Goal: Task Accomplishment & Management: Manage account settings

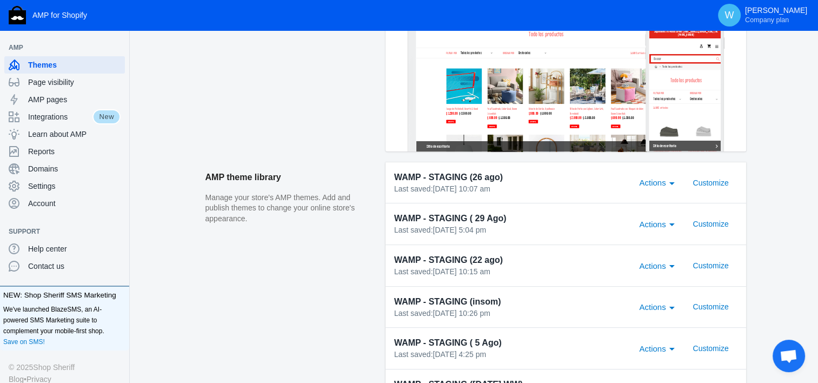
scroll to position [258, 0]
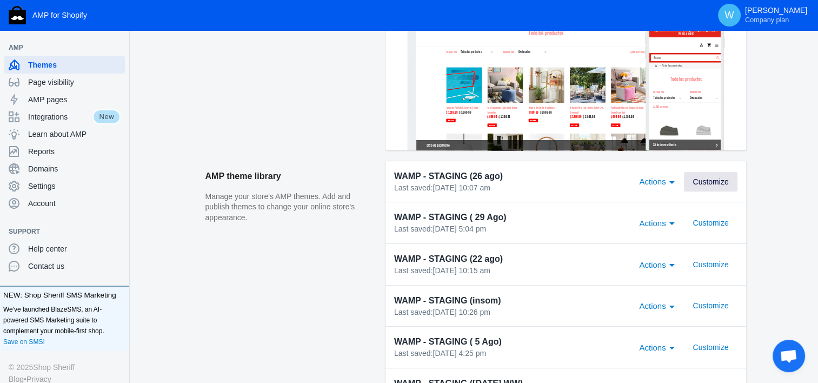
click at [707, 181] on span "Customize" at bounding box center [710, 181] width 36 height 9
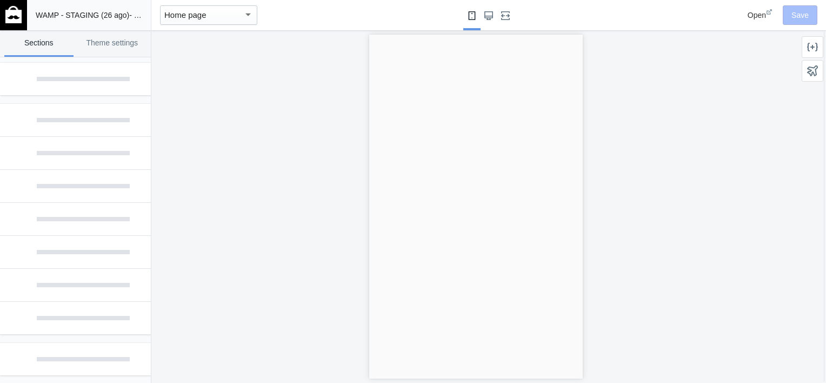
click at [344, 204] on div at bounding box center [475, 206] width 648 height 352
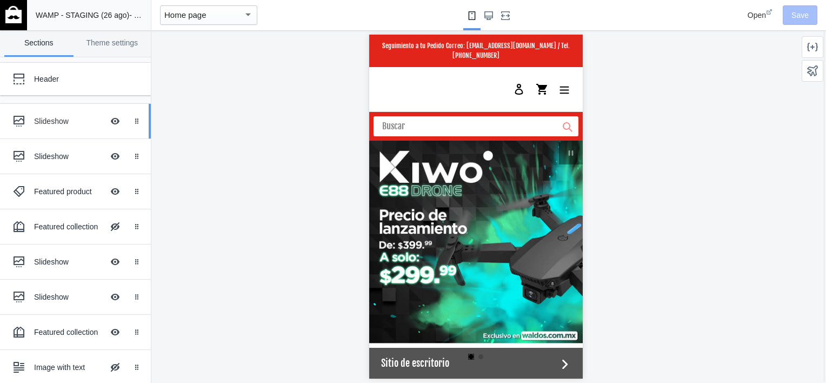
click at [8, 125] on div at bounding box center [19, 121] width 22 height 22
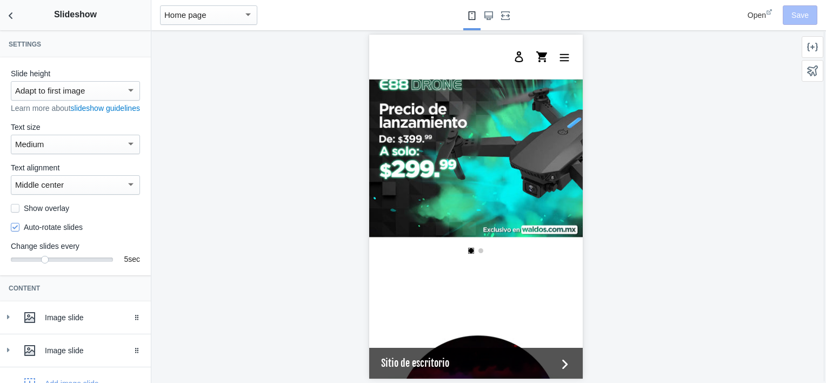
scroll to position [78, 0]
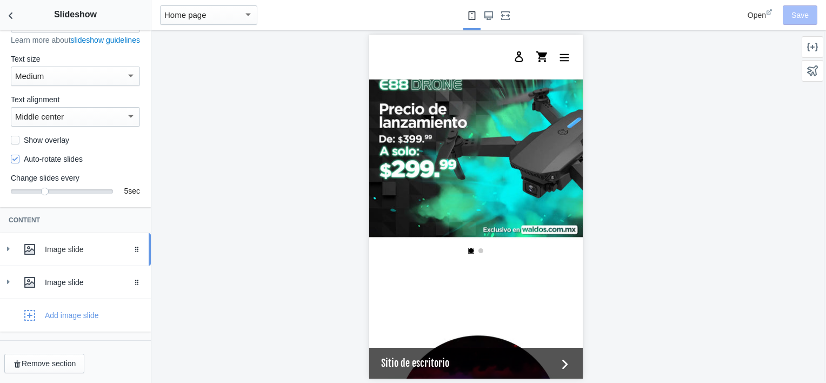
click at [6, 255] on div at bounding box center [8, 248] width 11 height 11
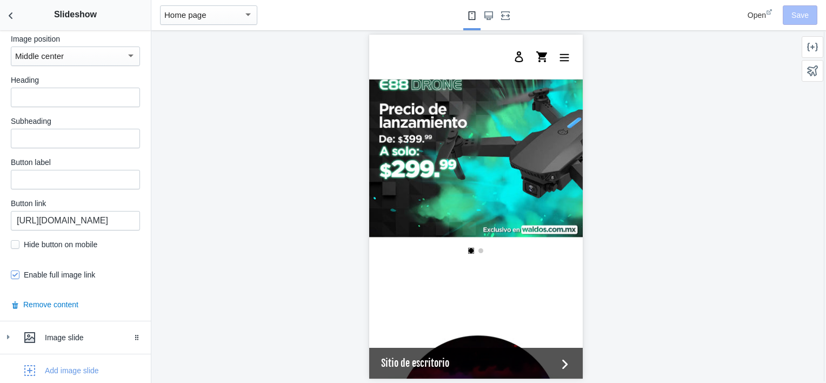
scroll to position [537, 0]
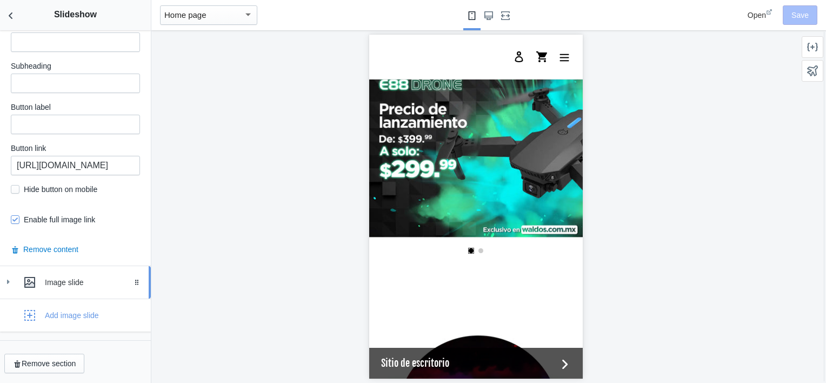
click at [6, 285] on icon at bounding box center [8, 281] width 11 height 11
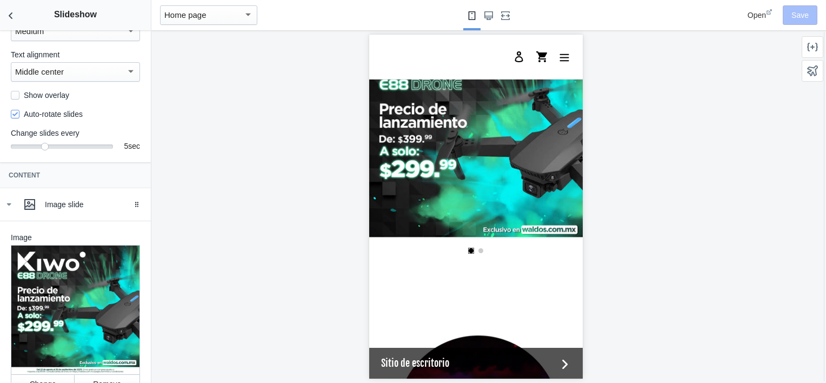
scroll to position [111, 0]
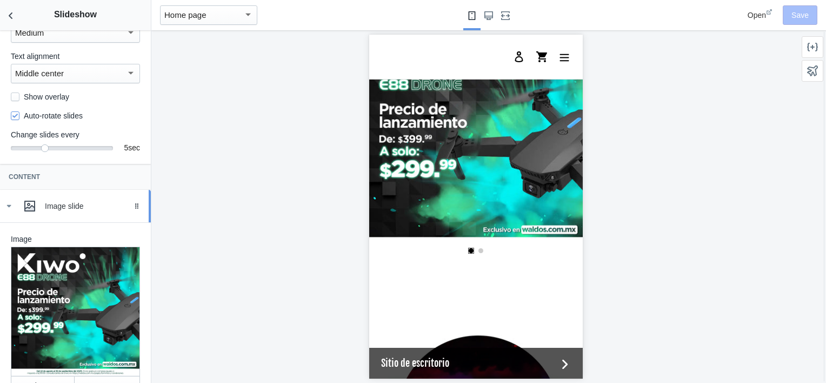
click at [9, 211] on icon at bounding box center [8, 205] width 11 height 11
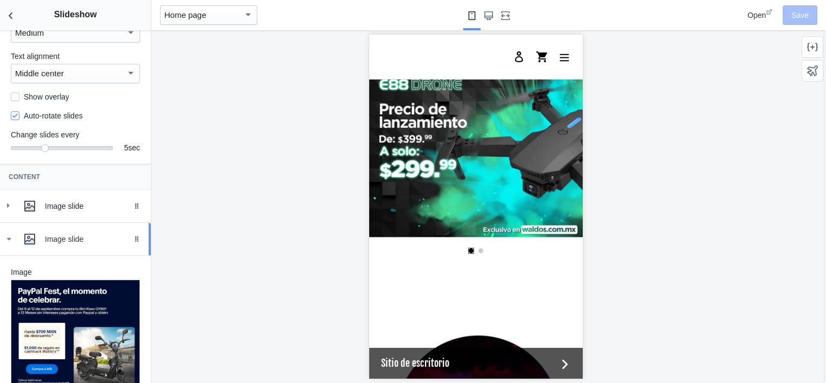
click at [14, 244] on icon at bounding box center [8, 238] width 11 height 11
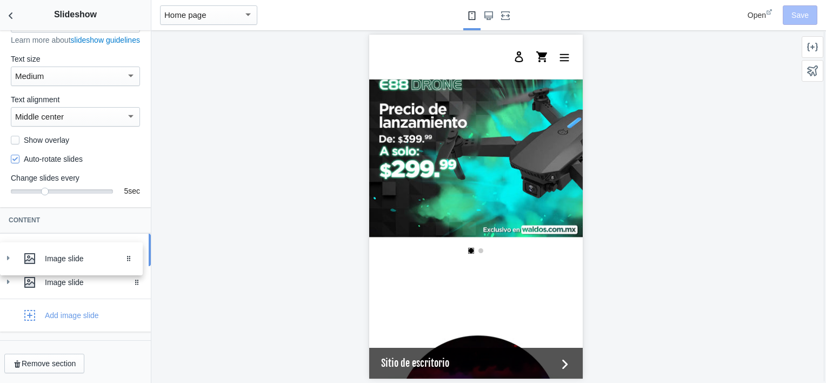
drag, startPoint x: 132, startPoint y: 281, endPoint x: 132, endPoint y: 254, distance: 27.0
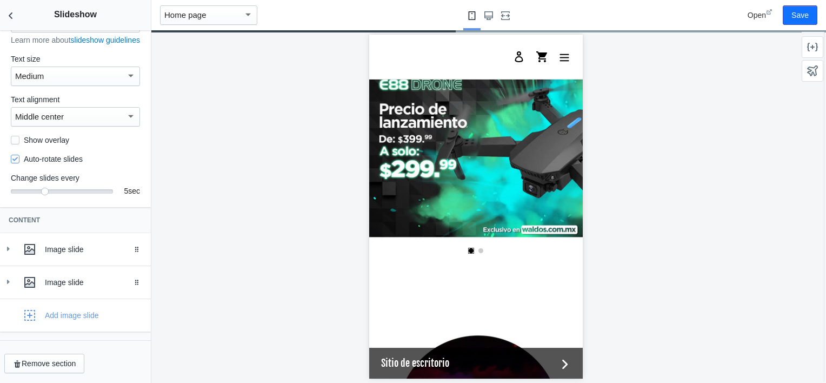
scroll to position [0, 0]
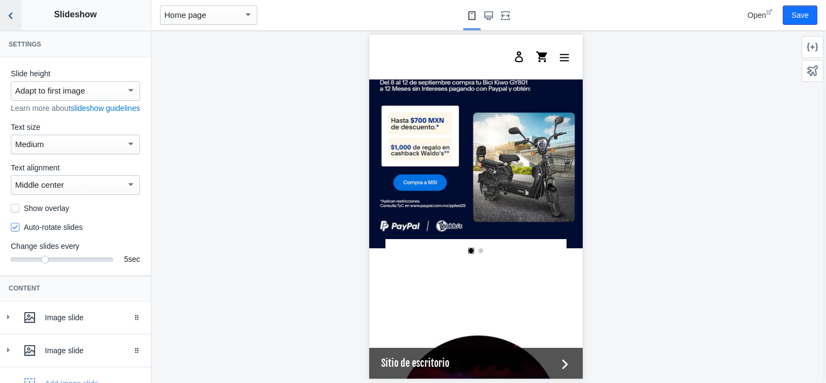
click at [11, 14] on icon "Back to sections" at bounding box center [10, 15] width 11 height 11
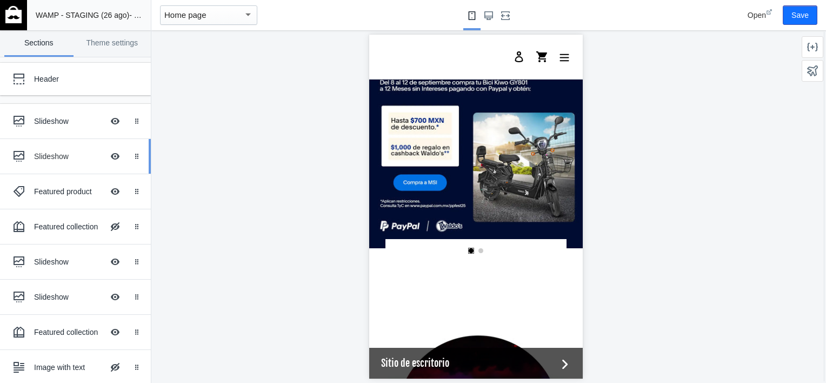
click at [49, 156] on div "Slideshow" at bounding box center [68, 156] width 69 height 11
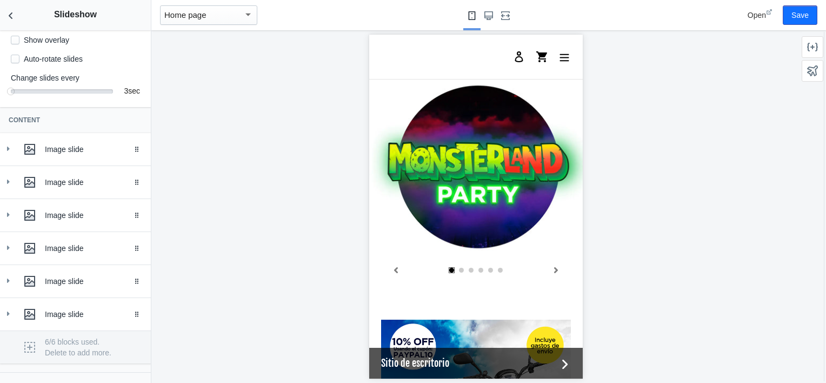
scroll to position [169, 0]
click at [13, 153] on icon at bounding box center [8, 148] width 11 height 11
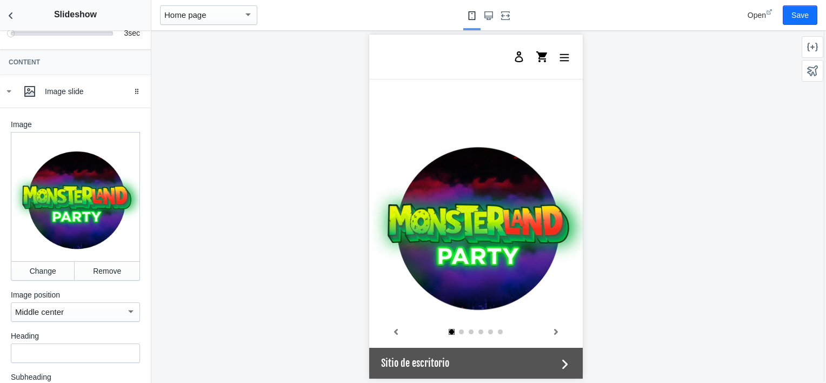
scroll to position [296, 0]
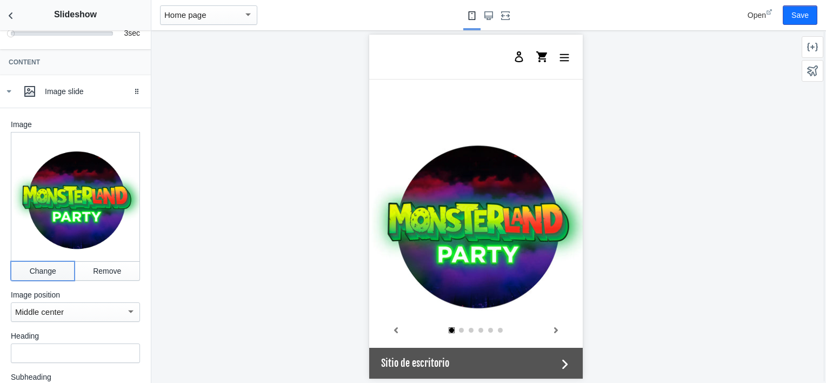
click at [30, 274] on button "Change" at bounding box center [43, 270] width 64 height 19
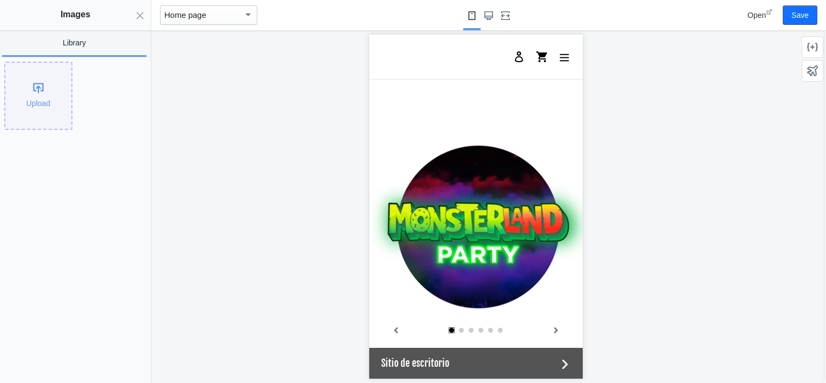
click at [16, 102] on div "Upload" at bounding box center [38, 96] width 66 height 66
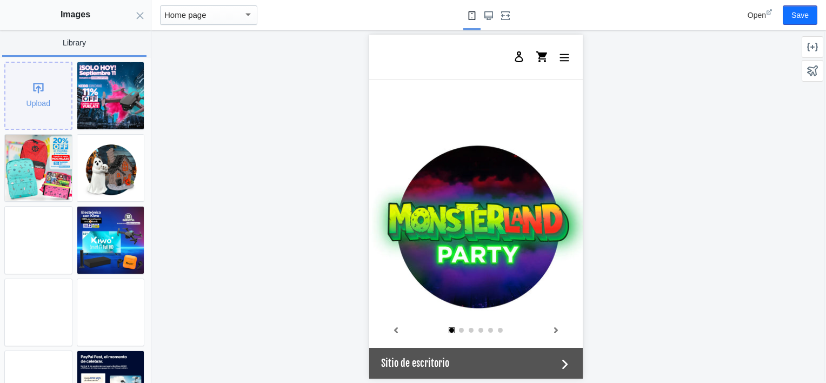
scroll to position [0, 205]
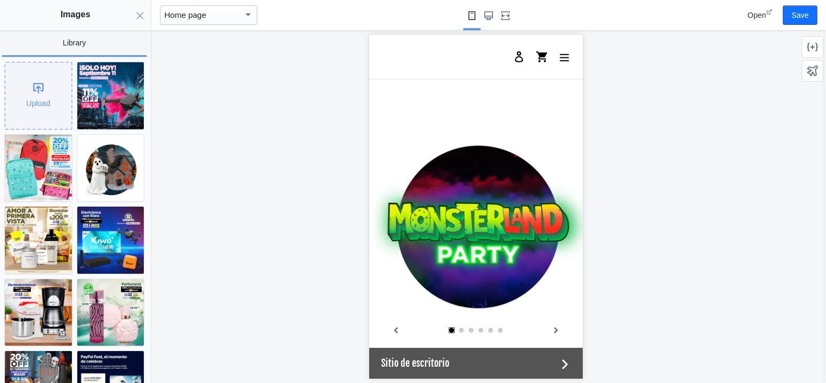
click at [51, 89] on div "Upload" at bounding box center [38, 96] width 66 height 66
click at [143, 9] on button "Close panel" at bounding box center [140, 15] width 22 height 30
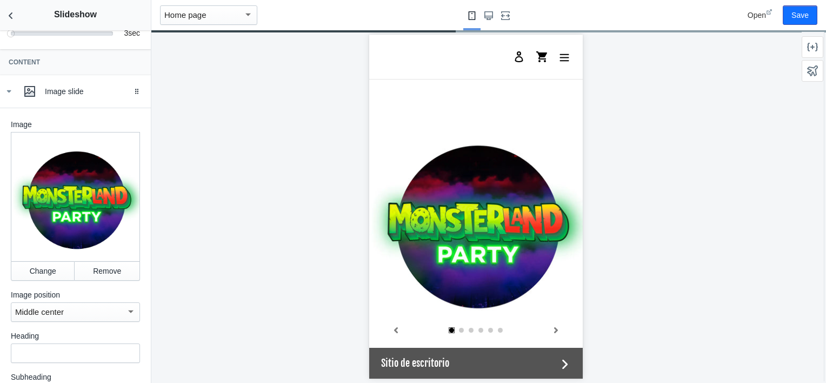
scroll to position [0, 205]
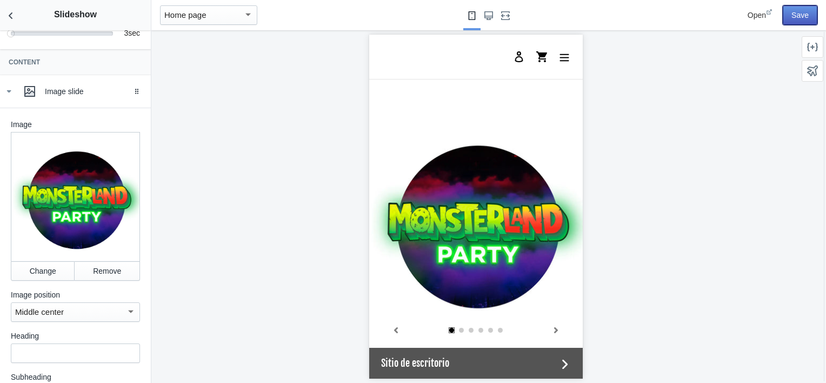
click at [798, 15] on button "Save" at bounding box center [799, 14] width 35 height 19
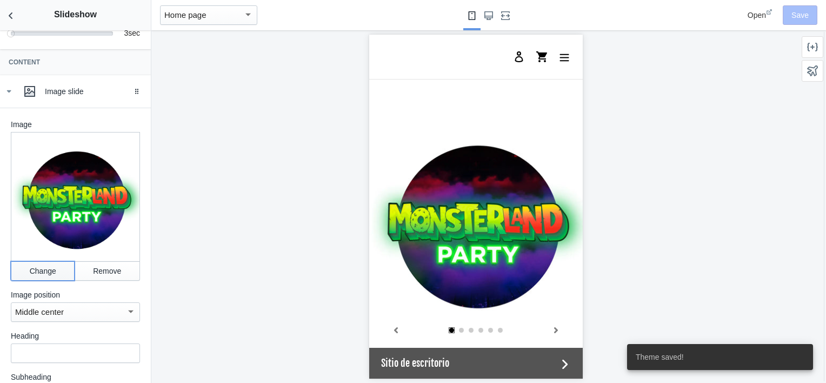
click at [35, 270] on button "Change" at bounding box center [43, 270] width 64 height 19
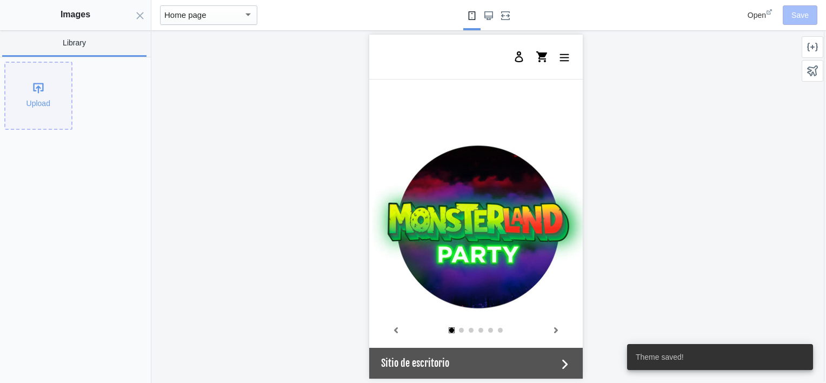
click at [35, 116] on div "Upload" at bounding box center [38, 96] width 66 height 66
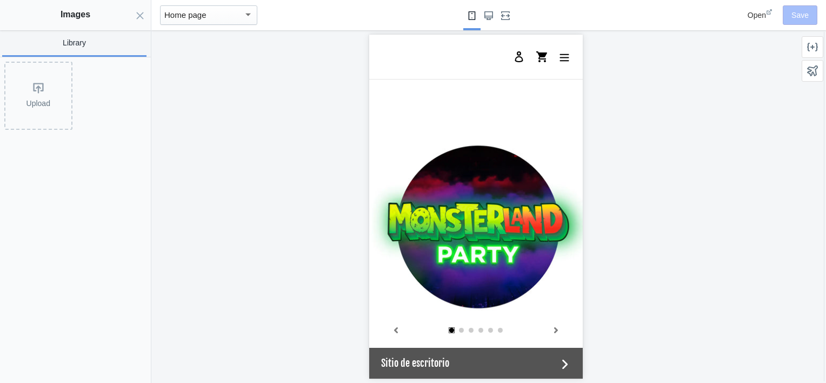
scroll to position [0, 0]
click at [291, 212] on div at bounding box center [475, 206] width 648 height 352
click at [138, 16] on icon "Close panel" at bounding box center [140, 15] width 9 height 9
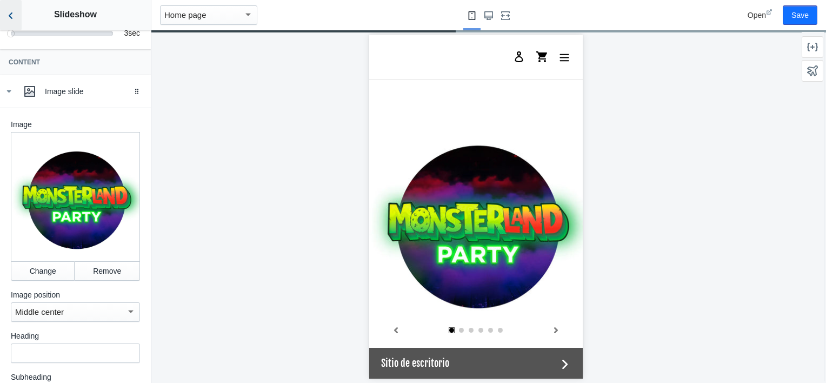
click at [18, 17] on button "Back to sections" at bounding box center [11, 15] width 22 height 30
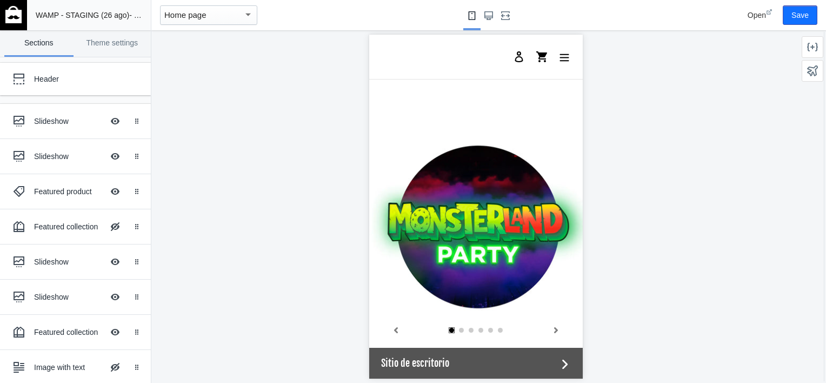
scroll to position [0, 44]
click at [18, 17] on img at bounding box center [13, 14] width 16 height 17
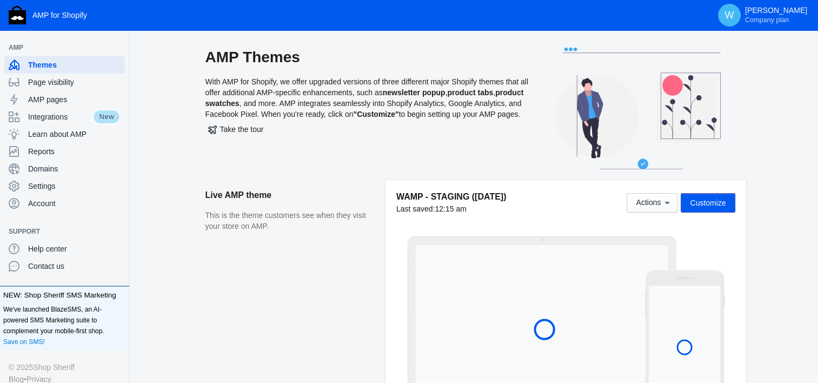
click at [387, 277] on div "WAMP - STAGING ([DATE]) Last saved: 12:15 am Actions Customize" at bounding box center [565, 294] width 360 height 229
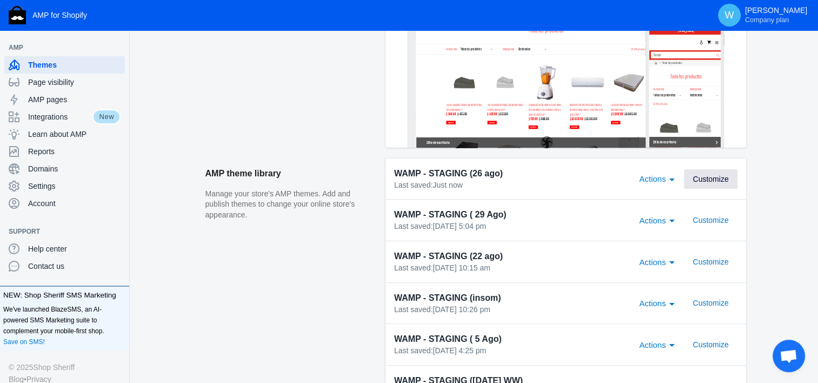
click at [720, 184] on button "Customize" at bounding box center [710, 178] width 53 height 19
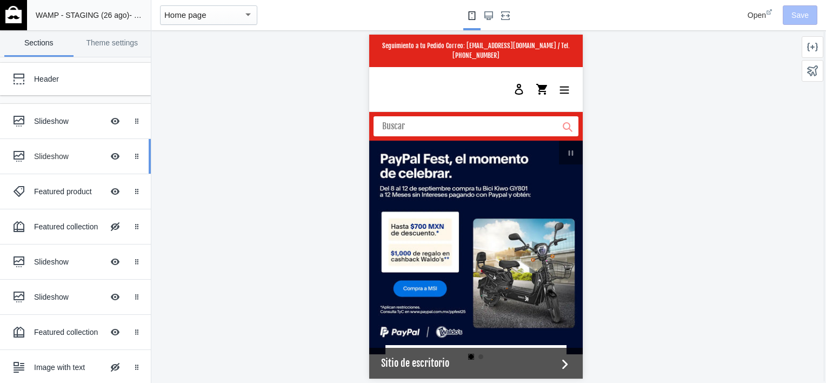
click at [41, 157] on div "Slideshow" at bounding box center [68, 156] width 69 height 11
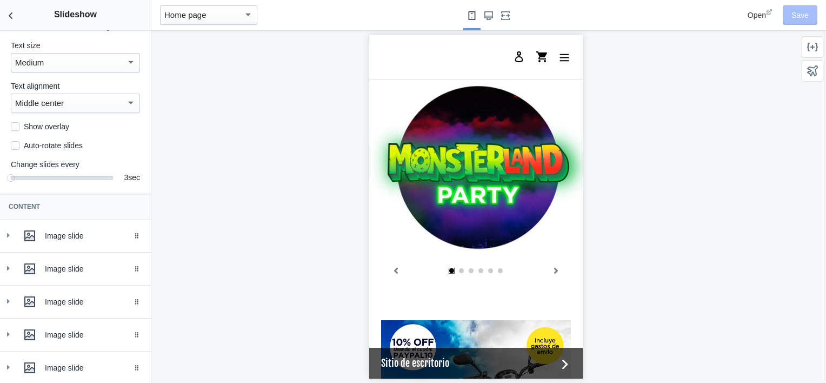
scroll to position [356, 0]
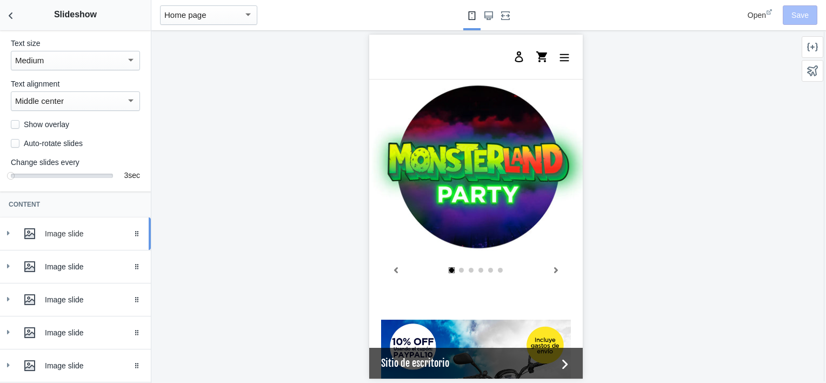
click at [15, 244] on div "Image slide" at bounding box center [75, 234] width 135 height 22
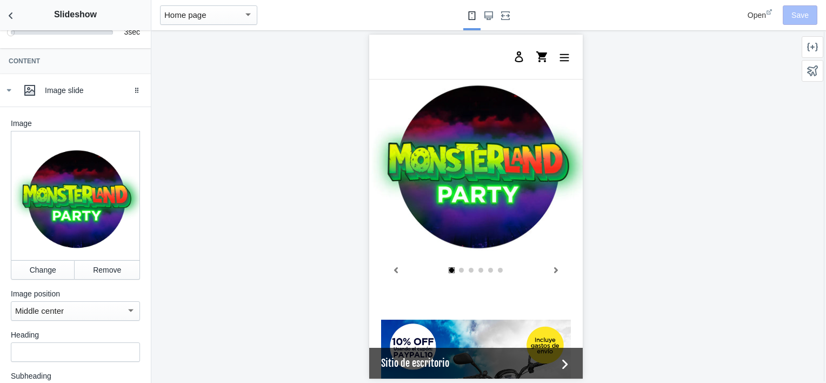
scroll to position [0, 205]
click at [35, 272] on button "Change" at bounding box center [43, 269] width 64 height 19
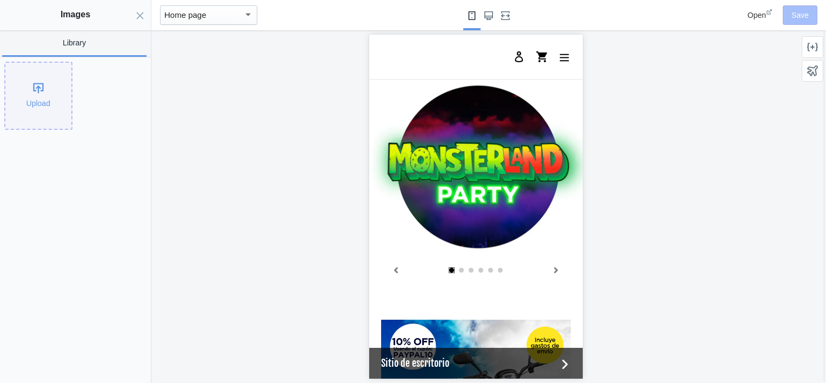
click at [56, 102] on div "Upload" at bounding box center [38, 96] width 66 height 66
click at [134, 166] on div "Upload" at bounding box center [75, 219] width 151 height 325
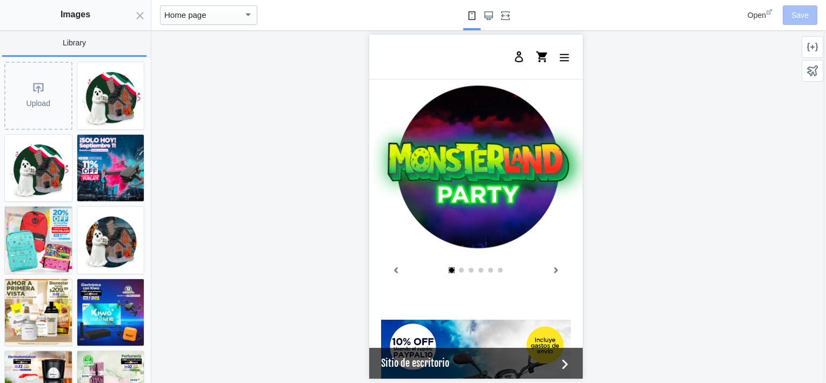
scroll to position [0, 205]
click at [113, 99] on img at bounding box center [110, 95] width 67 height 67
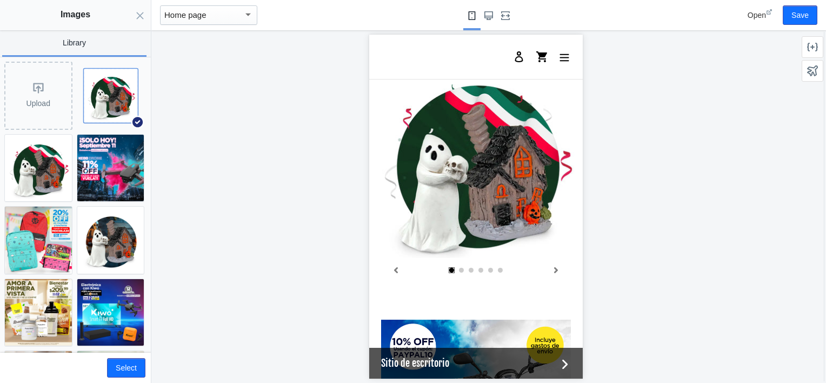
scroll to position [0, 0]
click at [129, 365] on button "Select" at bounding box center [126, 367] width 38 height 19
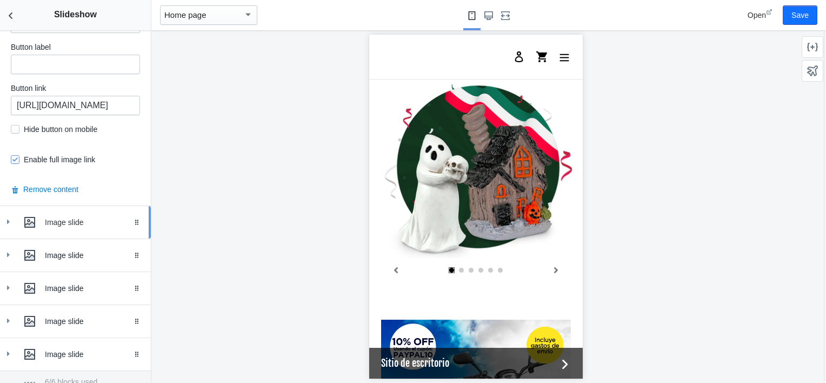
click at [9, 218] on icon at bounding box center [8, 221] width 11 height 11
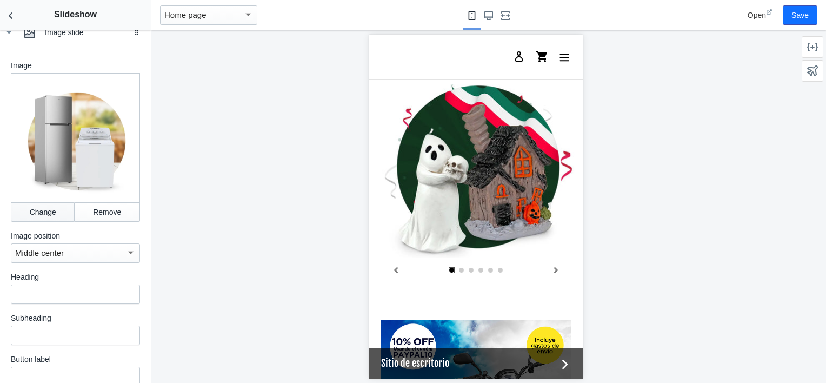
scroll to position [787, 0]
click at [51, 202] on button "Change" at bounding box center [43, 211] width 64 height 19
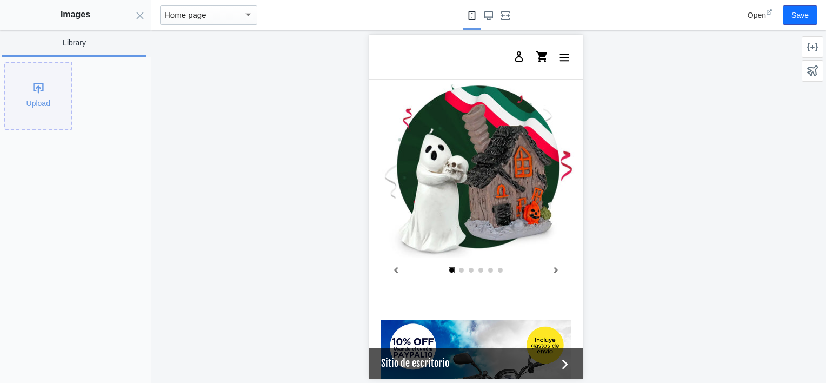
click at [58, 93] on div "Upload" at bounding box center [38, 96] width 66 height 66
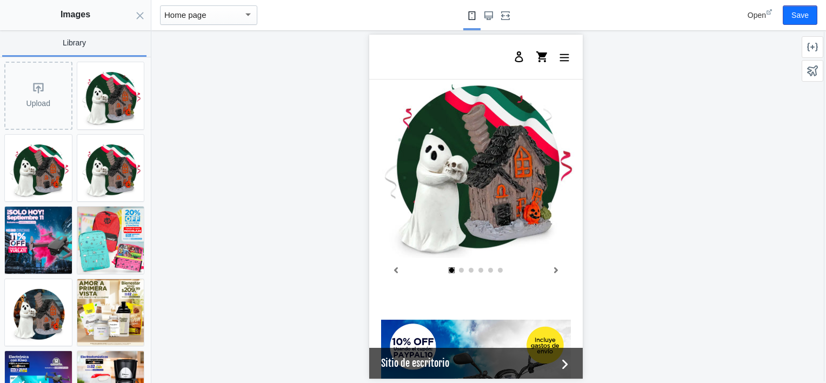
scroll to position [0, 0]
click at [105, 86] on img at bounding box center [110, 95] width 67 height 67
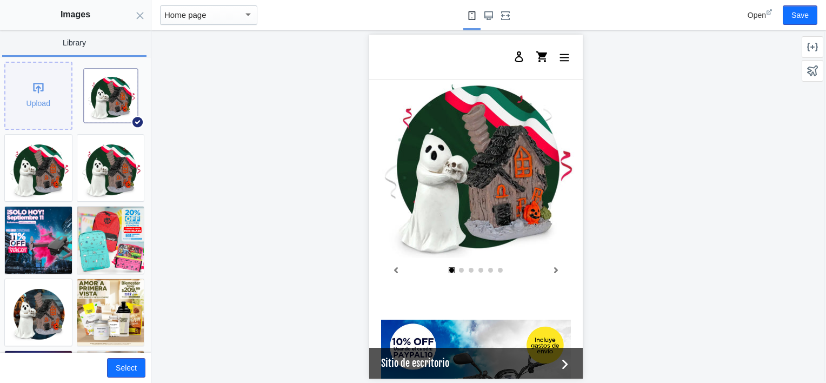
click at [27, 92] on div "Upload" at bounding box center [38, 96] width 66 height 66
click at [49, 97] on div "Upload" at bounding box center [38, 96] width 66 height 66
click at [804, 14] on button "Save" at bounding box center [799, 14] width 35 height 19
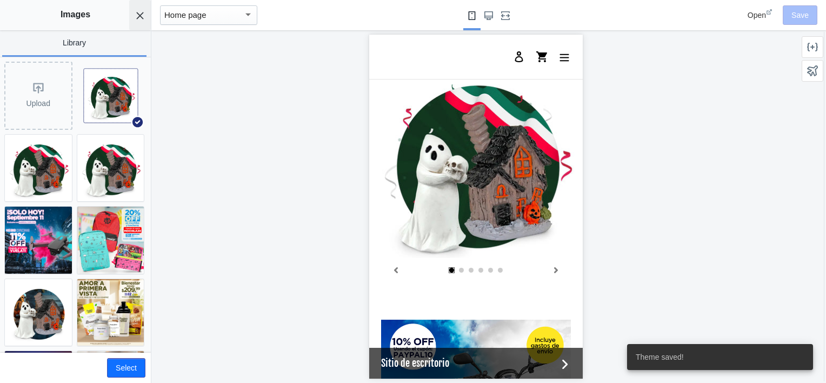
click at [142, 20] on button "Close panel" at bounding box center [140, 15] width 22 height 30
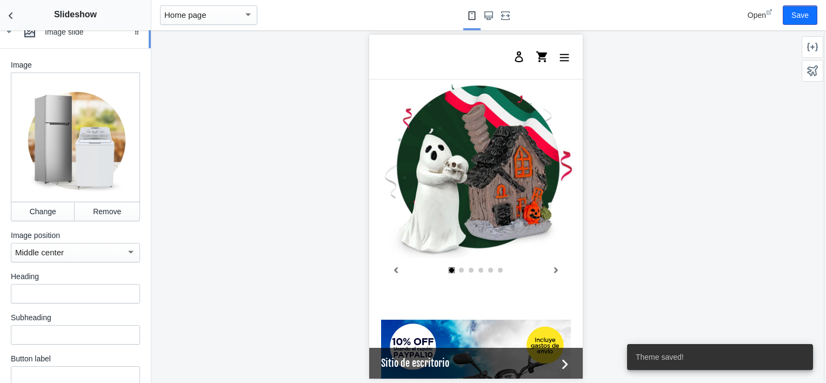
scroll to position [0, 0]
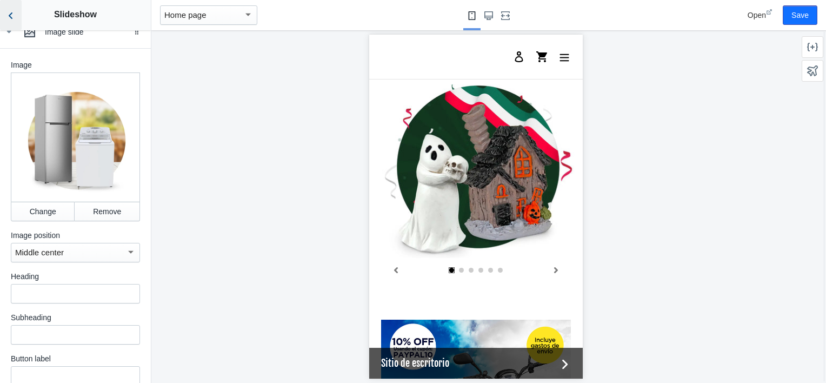
click at [9, 15] on use "Back to sections" at bounding box center [11, 15] width 4 height 6
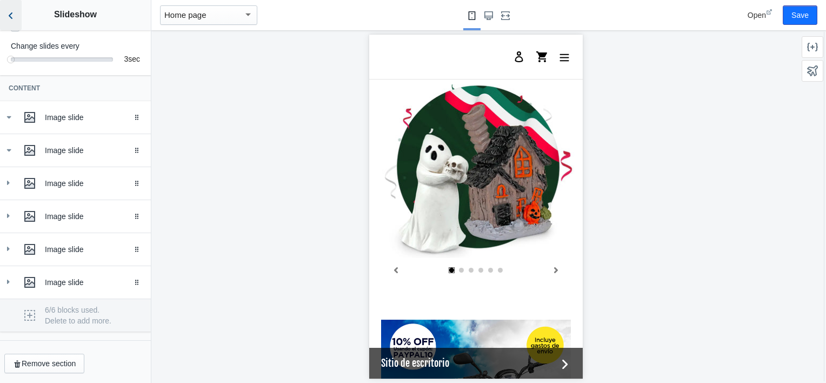
scroll to position [209, 0]
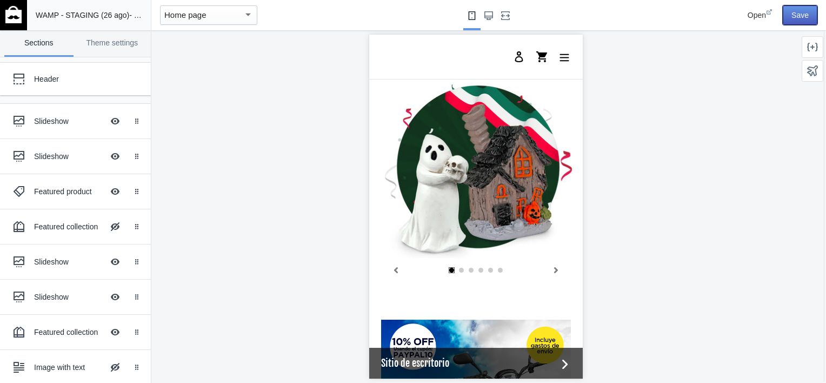
click at [794, 12] on button "Save" at bounding box center [799, 14] width 35 height 19
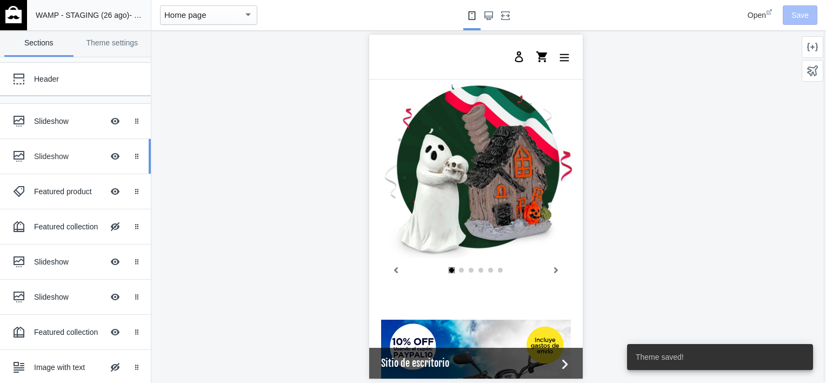
click at [50, 154] on div "Slideshow" at bounding box center [68, 156] width 69 height 11
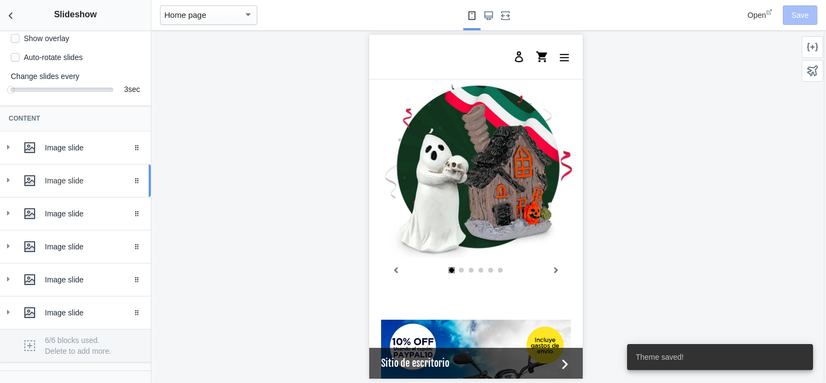
scroll to position [0, 205]
click at [13, 191] on div "Image slide" at bounding box center [75, 181] width 135 height 22
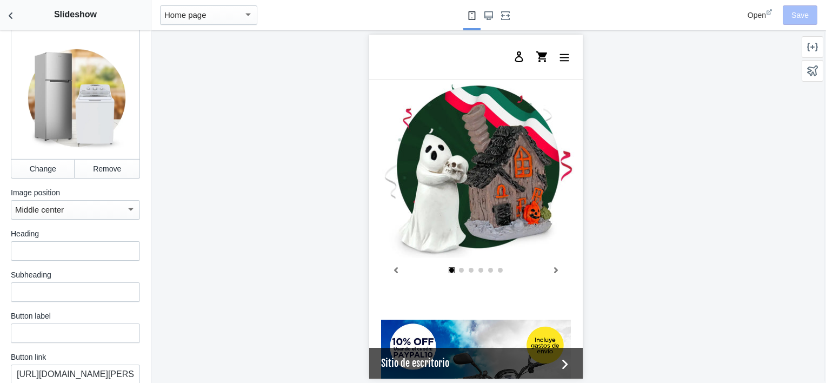
scroll to position [362, 0]
click at [39, 168] on button "Change" at bounding box center [43, 167] width 64 height 19
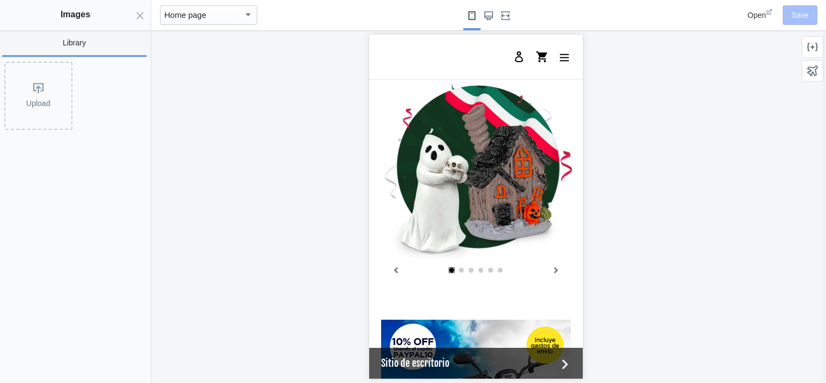
click at [31, 61] on div "Upload" at bounding box center [73, 93] width 146 height 72
click at [34, 92] on div "Upload" at bounding box center [38, 96] width 66 height 66
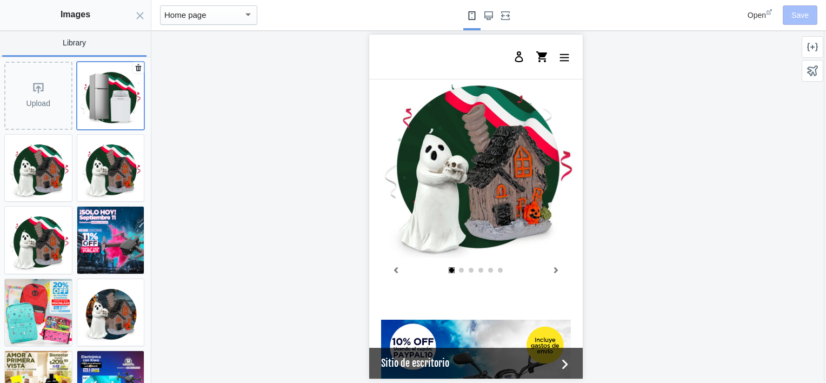
click at [96, 93] on img at bounding box center [110, 95] width 67 height 67
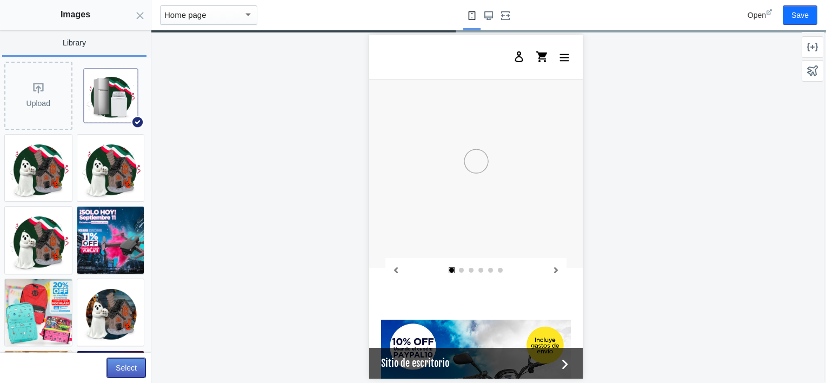
click at [122, 367] on button "Select" at bounding box center [126, 367] width 38 height 19
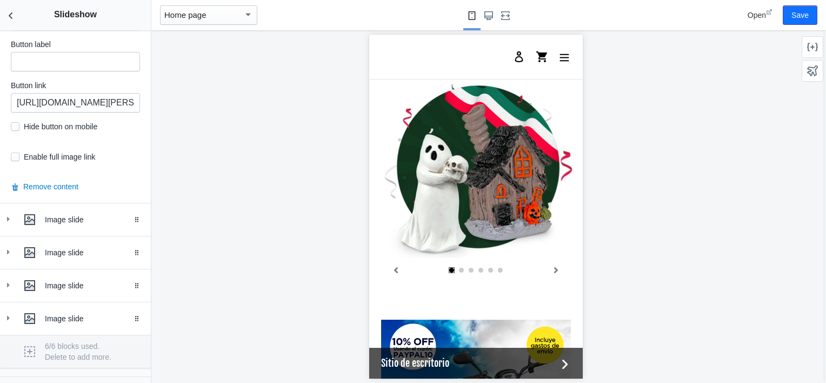
scroll to position [0, 205]
click at [0, 212] on html "Loading your AMP theme This editor generates fully AMP-compliant Shopify pages …" at bounding box center [413, 191] width 826 height 383
click at [5, 218] on icon at bounding box center [8, 218] width 11 height 11
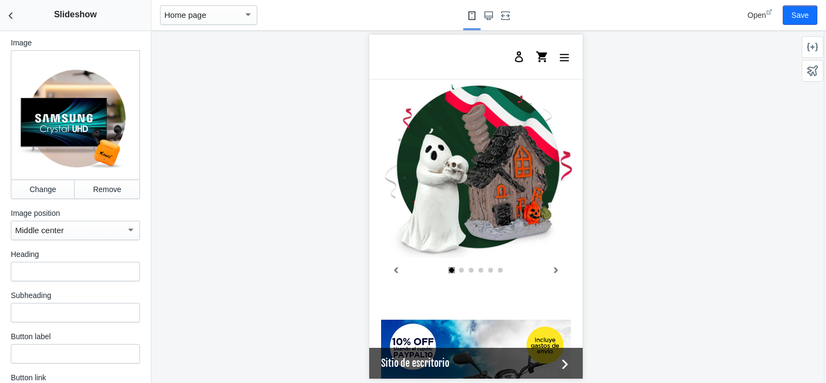
scroll to position [845, 0]
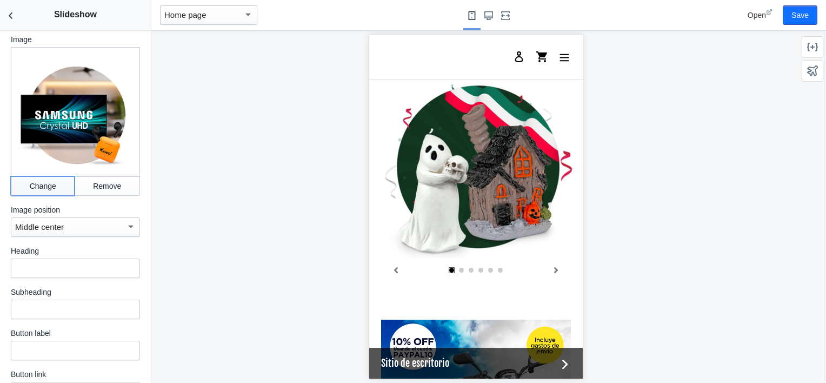
click at [45, 176] on button "Change" at bounding box center [43, 185] width 64 height 19
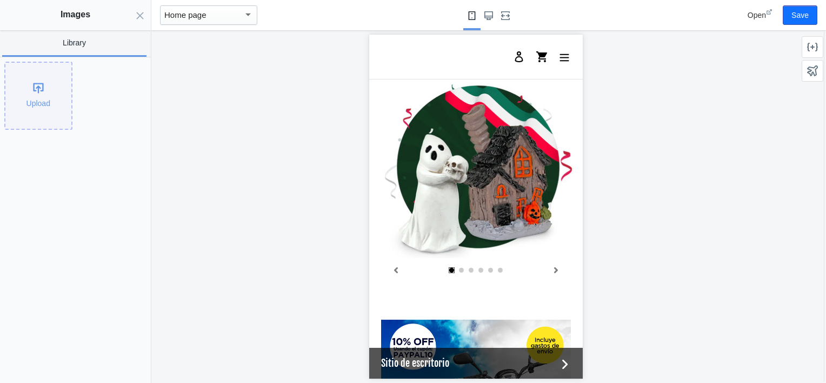
click at [46, 75] on div "Upload" at bounding box center [38, 96] width 66 height 66
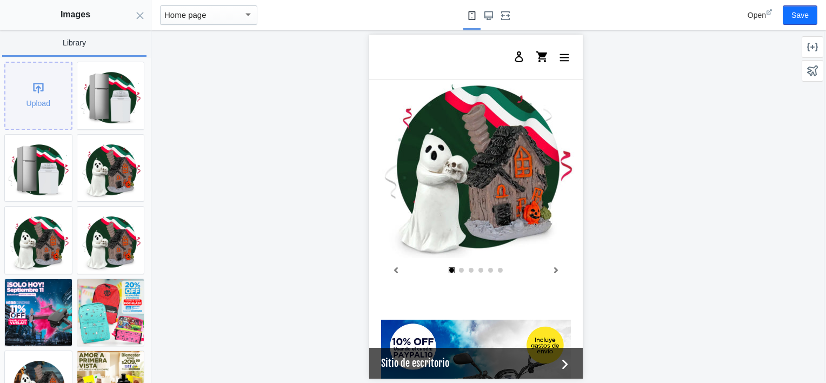
scroll to position [0, 205]
click at [34, 97] on div "Upload" at bounding box center [38, 96] width 66 height 66
click at [808, 11] on button "Save" at bounding box center [799, 14] width 35 height 19
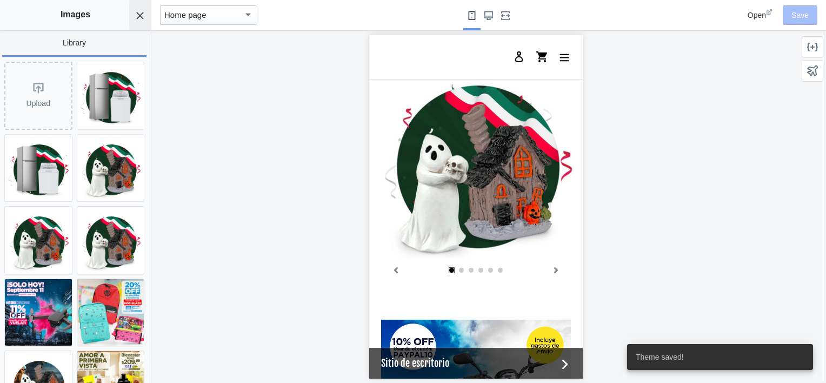
click at [138, 19] on button "Close panel" at bounding box center [140, 15] width 22 height 30
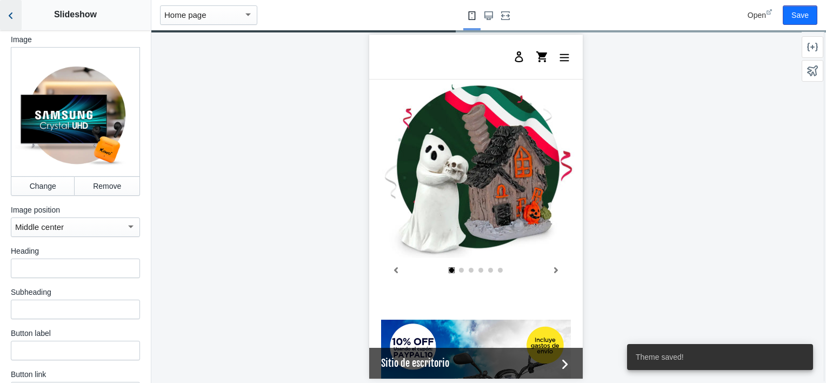
click at [2, 17] on button "Back to sections" at bounding box center [11, 15] width 22 height 30
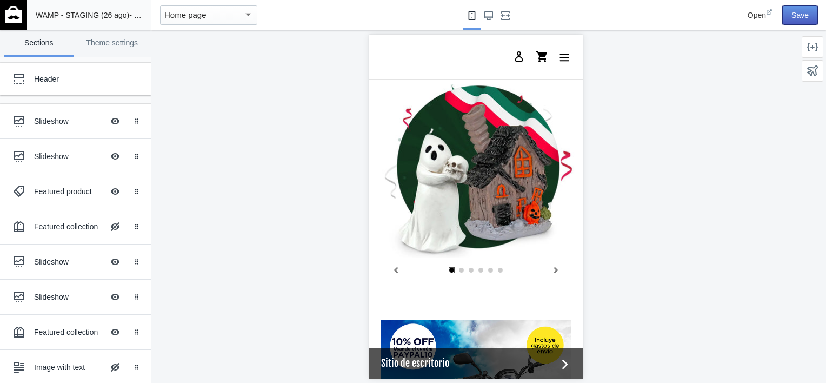
click at [799, 15] on button "Save" at bounding box center [799, 14] width 35 height 19
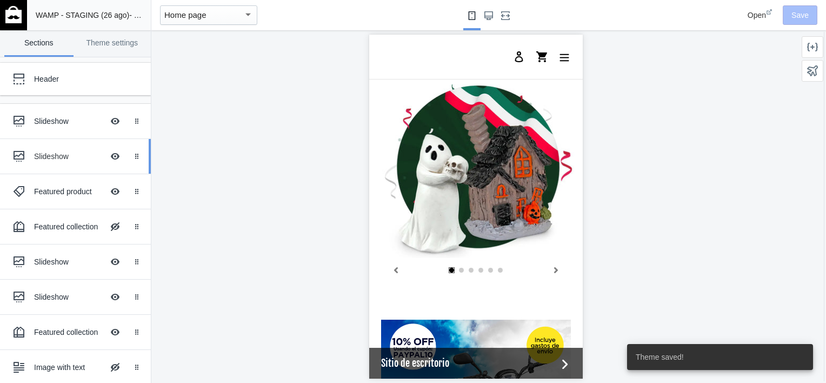
click at [46, 155] on div "Slideshow" at bounding box center [68, 156] width 69 height 11
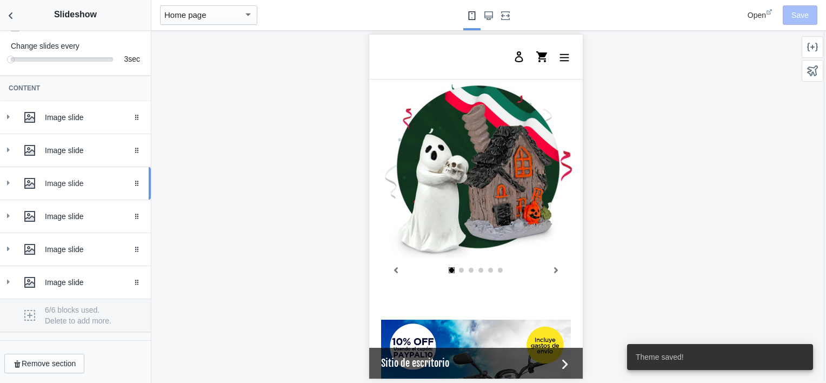
click at [1, 192] on link "Image slide Drag to reorder" at bounding box center [75, 183] width 151 height 32
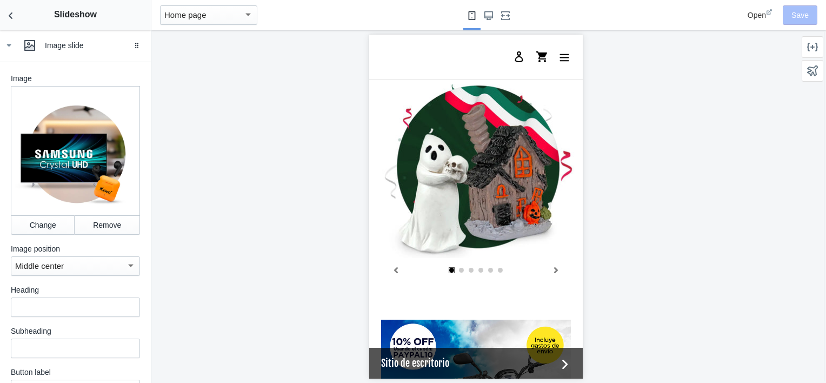
scroll to position [0, 0]
click at [36, 223] on button "Change" at bounding box center [43, 224] width 64 height 19
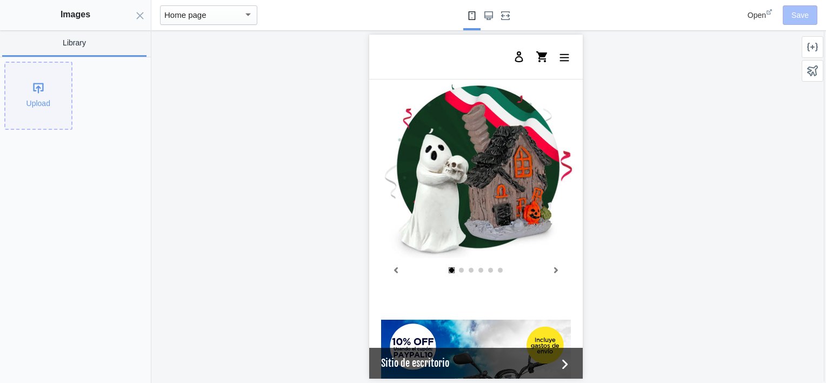
click at [21, 96] on div "Upload" at bounding box center [38, 96] width 66 height 66
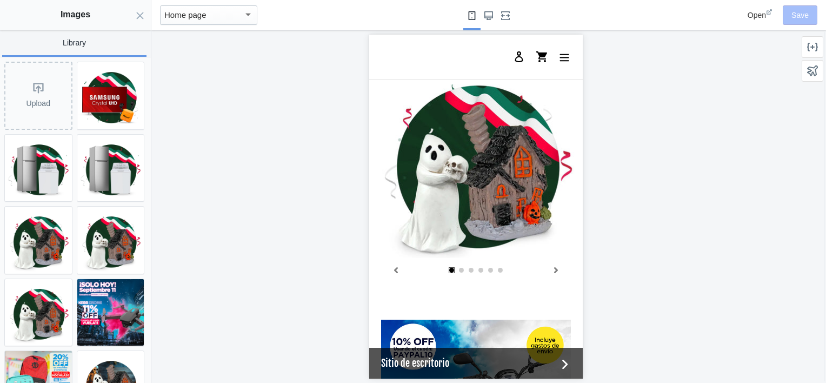
scroll to position [0, 205]
click at [98, 94] on img at bounding box center [110, 95] width 67 height 67
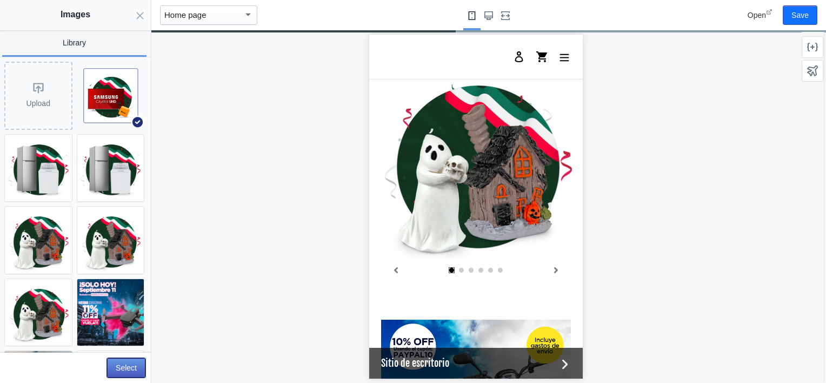
click at [131, 367] on button "Select" at bounding box center [126, 367] width 38 height 19
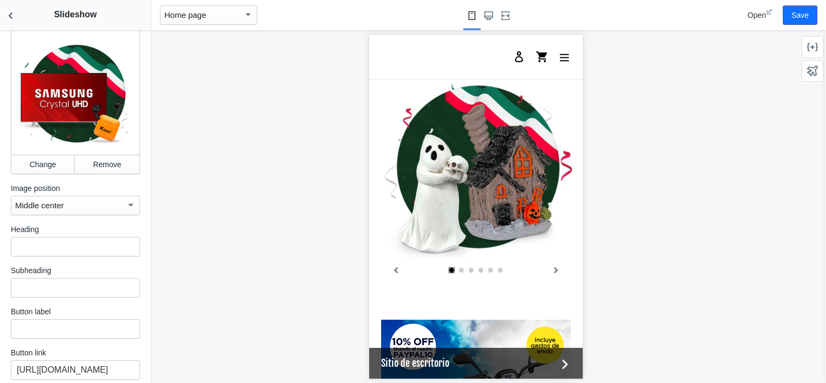
scroll to position [394, 0]
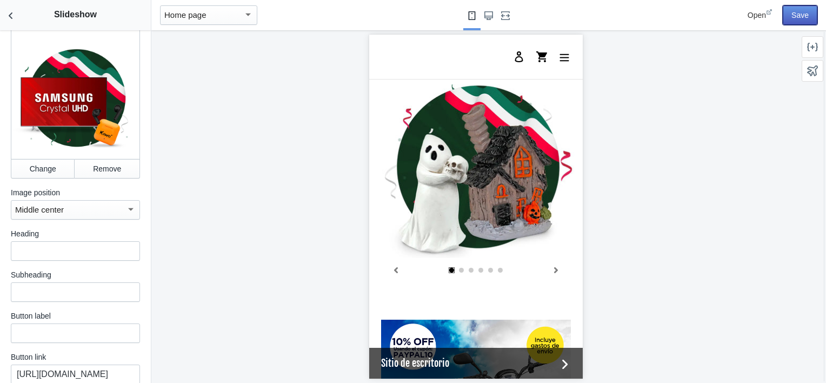
click at [798, 16] on button "Save" at bounding box center [799, 14] width 35 height 19
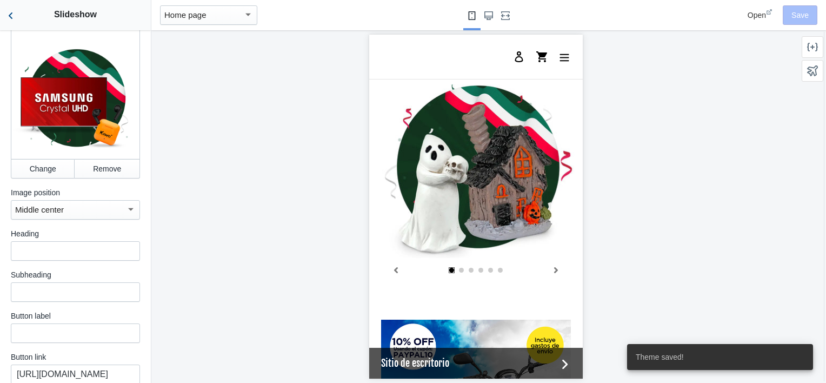
scroll to position [0, 0]
click at [11, 15] on icon "Back to sections" at bounding box center [10, 15] width 11 height 11
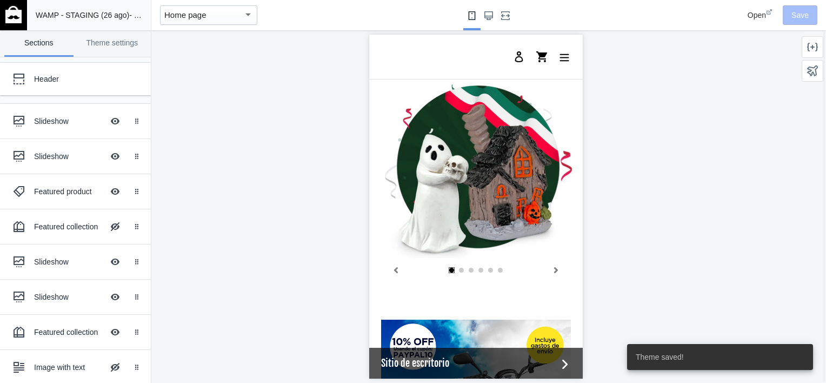
click at [799, 18] on div "Open Save" at bounding box center [761, 15] width 119 height 30
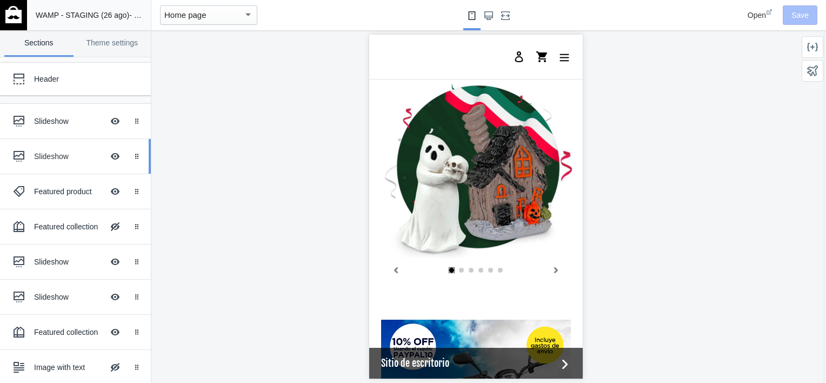
click at [41, 153] on div "Slideshow" at bounding box center [68, 156] width 69 height 11
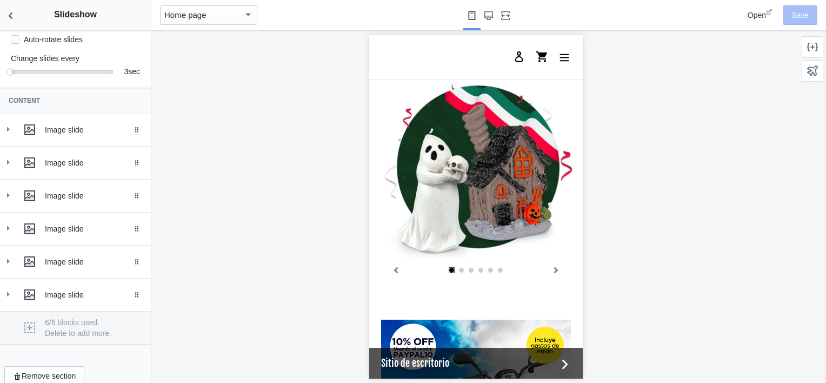
scroll to position [0, 0]
click at [8, 233] on icon at bounding box center [8, 227] width 11 height 11
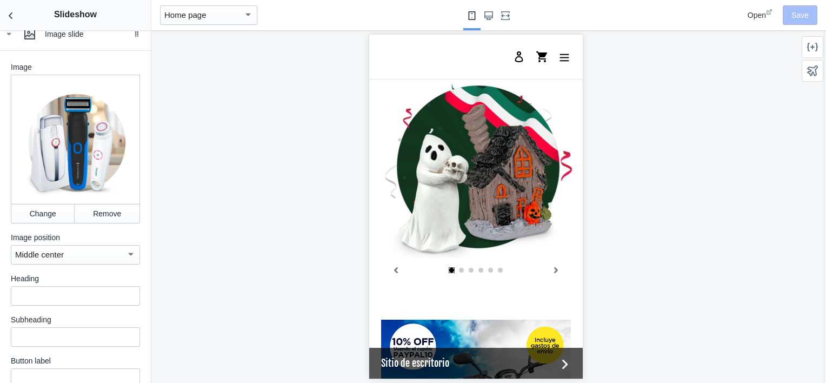
scroll to position [383, 0]
click at [36, 220] on button "Change" at bounding box center [43, 212] width 64 height 19
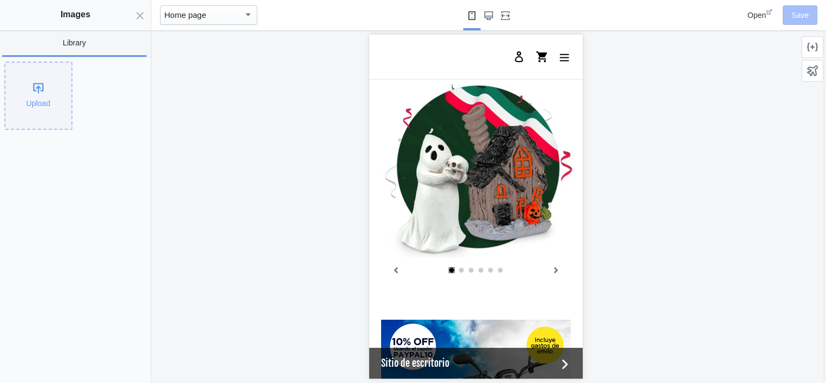
click at [37, 99] on div "Upload" at bounding box center [38, 96] width 66 height 66
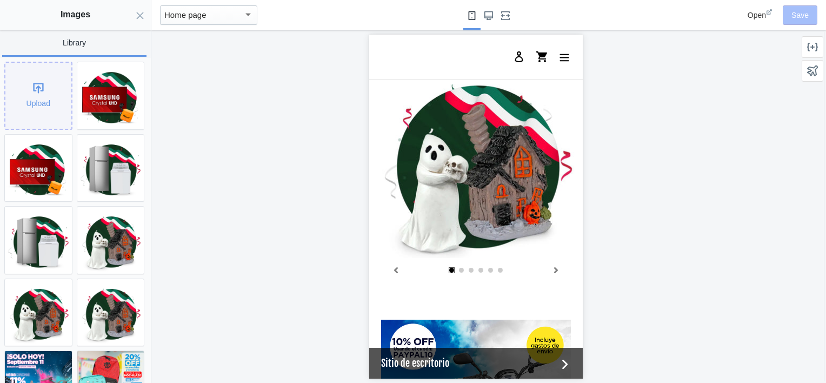
click at [50, 85] on div "Upload" at bounding box center [38, 96] width 66 height 66
click at [107, 101] on img at bounding box center [110, 95] width 67 height 67
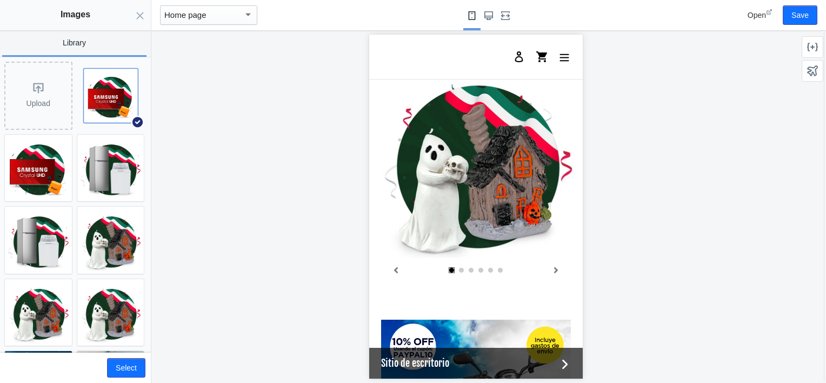
scroll to position [0, 0]
click at [138, 17] on use "Close panel" at bounding box center [140, 15] width 7 height 7
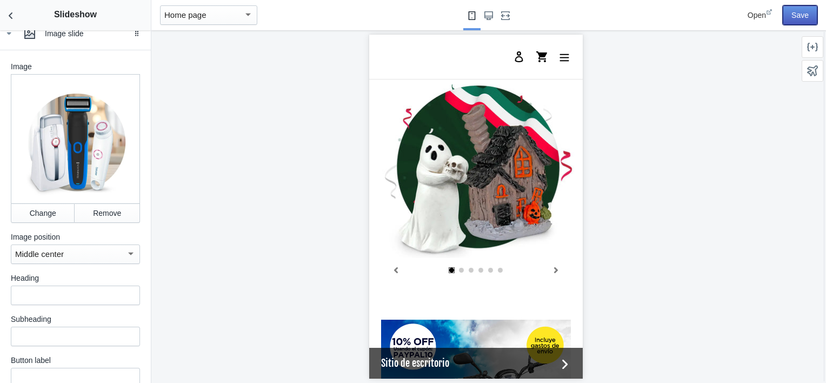
click at [792, 15] on button "Save" at bounding box center [799, 14] width 35 height 19
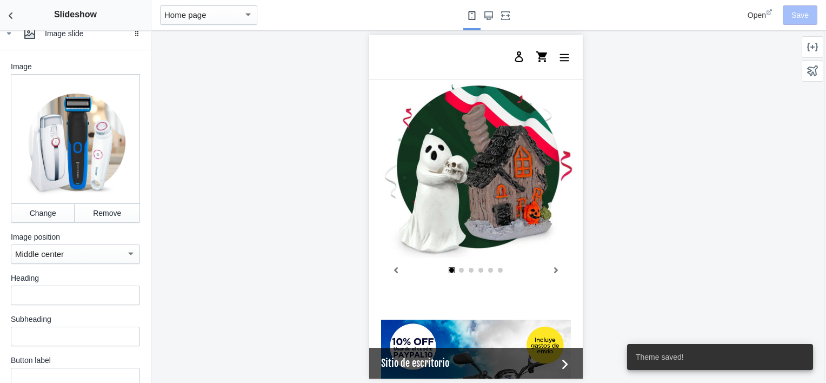
scroll to position [0, 205]
click at [4, 18] on button "Back to sections" at bounding box center [11, 15] width 22 height 30
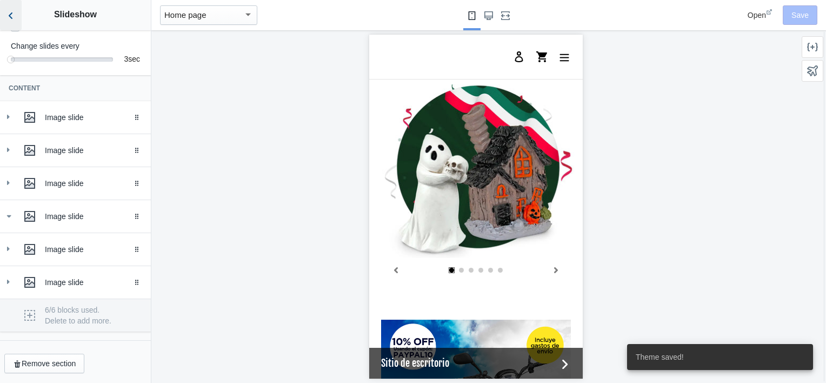
scroll to position [209, 0]
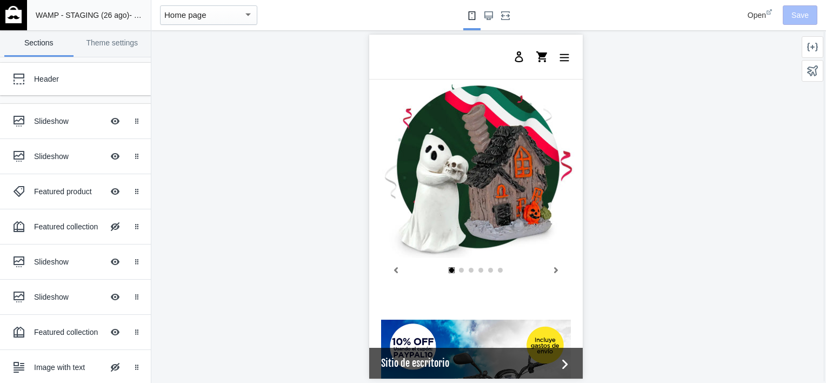
click at [799, 13] on div "Open Save" at bounding box center [761, 15] width 119 height 30
click at [22, 149] on div at bounding box center [19, 156] width 22 height 22
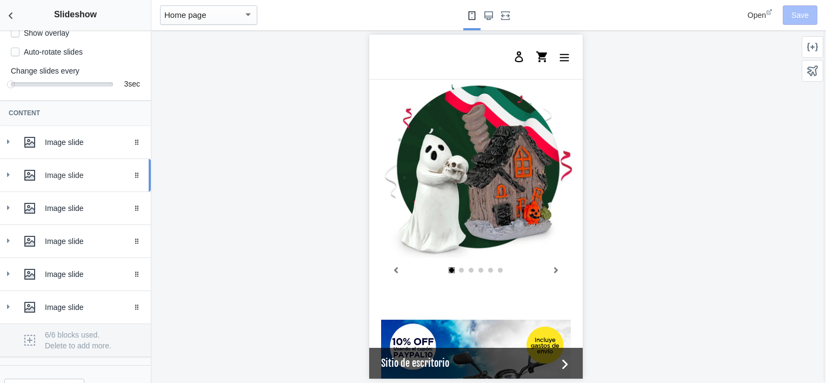
scroll to position [0, 0]
click at [25, 239] on div at bounding box center [30, 241] width 22 height 22
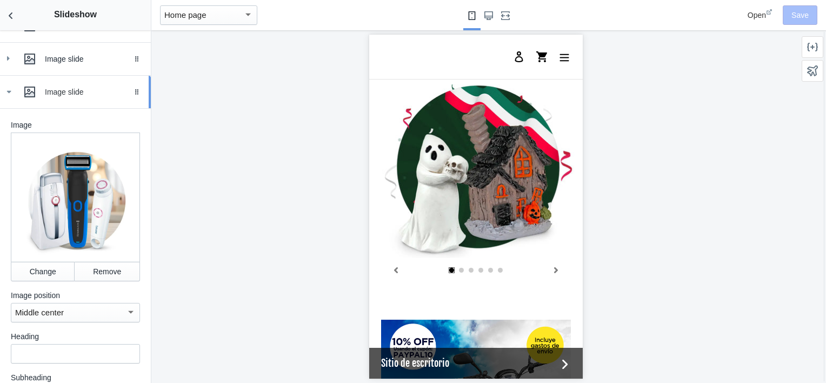
scroll to position [370, 0]
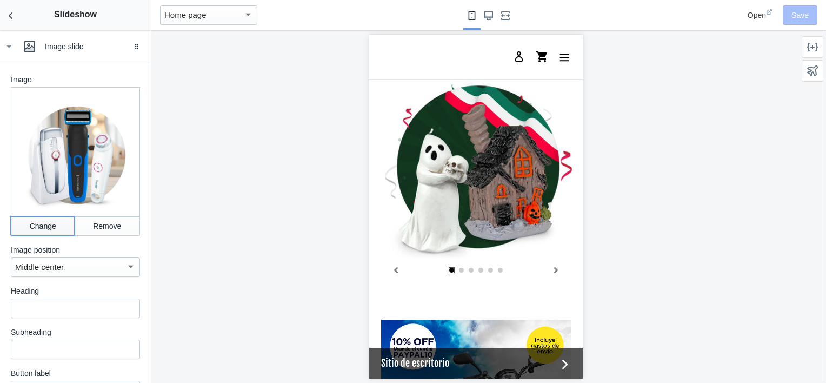
click at [49, 222] on button "Change" at bounding box center [43, 225] width 64 height 19
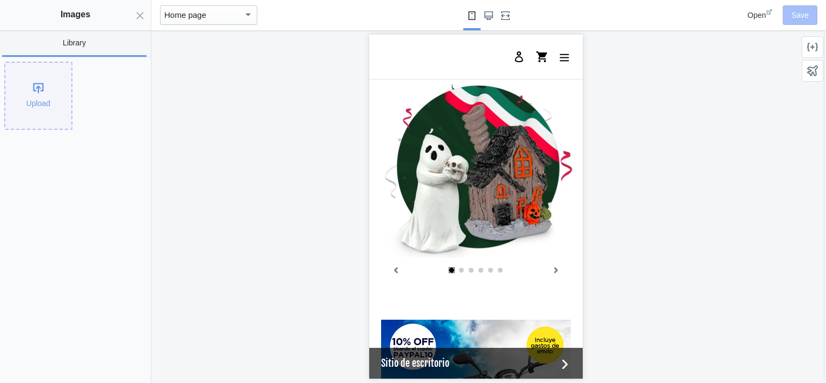
click at [23, 83] on div "Upload" at bounding box center [38, 96] width 66 height 66
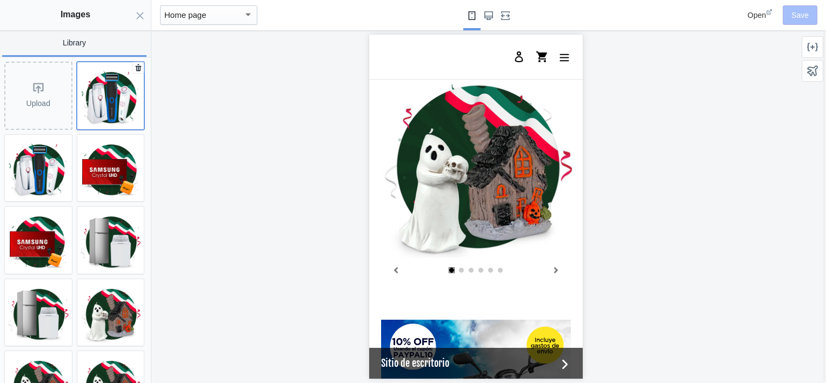
click at [86, 91] on img at bounding box center [110, 95] width 67 height 67
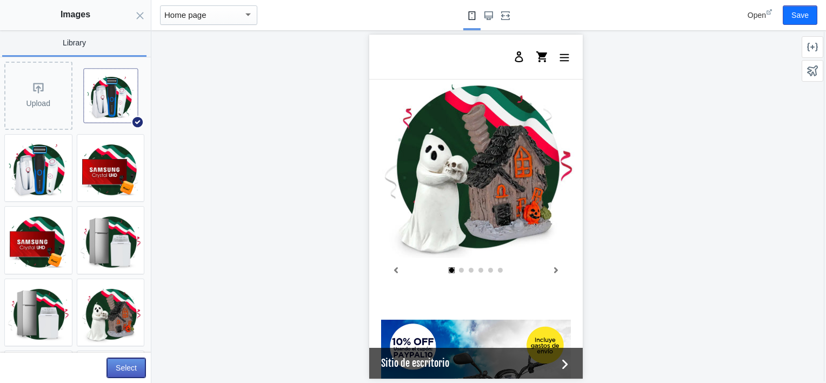
scroll to position [0, 41]
click at [128, 367] on button "Select" at bounding box center [126, 367] width 38 height 19
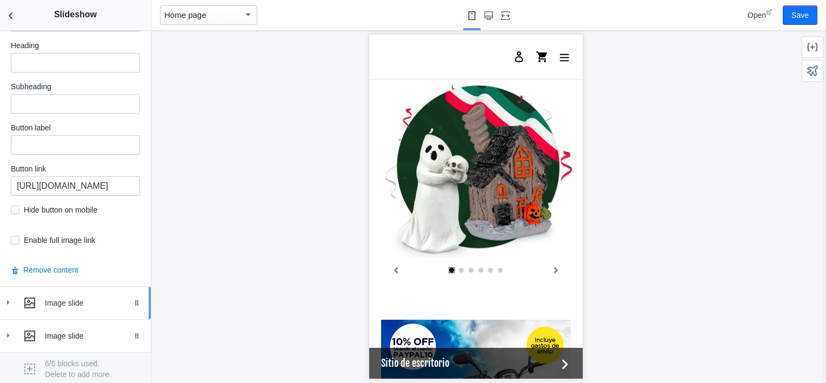
scroll to position [619, 0]
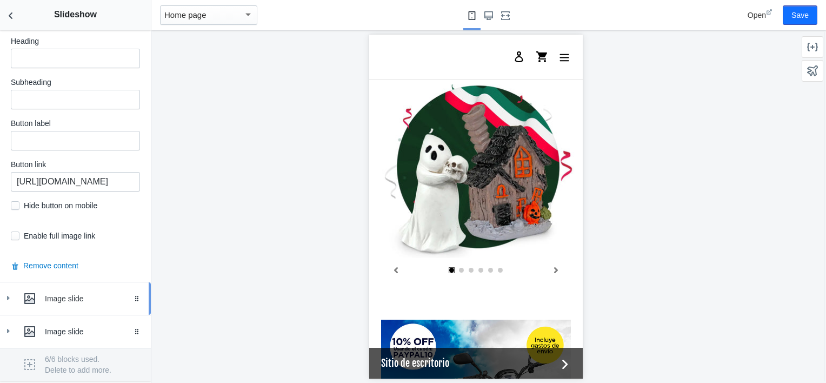
click at [7, 297] on use at bounding box center [8, 298] width 3 height 4
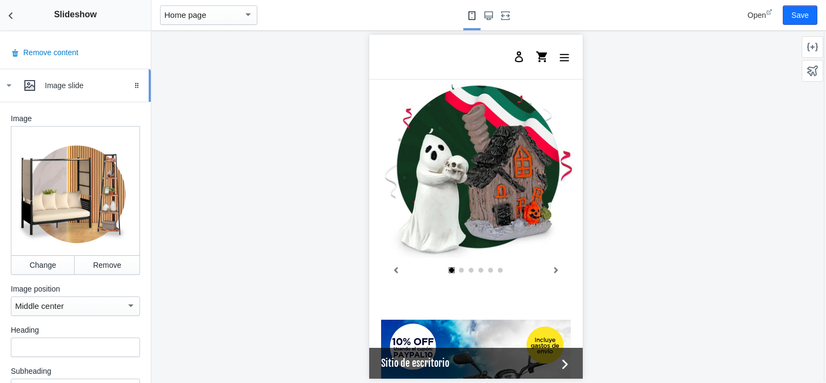
scroll to position [838, 0]
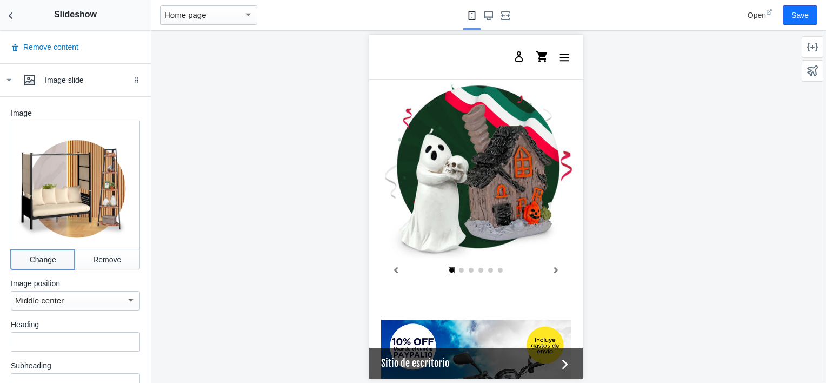
click at [48, 250] on button "Change" at bounding box center [43, 259] width 64 height 19
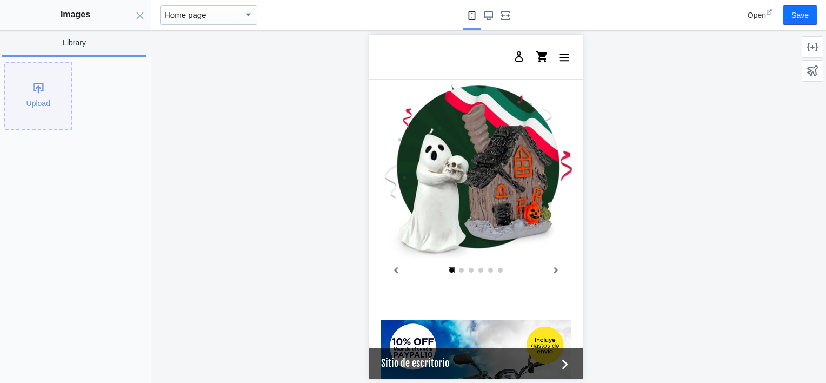
click at [39, 85] on div "Upload" at bounding box center [38, 96] width 66 height 66
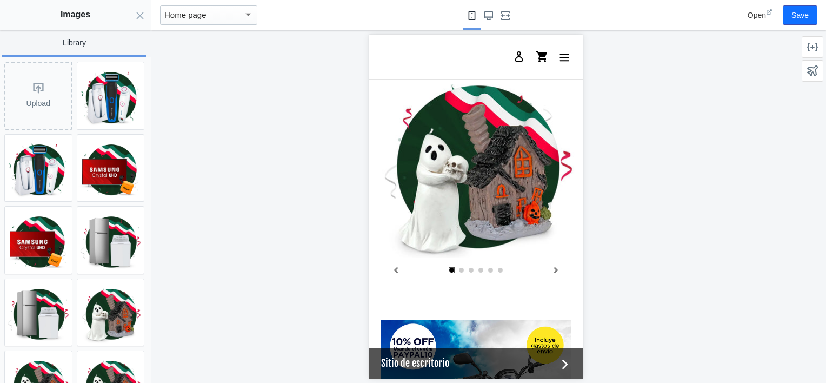
scroll to position [0, 0]
click at [792, 10] on button "Save" at bounding box center [799, 14] width 35 height 19
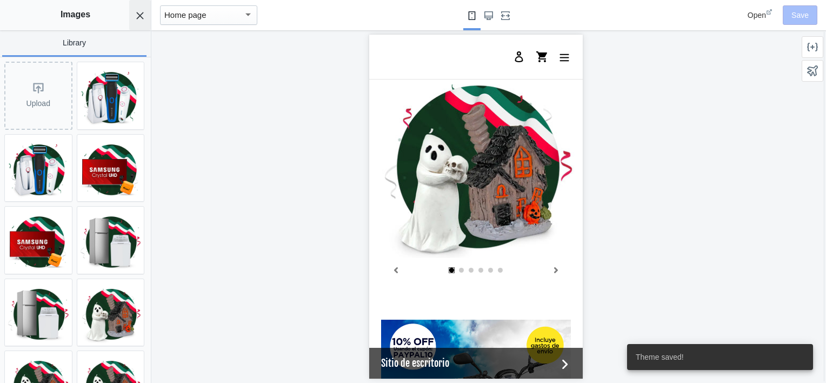
click at [133, 6] on button "Close panel" at bounding box center [140, 15] width 22 height 30
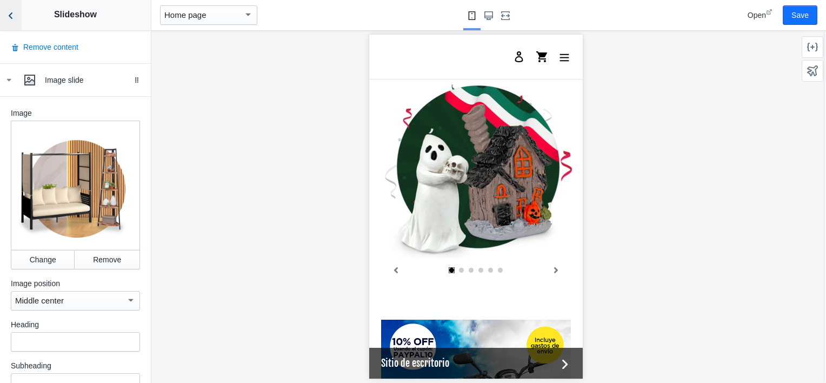
click at [9, 15] on icon "Back to sections" at bounding box center [10, 15] width 11 height 11
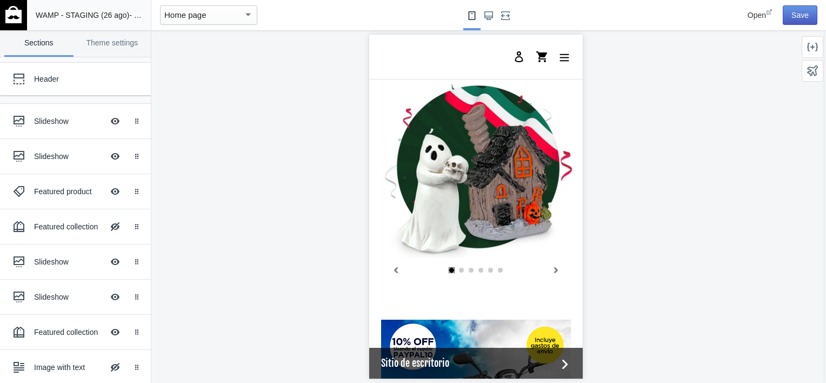
scroll to position [0, 205]
click at [789, 11] on button "Save" at bounding box center [799, 14] width 35 height 19
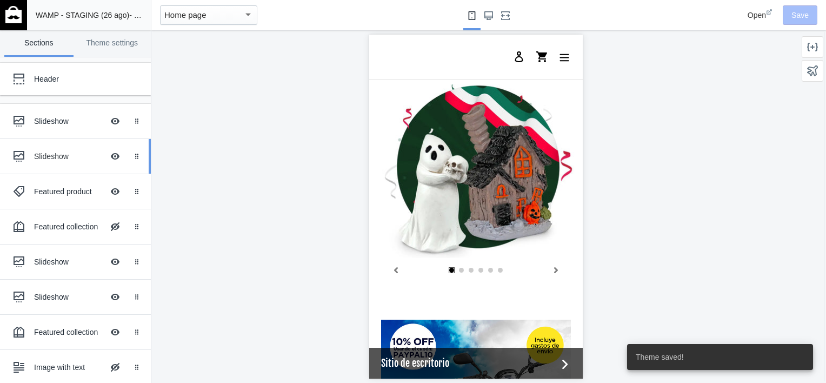
click at [44, 159] on div "Slideshow" at bounding box center [68, 156] width 69 height 11
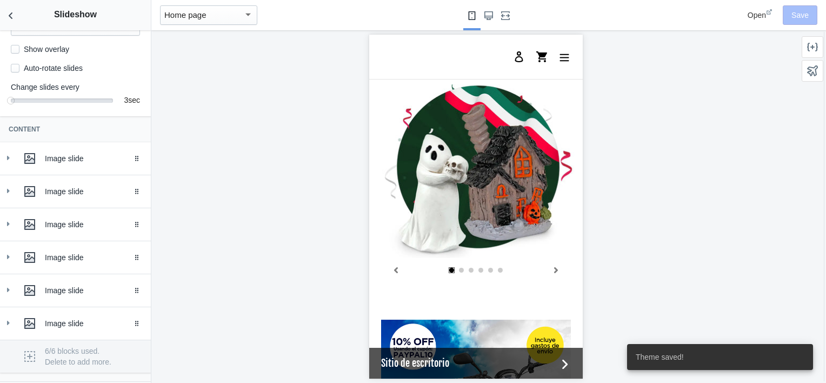
scroll to position [162, 0]
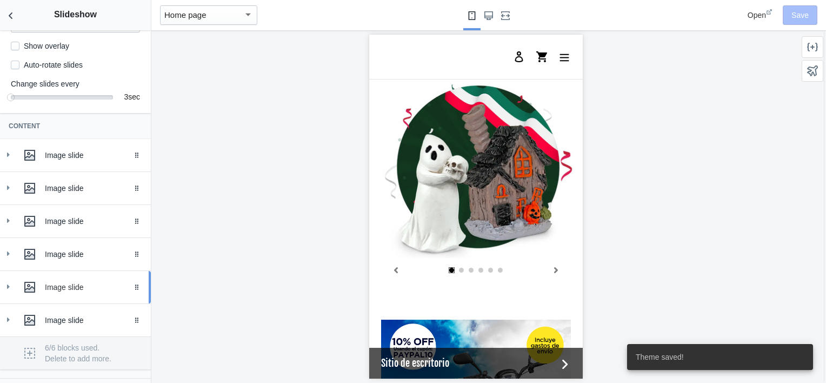
click at [11, 292] on icon at bounding box center [8, 286] width 11 height 11
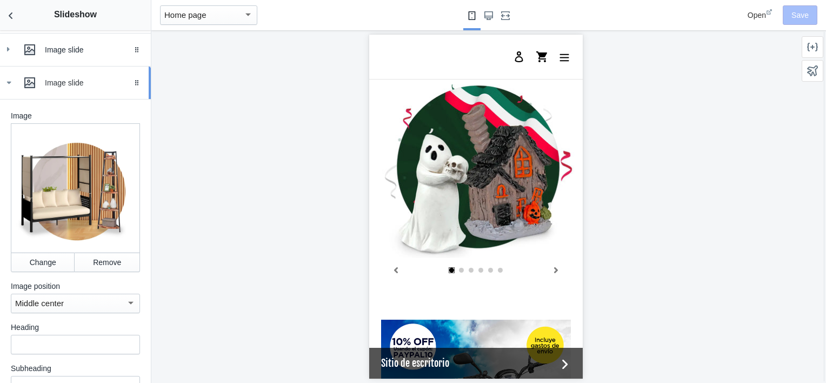
scroll to position [367, 0]
click at [41, 258] on button "Change" at bounding box center [43, 260] width 64 height 19
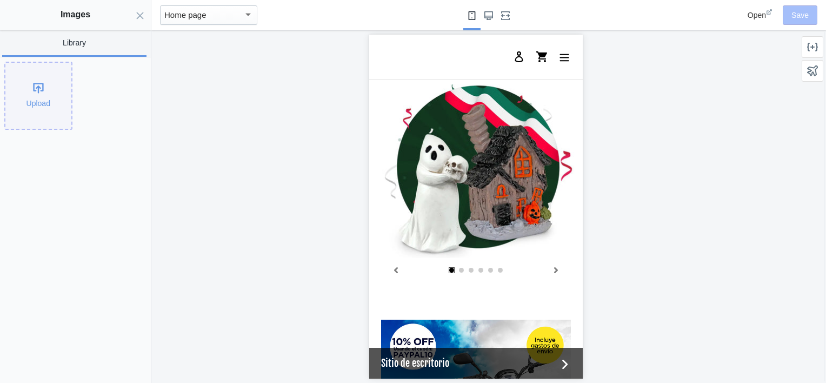
click at [18, 102] on div "Upload" at bounding box center [38, 96] width 66 height 66
click at [108, 114] on div "Upload" at bounding box center [73, 93] width 146 height 72
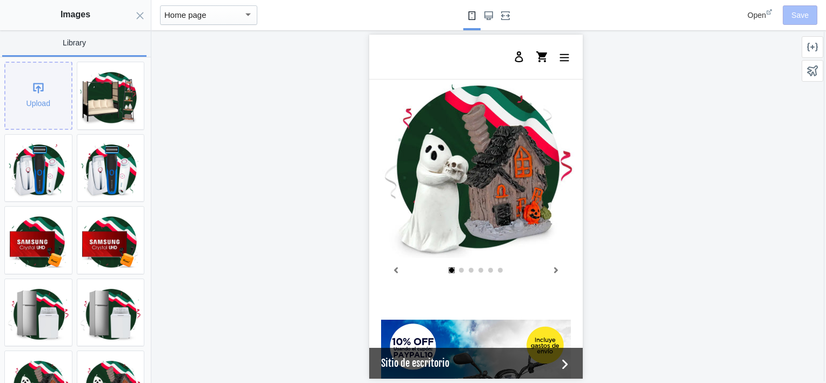
drag, startPoint x: 108, startPoint y: 114, endPoint x: 21, endPoint y: 99, distance: 88.2
click at [21, 99] on div "Upload" at bounding box center [38, 96] width 66 height 66
click at [108, 91] on img at bounding box center [110, 95] width 67 height 67
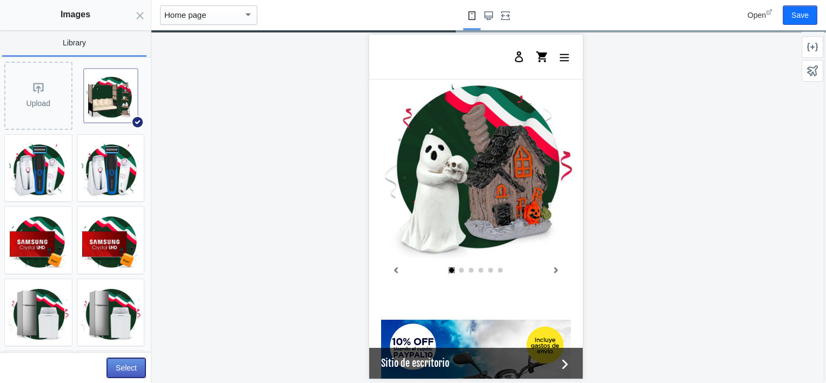
click at [111, 369] on button "Select" at bounding box center [126, 367] width 38 height 19
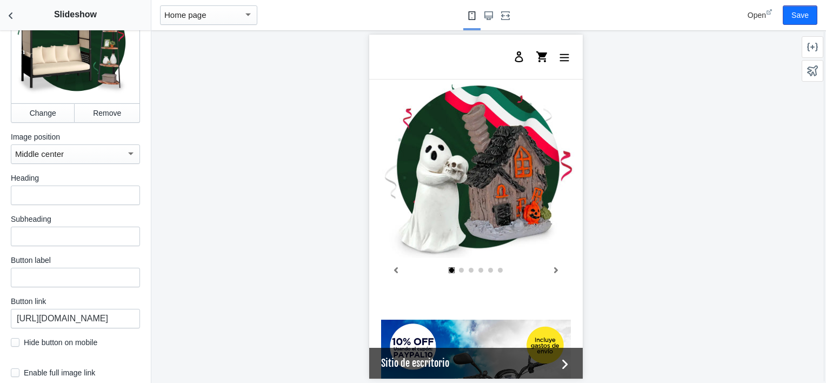
scroll to position [521, 0]
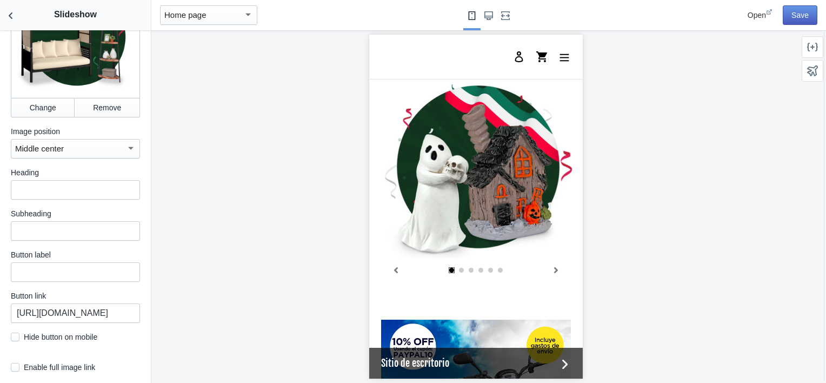
drag, startPoint x: 818, startPoint y: 24, endPoint x: 813, endPoint y: 21, distance: 5.8
click at [818, 23] on div "Open Save" at bounding box center [761, 15] width 119 height 30
click at [809, 18] on button "Save" at bounding box center [799, 14] width 35 height 19
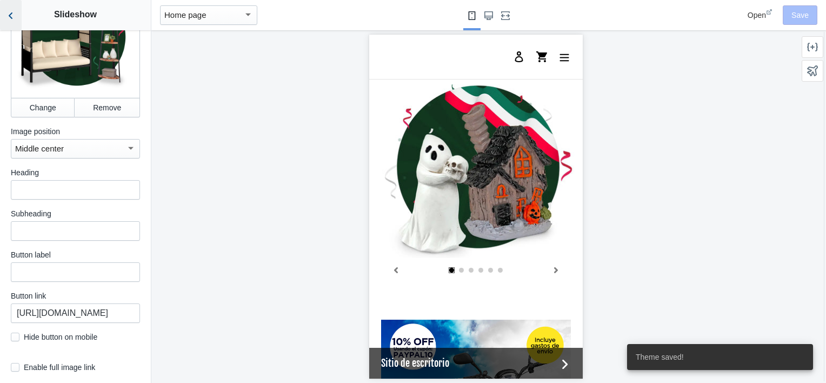
click at [8, 15] on icon "Back to sections" at bounding box center [10, 15] width 11 height 11
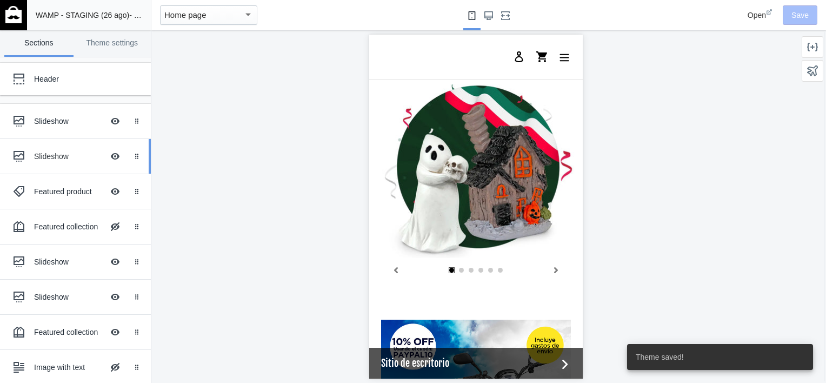
click at [70, 162] on div "Slideshow Hide Image with text overlay" at bounding box center [67, 156] width 119 height 24
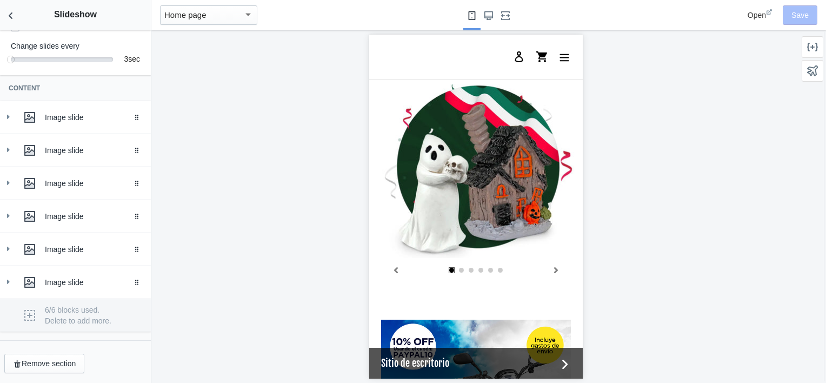
scroll to position [0, 0]
click at [5, 277] on icon at bounding box center [8, 281] width 11 height 11
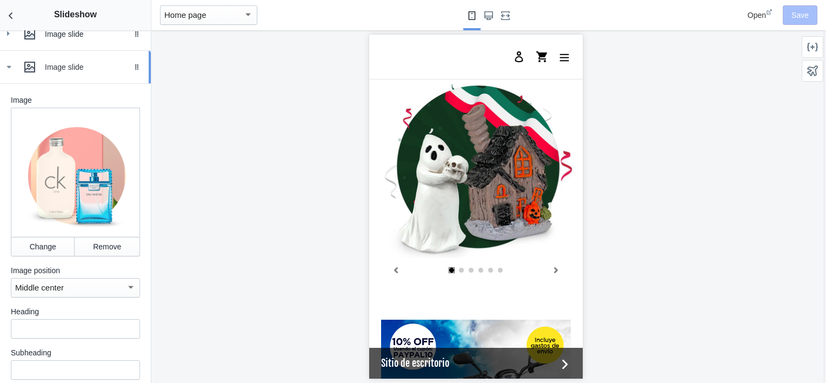
scroll to position [416, 0]
click at [43, 240] on button "Change" at bounding box center [43, 245] width 64 height 19
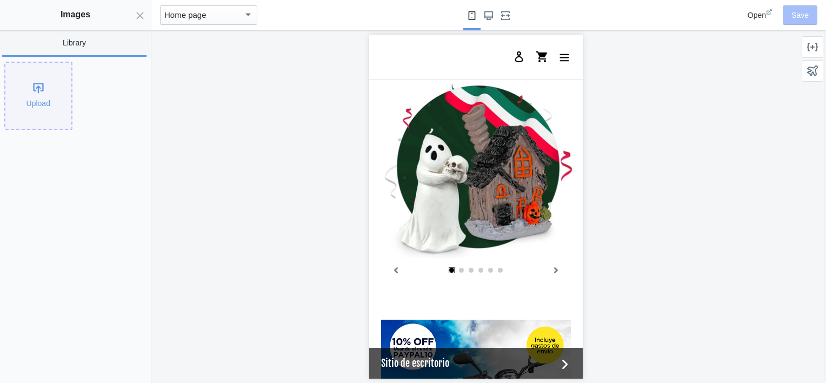
click at [37, 96] on div "Upload" at bounding box center [38, 96] width 66 height 66
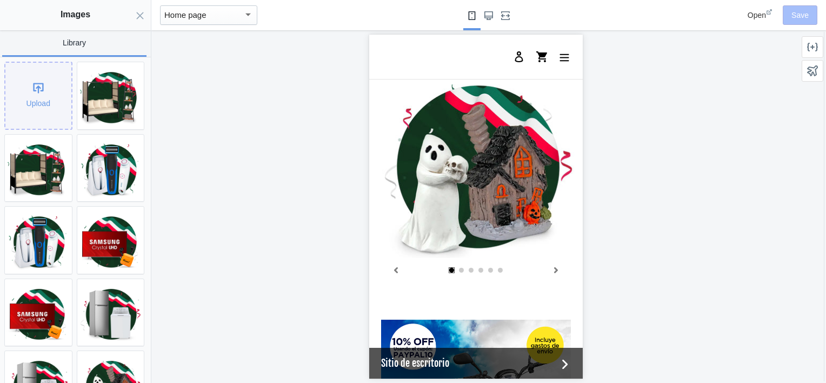
scroll to position [0, 205]
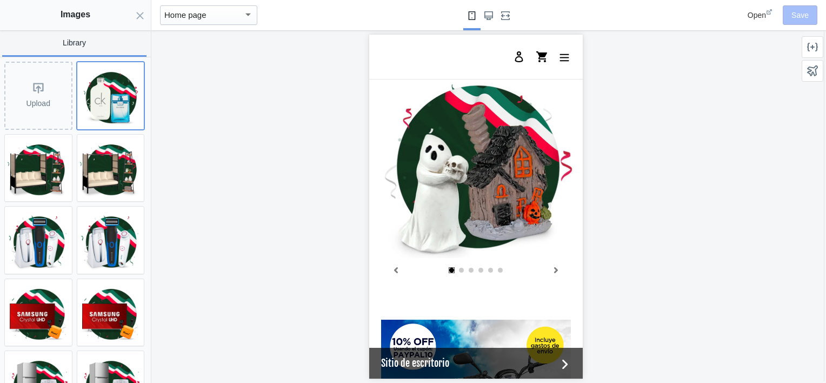
click at [107, 97] on img at bounding box center [110, 95] width 67 height 67
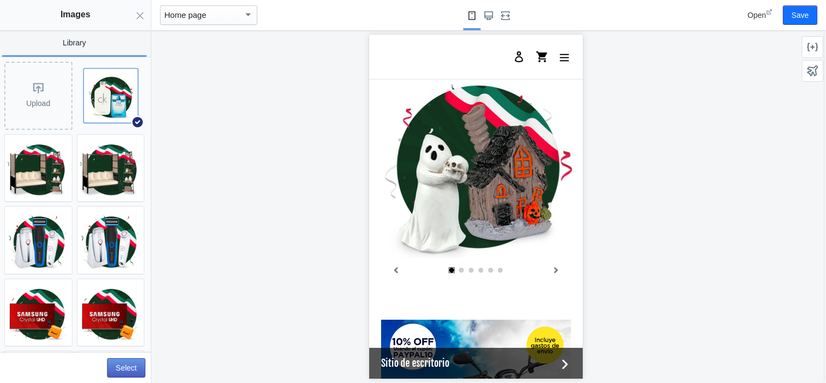
scroll to position [0, 0]
click at [122, 370] on button "Select" at bounding box center [126, 367] width 38 height 19
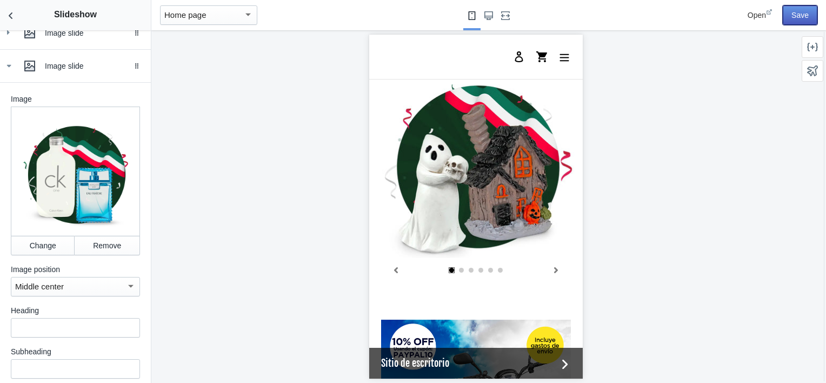
click at [800, 15] on button "Save" at bounding box center [799, 14] width 35 height 19
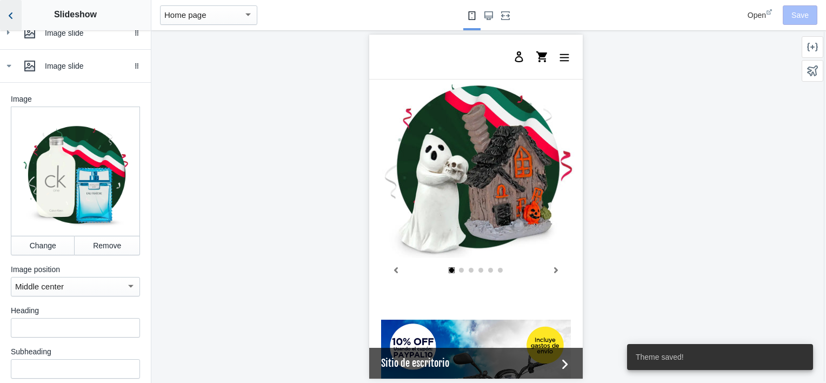
click at [12, 19] on icon "Back to sections" at bounding box center [10, 15] width 11 height 11
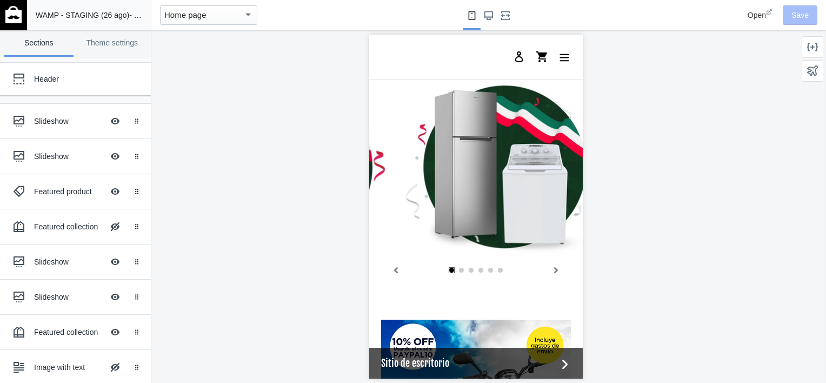
scroll to position [0, 233]
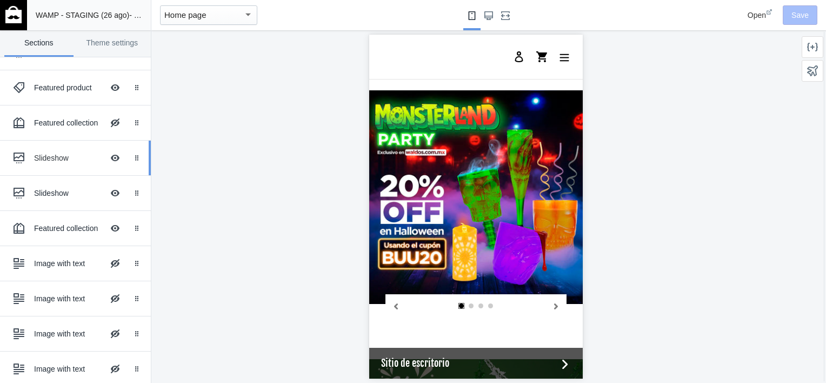
click at [42, 161] on div "Slideshow" at bounding box center [68, 157] width 69 height 11
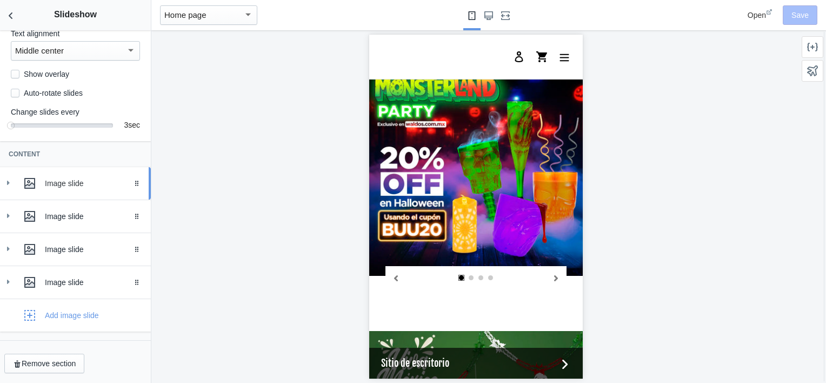
click at [0, 178] on link "Image slide Drag to reorder" at bounding box center [75, 183] width 151 height 32
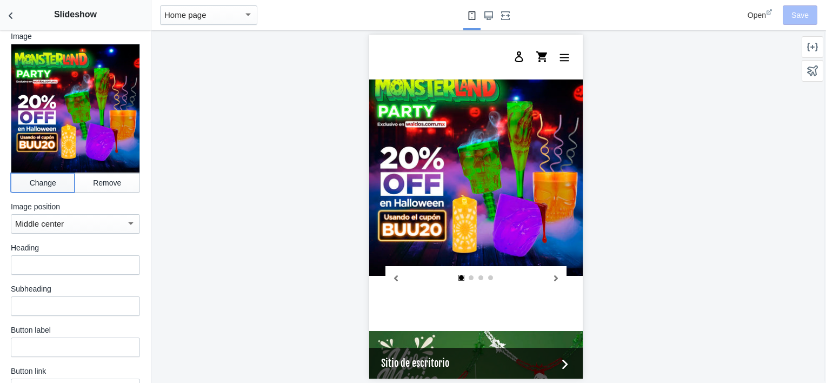
click at [45, 179] on button "Change" at bounding box center [43, 182] width 64 height 19
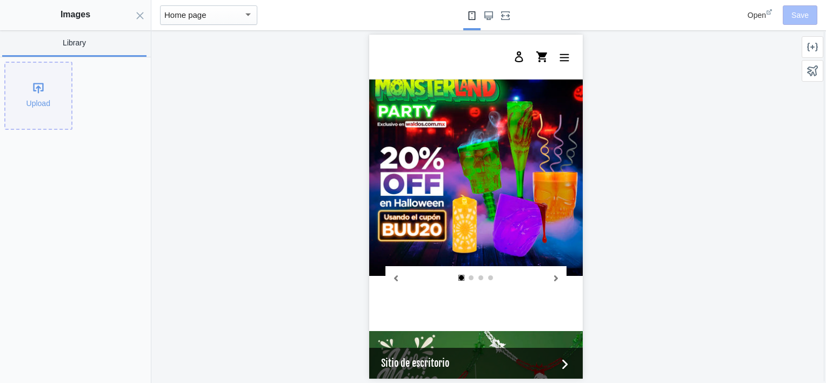
click at [24, 85] on div "Upload" at bounding box center [38, 96] width 66 height 66
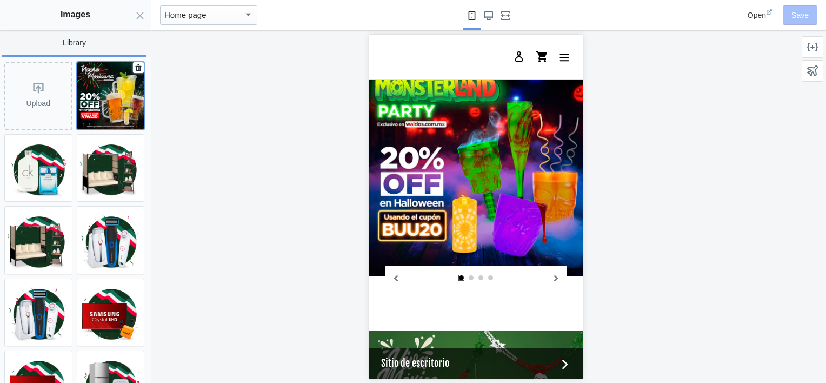
click at [90, 96] on img at bounding box center [110, 95] width 67 height 67
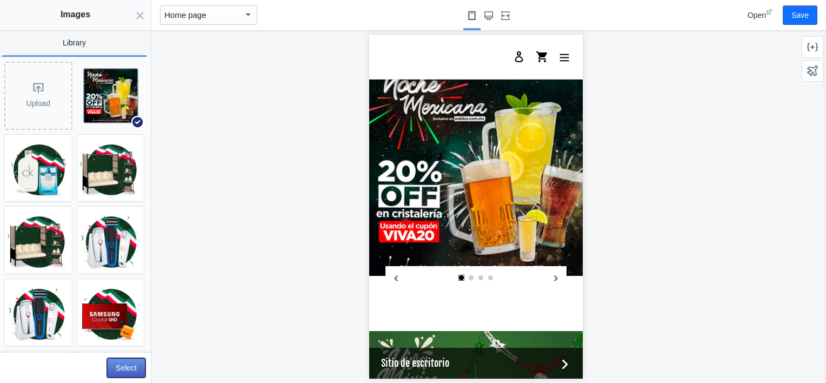
click at [125, 366] on button "Select" at bounding box center [126, 367] width 38 height 19
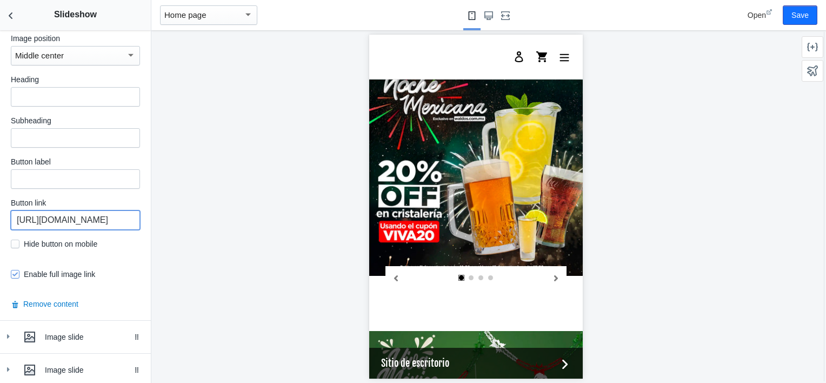
click at [70, 217] on input "https://waldos.com.mx/collections/halloween" at bounding box center [75, 219] width 129 height 19
paste input "cristaleria"
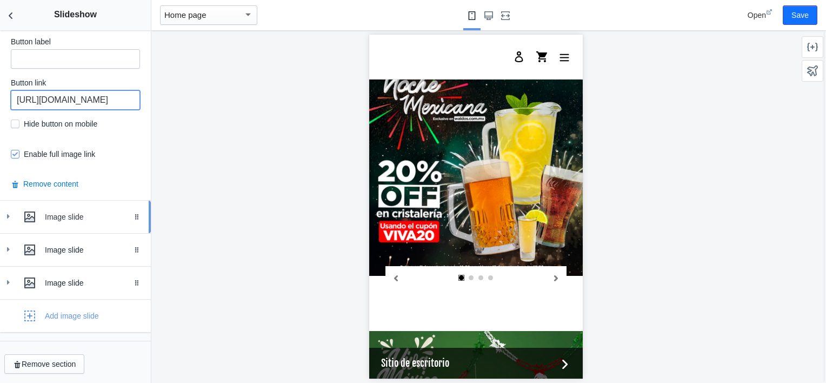
type input "https://waldos.com.mx/collections/cristaleria"
click at [5, 220] on icon at bounding box center [8, 216] width 11 height 11
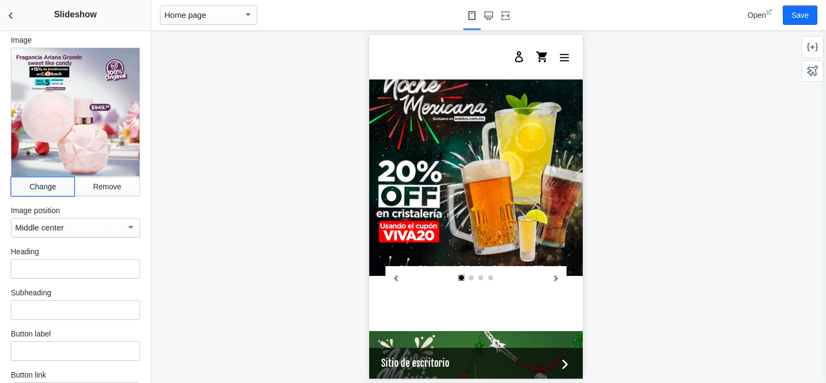
click at [19, 186] on button "Change" at bounding box center [43, 186] width 64 height 19
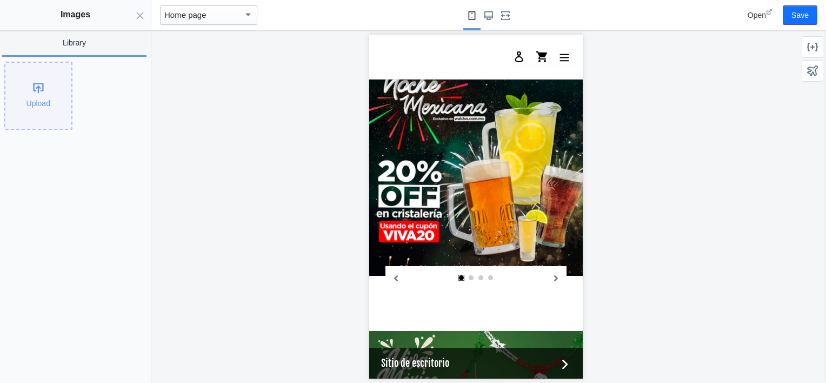
click at [36, 99] on div "Upload" at bounding box center [38, 96] width 66 height 66
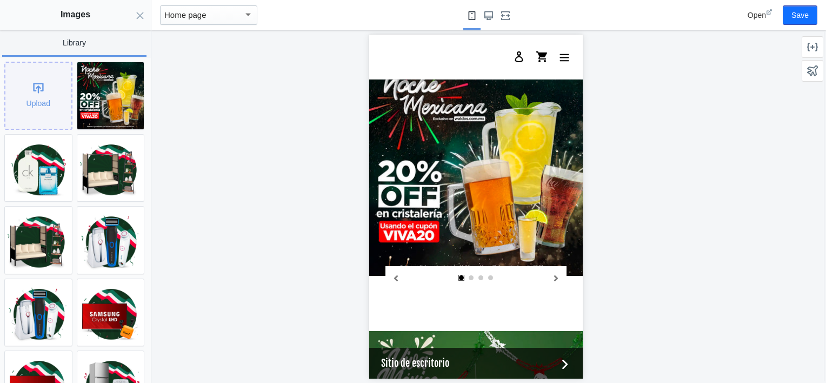
click at [39, 109] on div "Upload" at bounding box center [38, 96] width 66 height 66
click at [803, 11] on button "Save" at bounding box center [799, 14] width 35 height 19
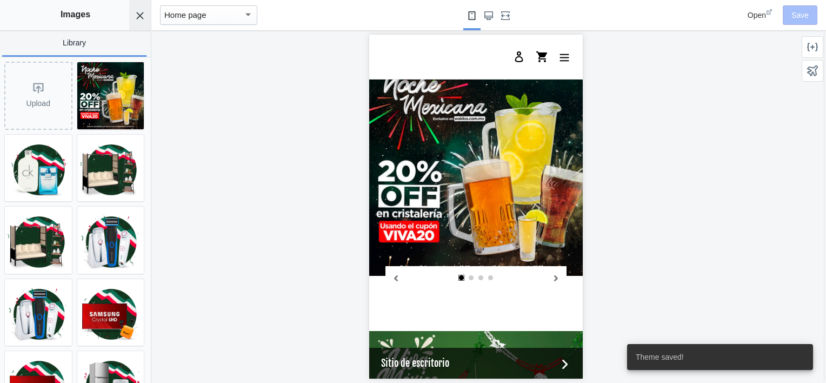
click at [143, 15] on icon "Close panel" at bounding box center [140, 15] width 9 height 9
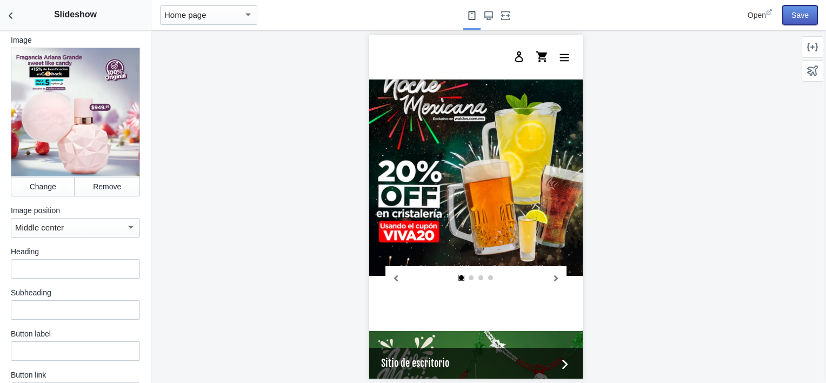
click at [799, 18] on button "Save" at bounding box center [799, 14] width 35 height 19
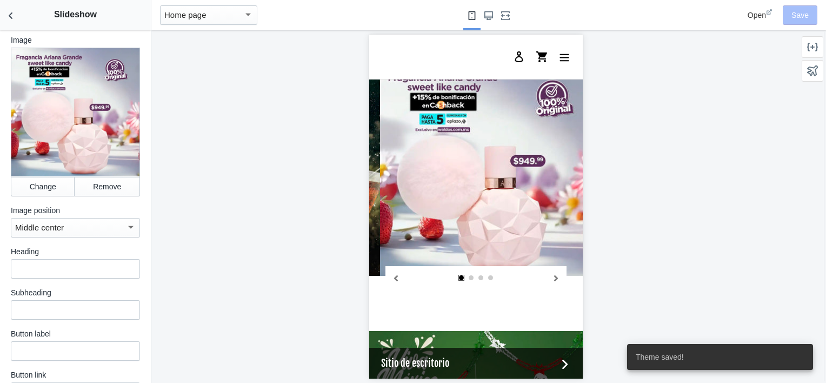
scroll to position [0, 205]
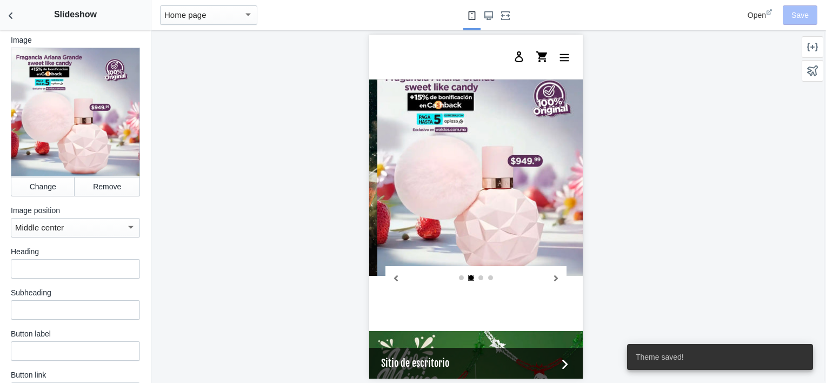
click at [16, 164] on div at bounding box center [75, 112] width 129 height 129
click at [24, 177] on button "Change" at bounding box center [43, 186] width 64 height 19
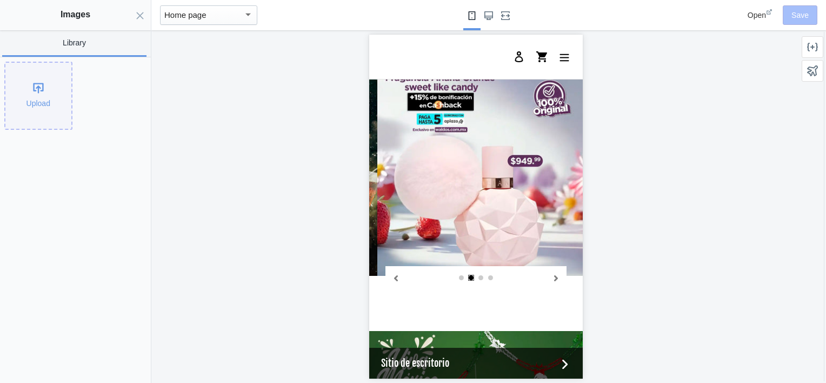
click at [37, 92] on div "Upload" at bounding box center [38, 96] width 66 height 66
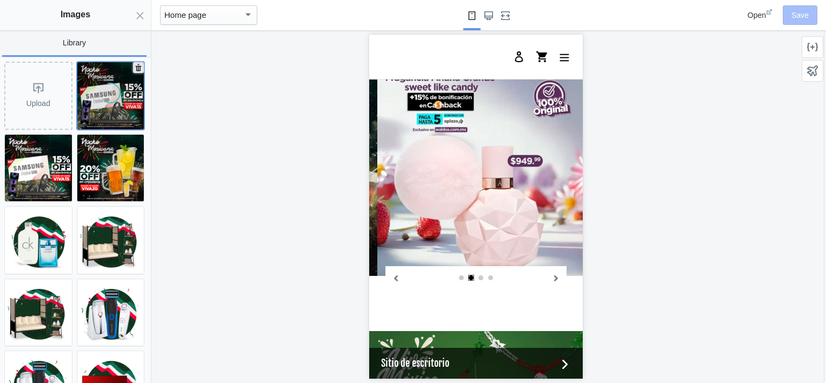
click at [95, 86] on img at bounding box center [110, 95] width 67 height 67
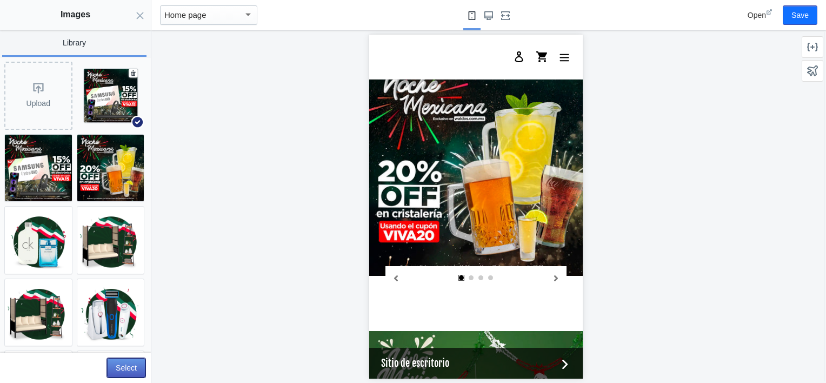
click at [125, 370] on button "Select" at bounding box center [126, 367] width 38 height 19
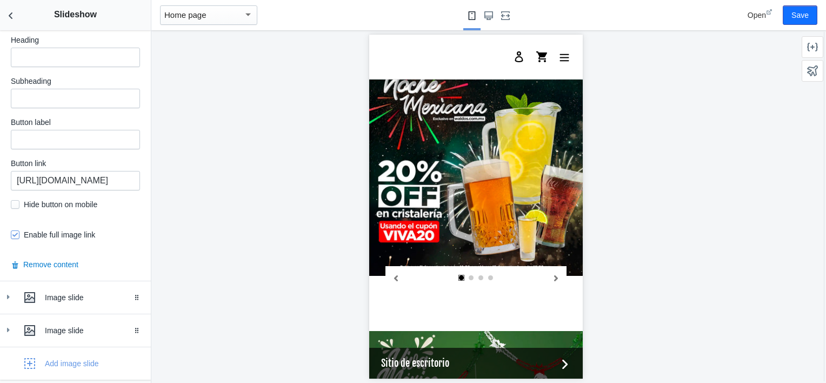
scroll to position [1023, 0]
click at [53, 173] on input "https://waldos.com.mx/products/fragancia-ariana-grande-sweet-like-candy-100ml?_…" at bounding box center [75, 179] width 129 height 19
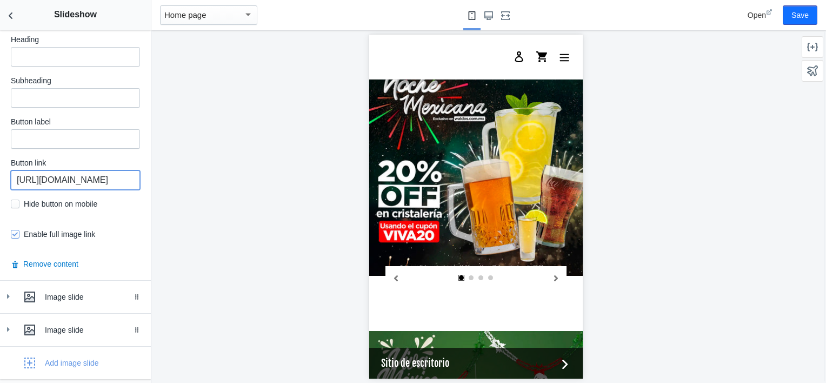
paste input "collections/electronica"
type input "https://waldos.com.mx/collections/electronica"
click at [802, 17] on button "Save" at bounding box center [799, 14] width 35 height 19
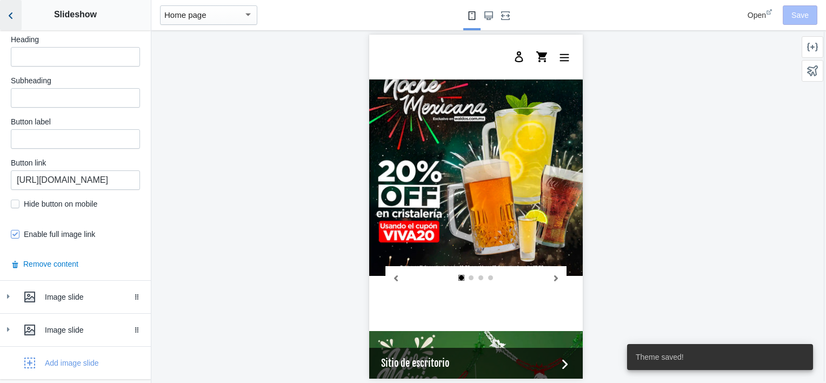
click at [21, 17] on button "Back to sections" at bounding box center [11, 15] width 22 height 30
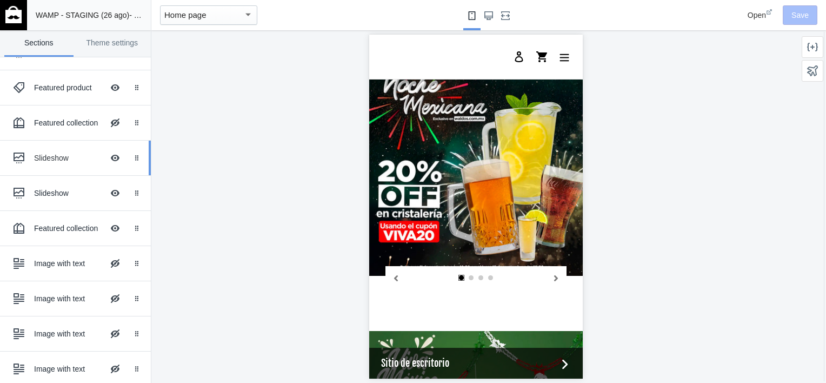
click at [42, 165] on div "Slideshow Hide Image with text overlay" at bounding box center [67, 158] width 119 height 24
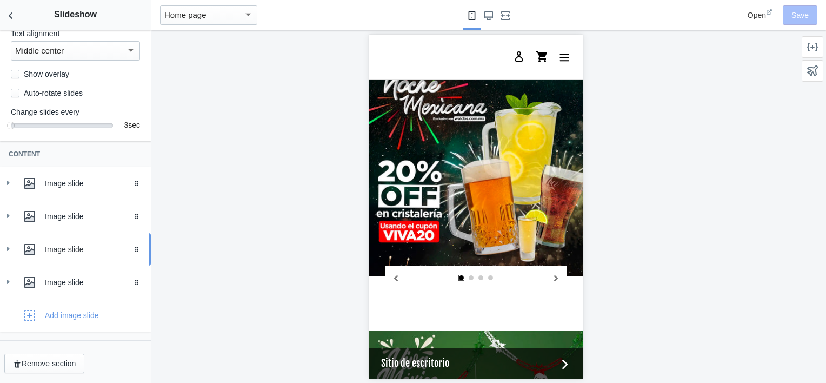
click at [12, 249] on icon at bounding box center [8, 248] width 11 height 11
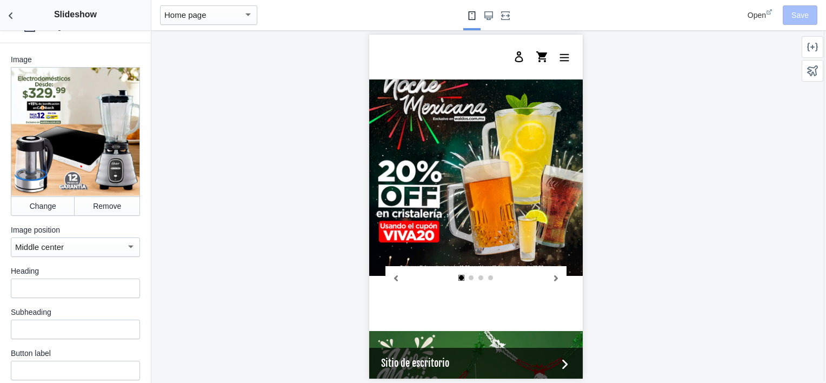
scroll to position [357, 0]
click at [36, 210] on button "Change" at bounding box center [43, 205] width 64 height 19
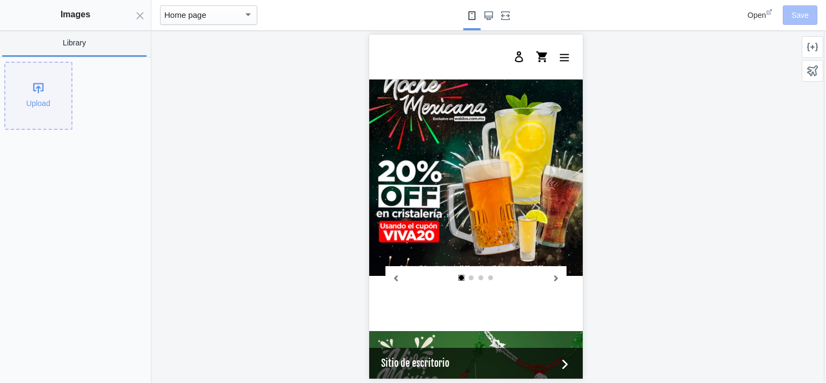
click at [52, 71] on div "Upload" at bounding box center [38, 96] width 66 height 66
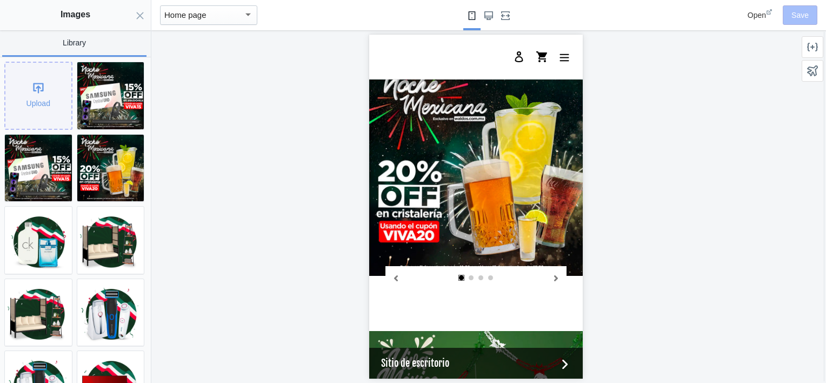
click at [46, 93] on div "Upload" at bounding box center [38, 96] width 66 height 66
click at [131, 12] on button "Close panel" at bounding box center [140, 15] width 22 height 30
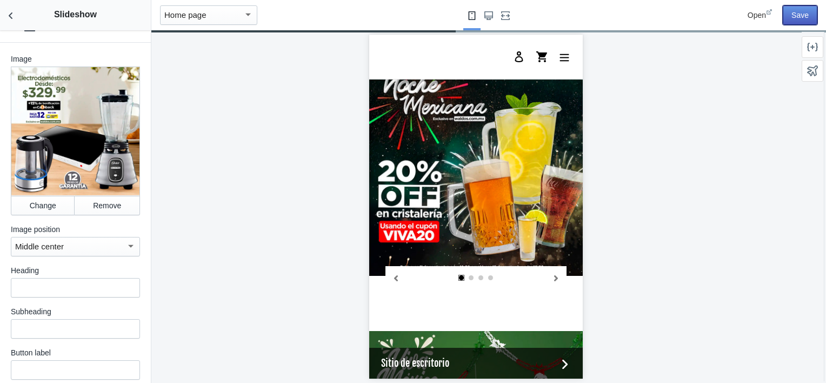
click at [795, 22] on button "Save" at bounding box center [799, 14] width 35 height 19
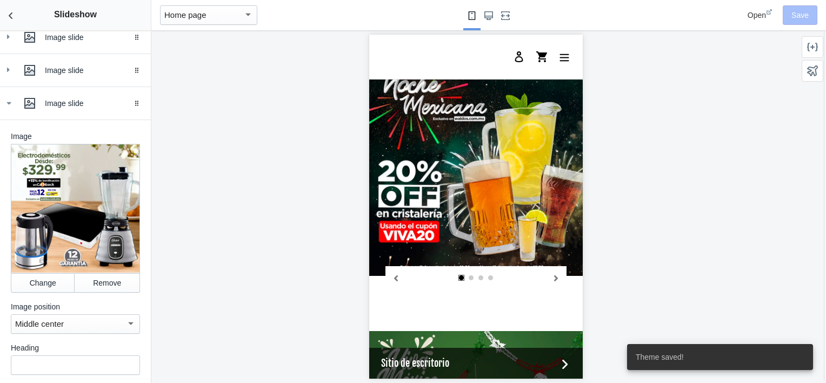
scroll to position [282, 0]
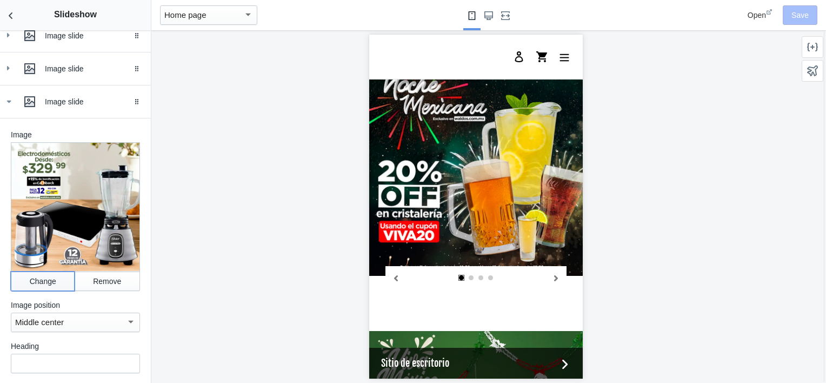
click at [32, 283] on button "Change" at bounding box center [43, 280] width 64 height 19
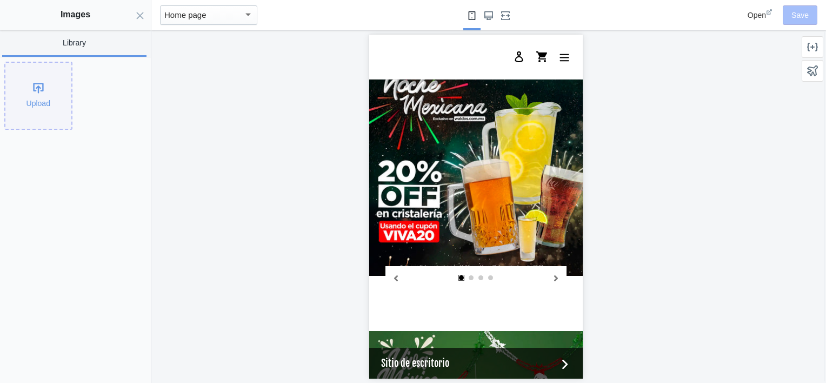
click at [30, 82] on div "Upload" at bounding box center [38, 96] width 66 height 66
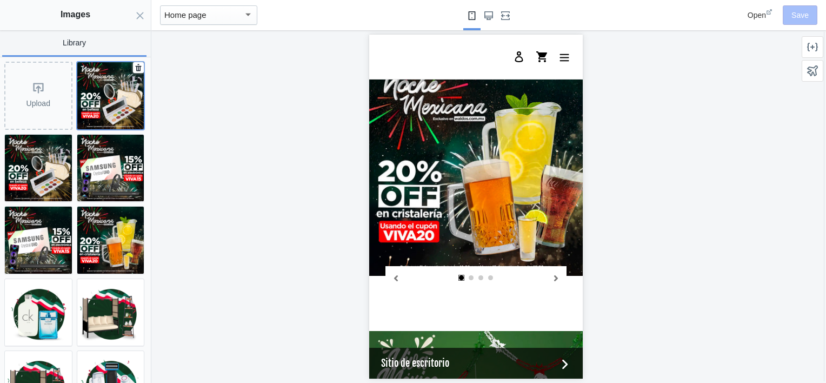
click at [104, 87] on img at bounding box center [110, 95] width 67 height 67
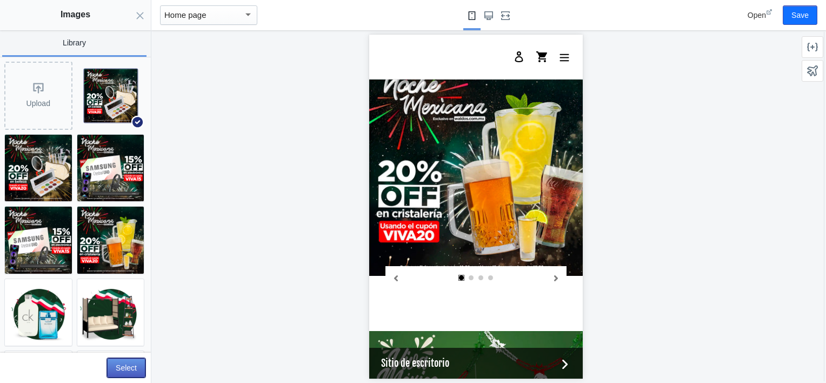
click at [125, 366] on button "Select" at bounding box center [126, 367] width 38 height 19
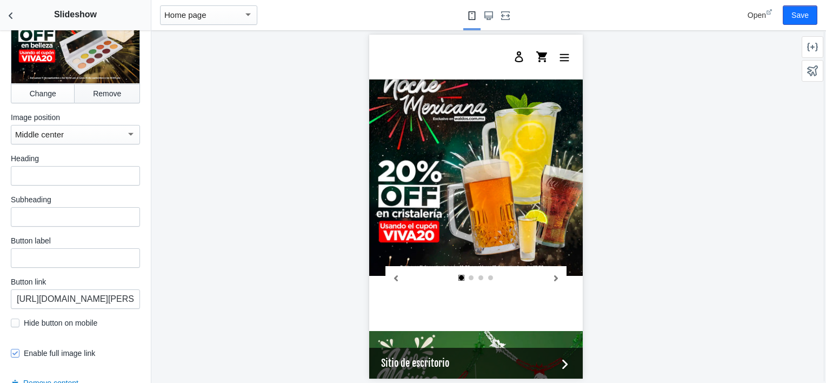
scroll to position [472, 0]
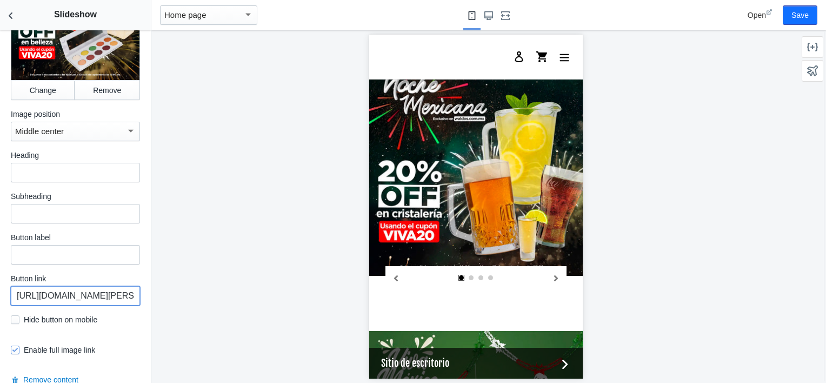
click at [71, 294] on input "https://waldos.com.mx/collections/electrodomesticos-y-linea-blanca" at bounding box center [75, 295] width 129 height 19
paste input "maquillaje-y-bellez"
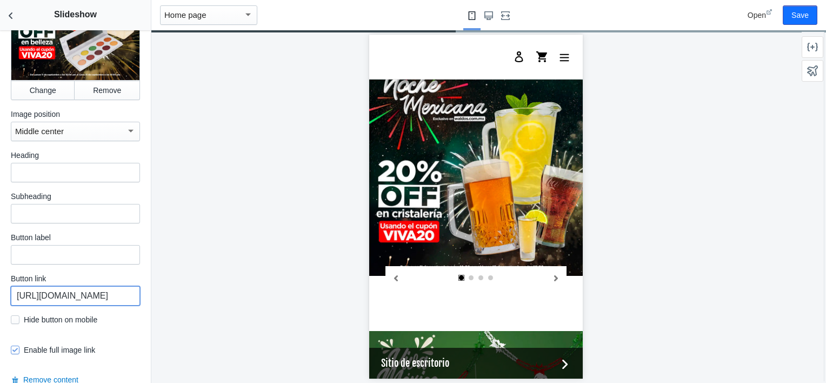
scroll to position [602, 0]
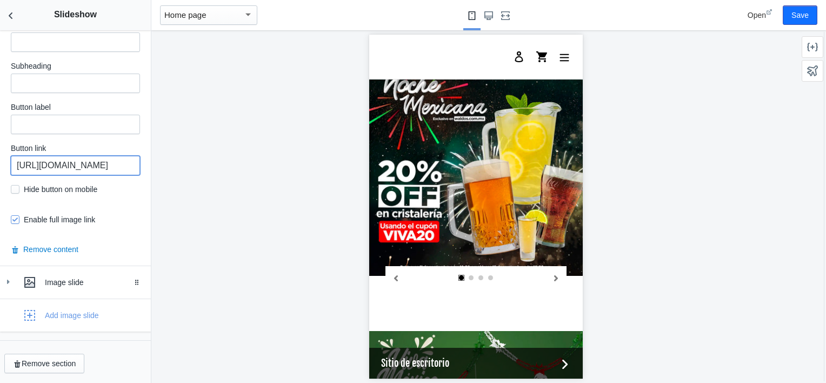
type input "https://waldos.com.mx/collections/maquillaje-y-belleza"
click at [5, 276] on link "Image slide Drag to reorder" at bounding box center [75, 282] width 151 height 32
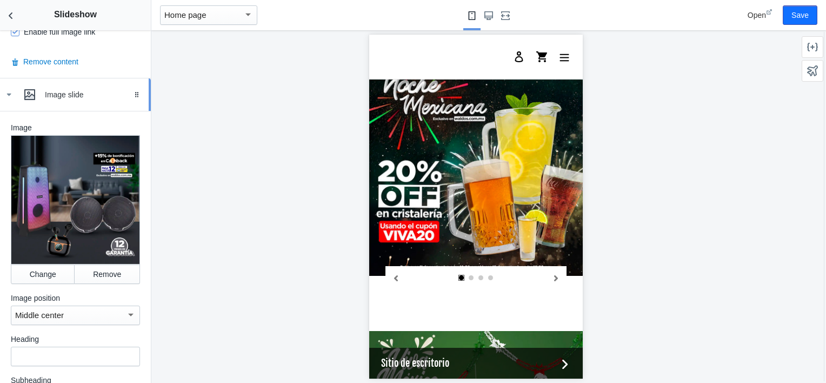
scroll to position [798, 0]
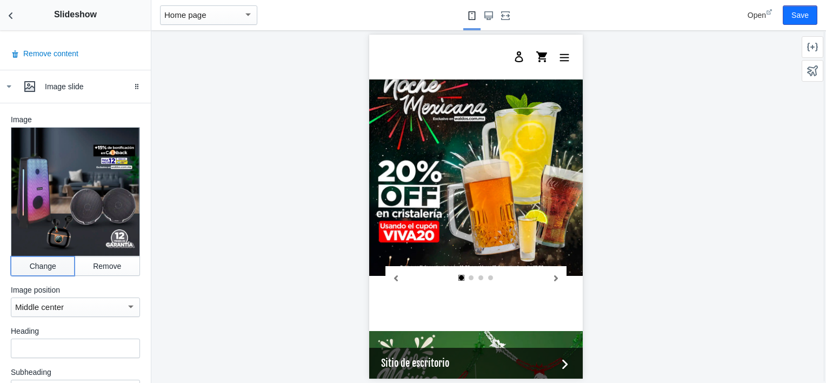
click at [39, 262] on button "Change" at bounding box center [43, 265] width 64 height 19
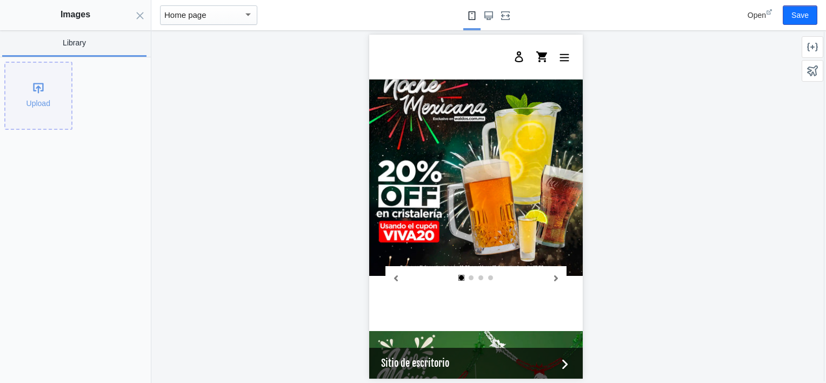
click at [34, 110] on div "Upload" at bounding box center [38, 96] width 66 height 66
click at [806, 13] on button "Save" at bounding box center [799, 14] width 35 height 19
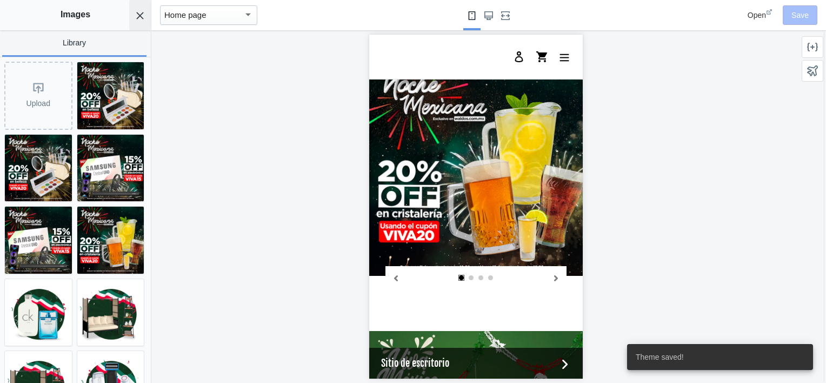
click at [143, 13] on use "Close panel" at bounding box center [140, 15] width 7 height 7
click at [22, 17] on h2 "Slideshow" at bounding box center [75, 14] width 151 height 29
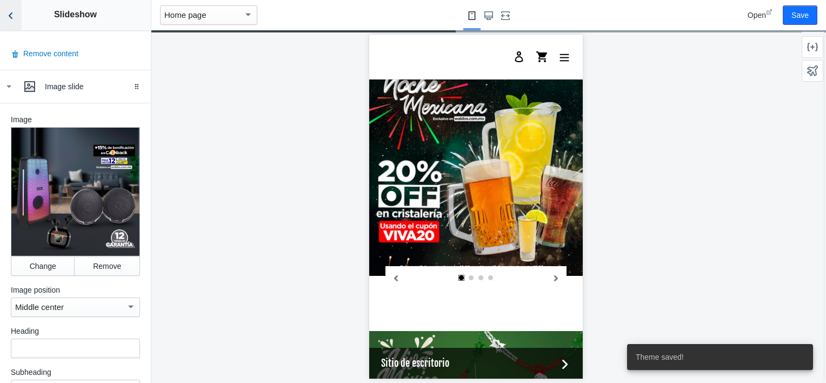
click at [11, 16] on use "Back to sections" at bounding box center [11, 15] width 4 height 6
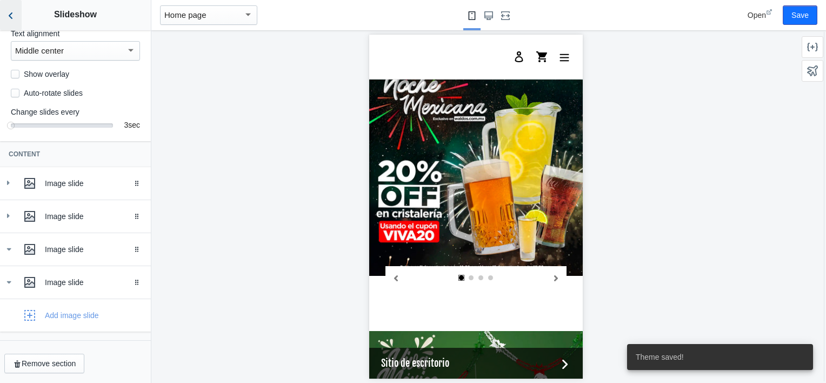
scroll to position [143, 0]
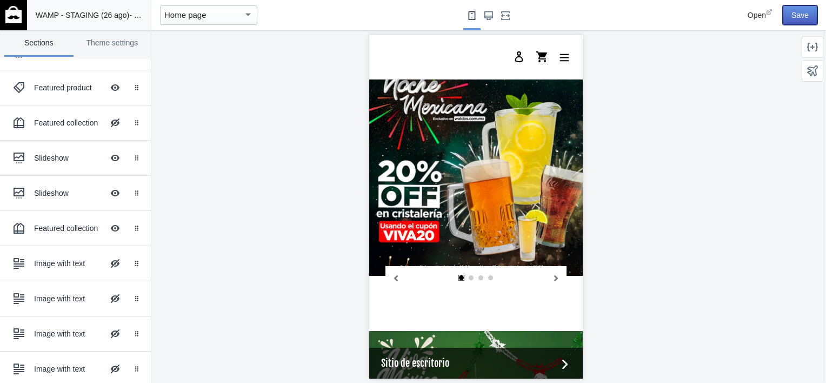
click at [800, 8] on button "Save" at bounding box center [799, 14] width 35 height 19
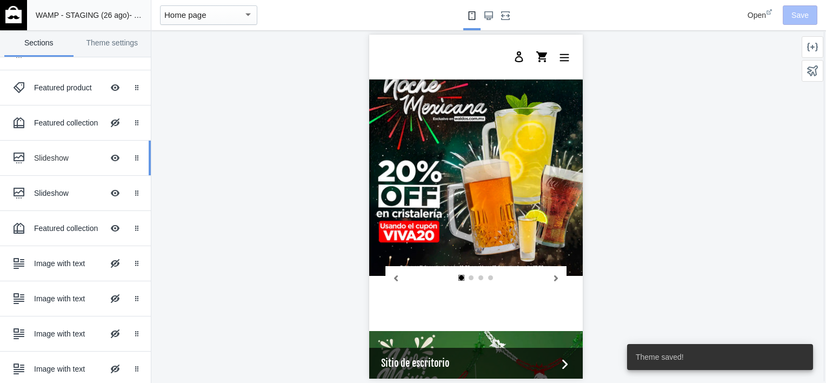
click at [46, 165] on div "Slideshow Hide Image with text overlay" at bounding box center [67, 158] width 119 height 24
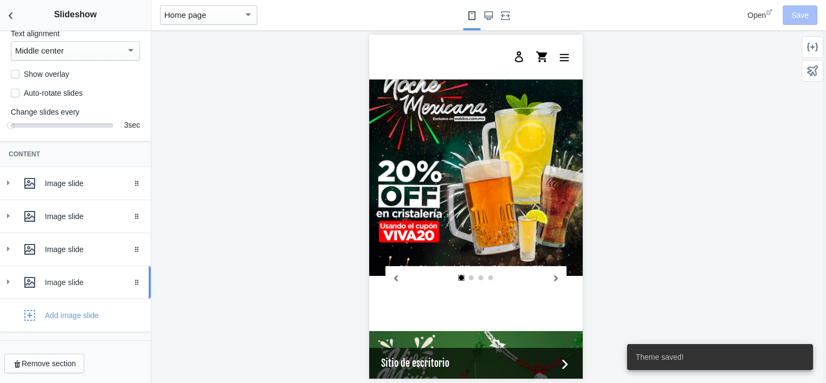
click at [3, 287] on div at bounding box center [8, 281] width 11 height 11
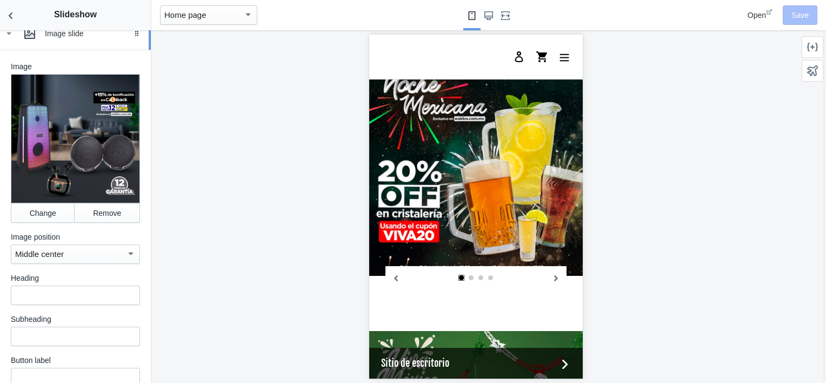
scroll to position [385, 0]
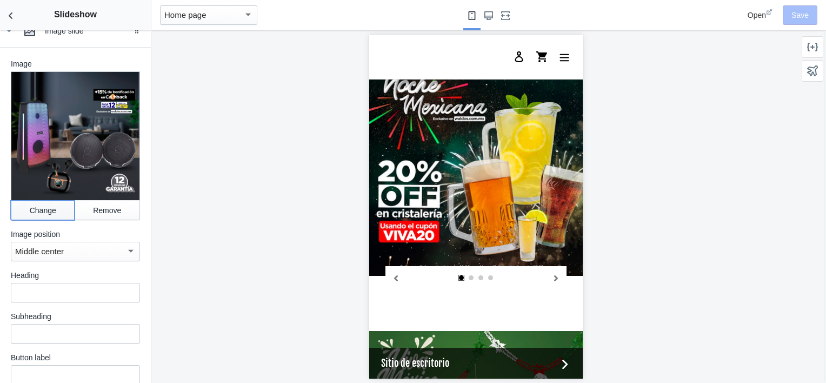
click at [32, 213] on button "Change" at bounding box center [43, 209] width 64 height 19
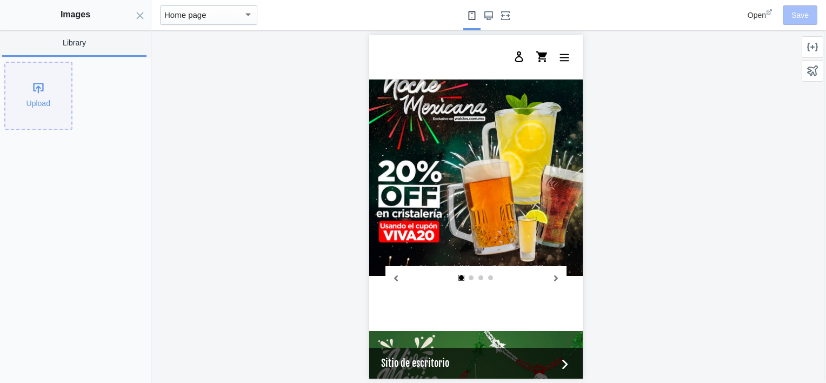
click at [32, 91] on div "Upload" at bounding box center [38, 96] width 66 height 66
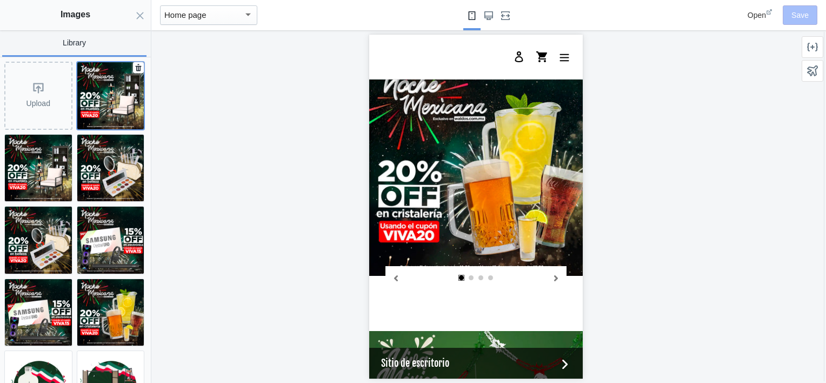
click at [102, 93] on img at bounding box center [110, 95] width 67 height 67
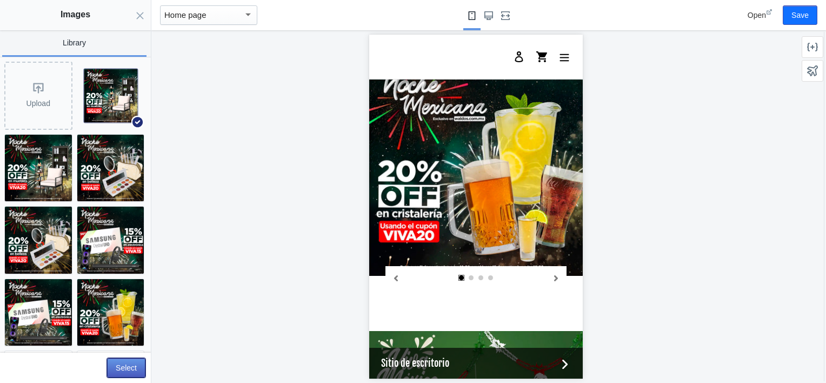
click at [119, 364] on button "Select" at bounding box center [126, 367] width 38 height 19
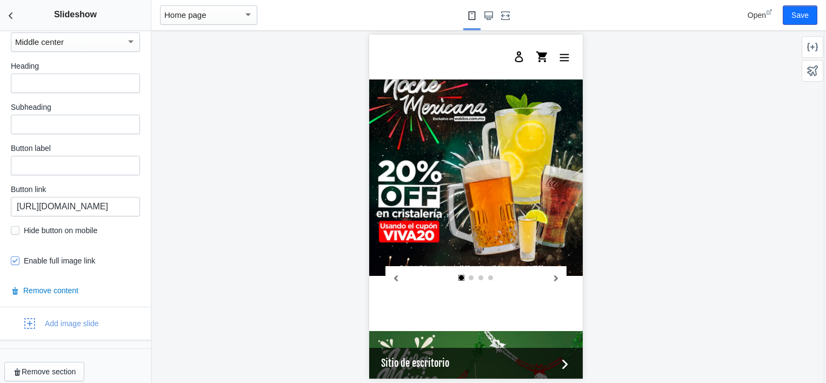
scroll to position [594, 0]
click at [87, 205] on input "https://waldos.com.mx/collections/bocinas-1" at bounding box center [75, 206] width 129 height 19
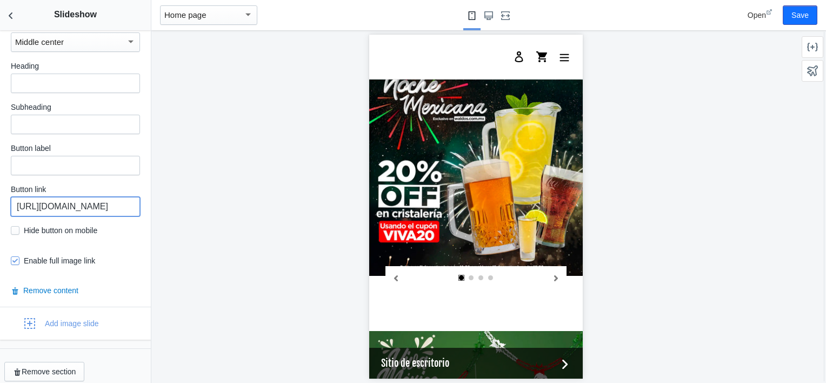
paste input "muebles"
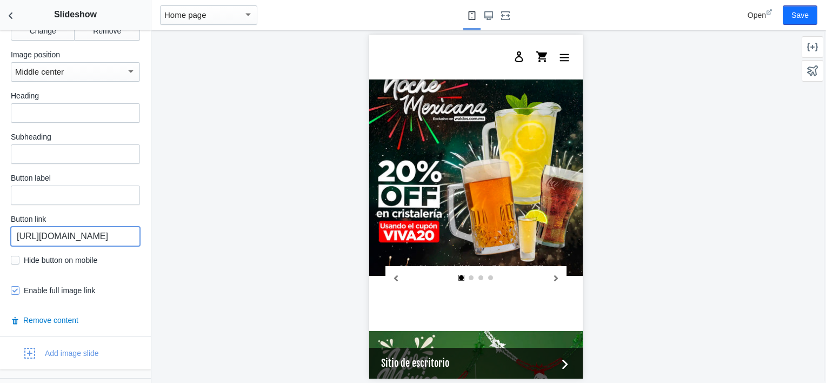
scroll to position [564, 0]
type input "https://waldos.com.mx/collections/muebles"
click at [802, 14] on button "Save" at bounding box center [799, 14] width 35 height 19
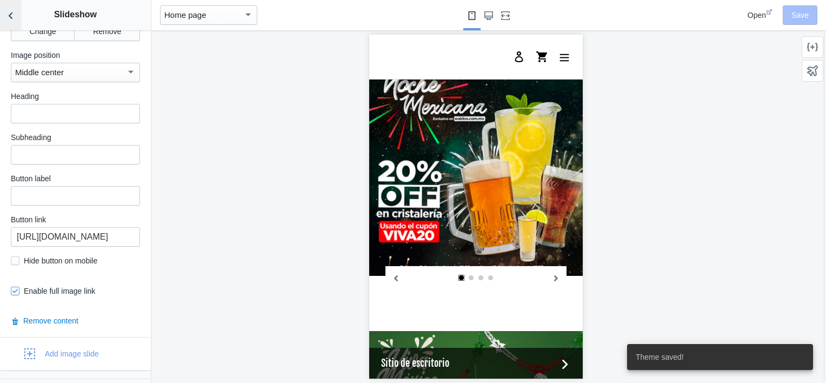
click at [12, 13] on icon "Back to sections" at bounding box center [10, 15] width 11 height 11
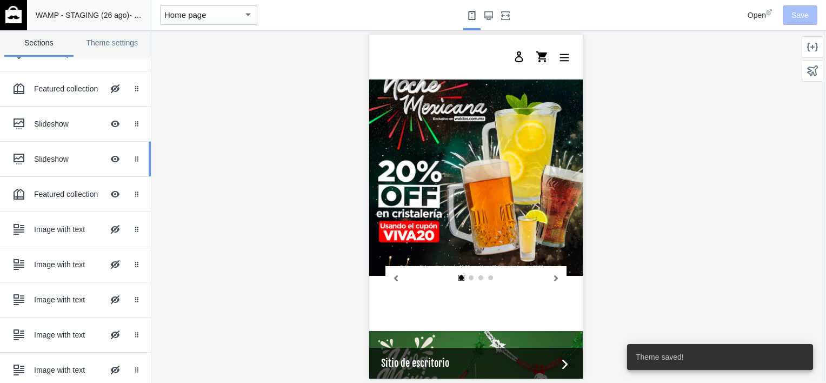
scroll to position [140, 0]
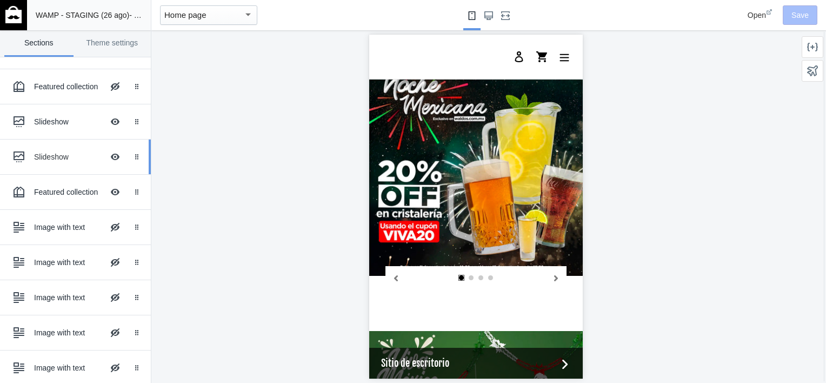
click at [54, 160] on div "Slideshow" at bounding box center [68, 156] width 69 height 11
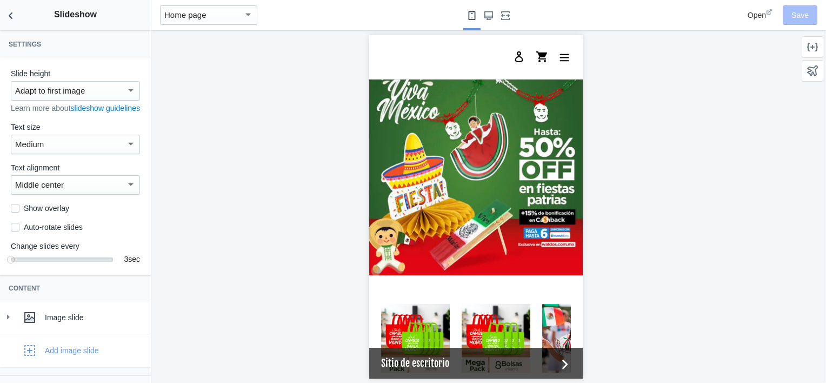
scroll to position [45, 0]
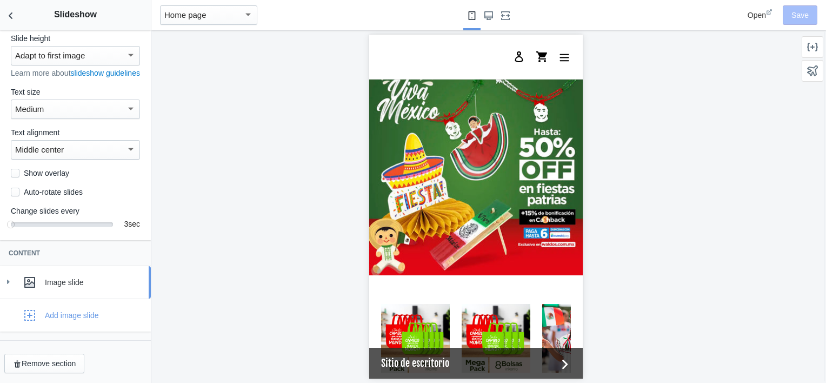
click at [9, 279] on icon at bounding box center [8, 281] width 11 height 11
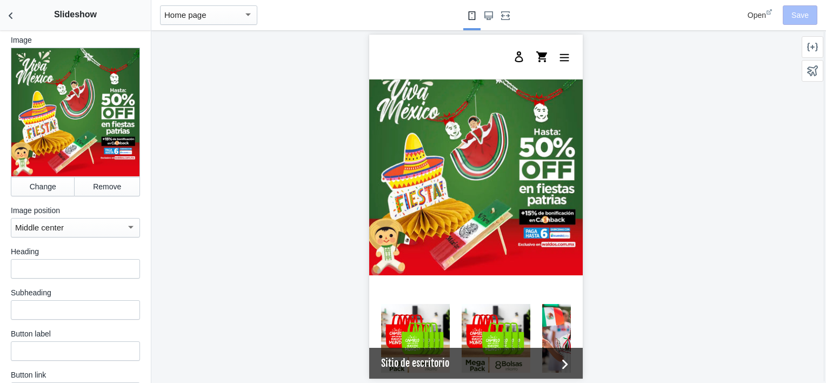
scroll to position [311, 0]
click at [43, 194] on button "Change" at bounding box center [43, 185] width 64 height 19
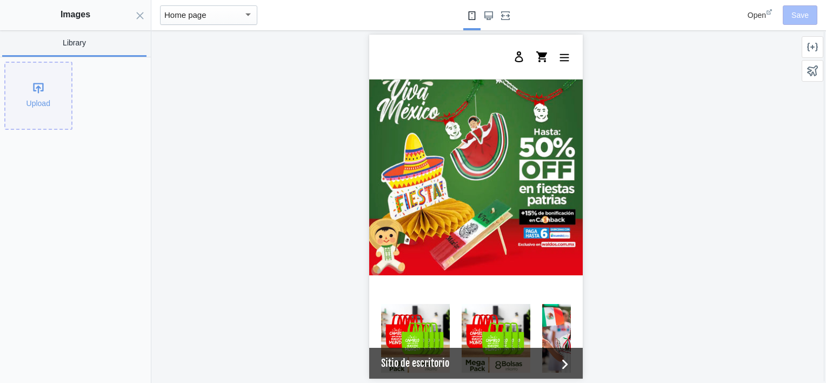
click at [49, 85] on div "Upload" at bounding box center [38, 96] width 66 height 66
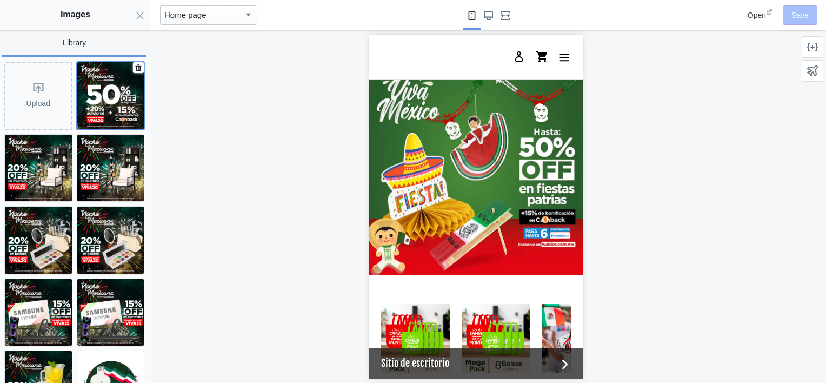
click at [103, 94] on img at bounding box center [110, 95] width 67 height 67
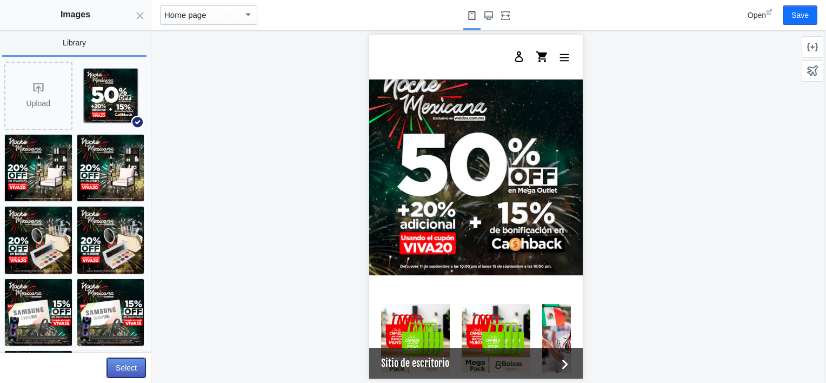
click at [118, 364] on button "Select" at bounding box center [126, 367] width 38 height 19
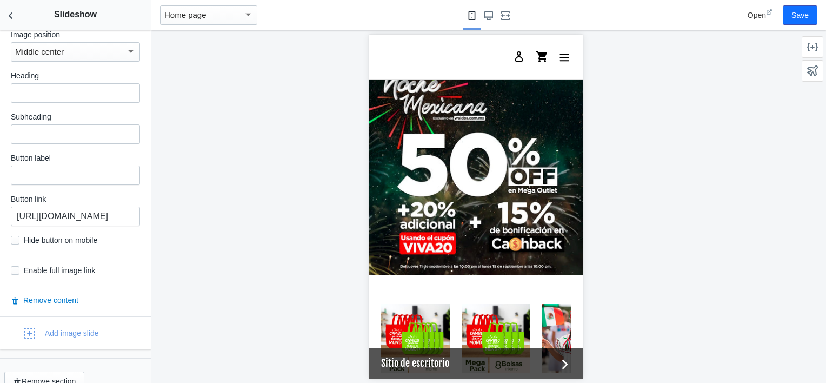
scroll to position [498, 0]
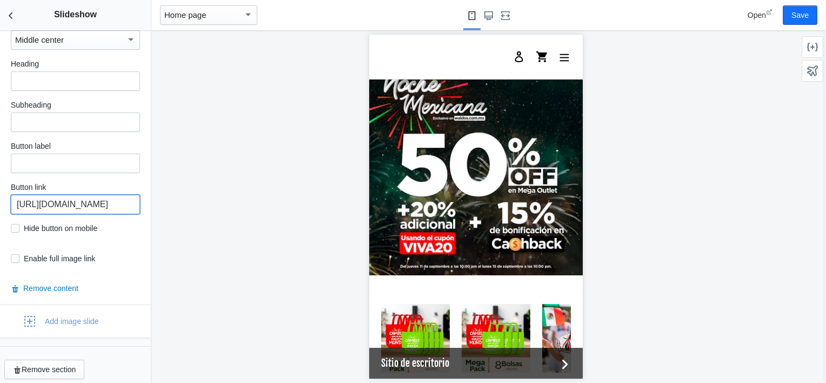
click at [90, 204] on input "https://waldos.com.mx/collections/viva-mexico" at bounding box center [75, 204] width 129 height 19
paste input "muebles"
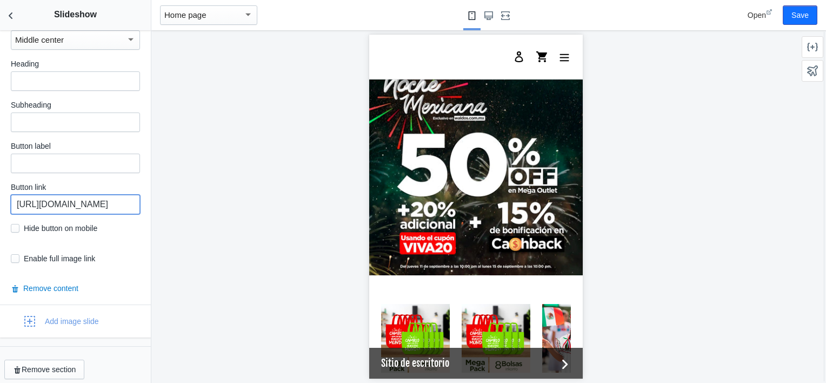
click at [79, 200] on input "https://waldos.com.mx/collections/muebles" at bounding box center [75, 204] width 129 height 19
paste input "ega-50-off"
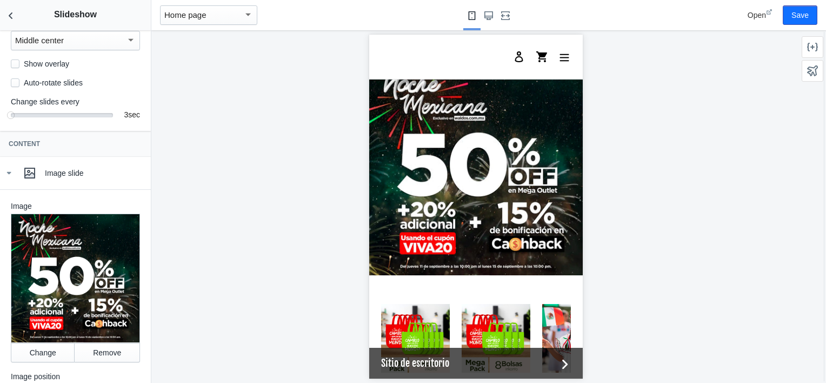
scroll to position [135, 0]
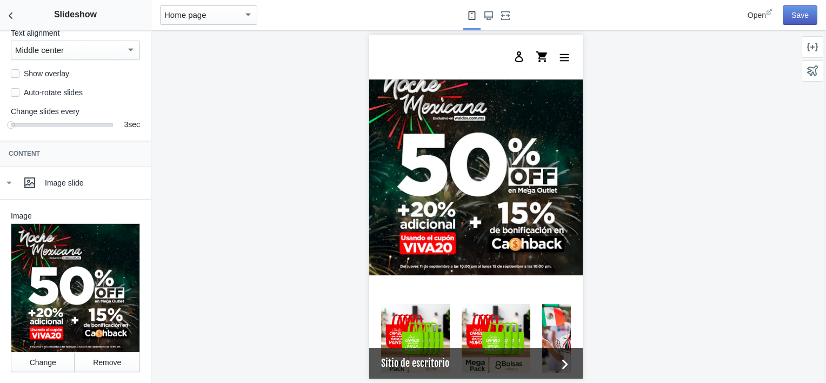
type input "https://waldos.com.mx/collections/mega-50-off"
click at [816, 14] on button "Save" at bounding box center [799, 14] width 35 height 19
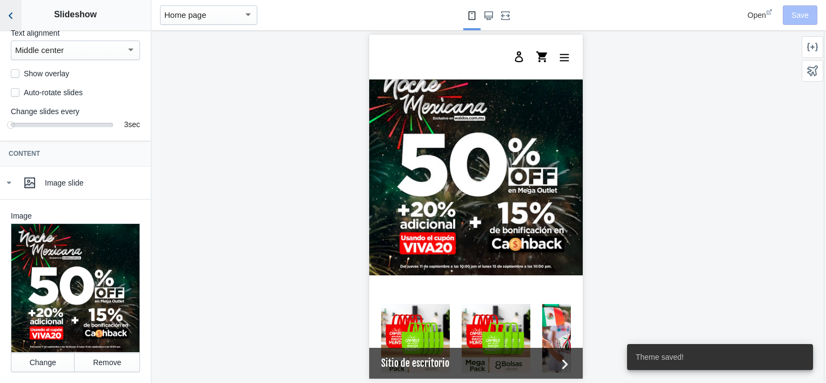
click at [17, 16] on button "Back to sections" at bounding box center [11, 15] width 22 height 30
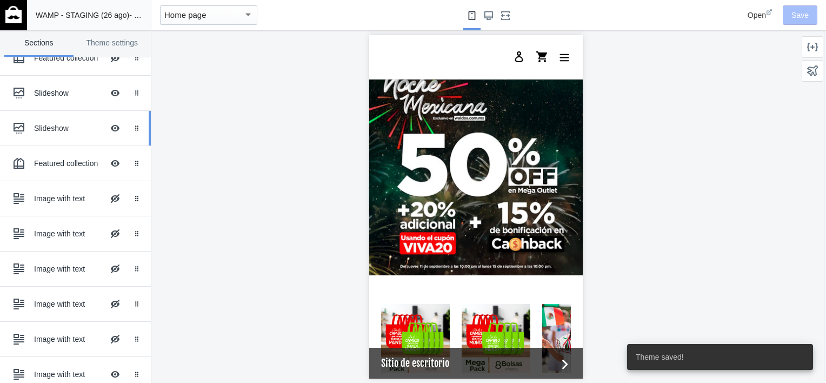
scroll to position [171, 0]
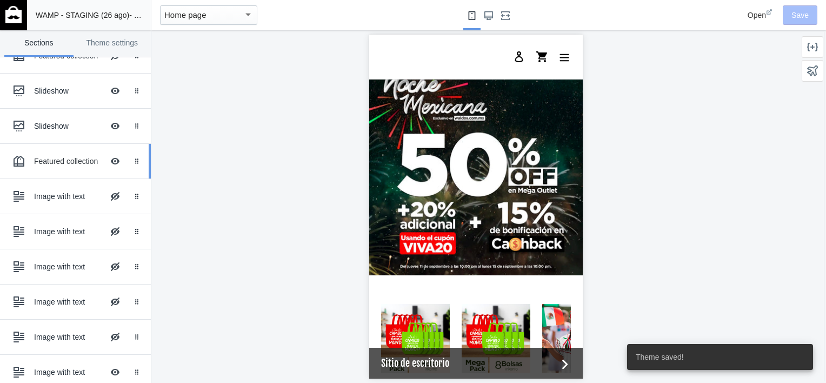
click at [49, 156] on div "Featured collection" at bounding box center [68, 161] width 69 height 11
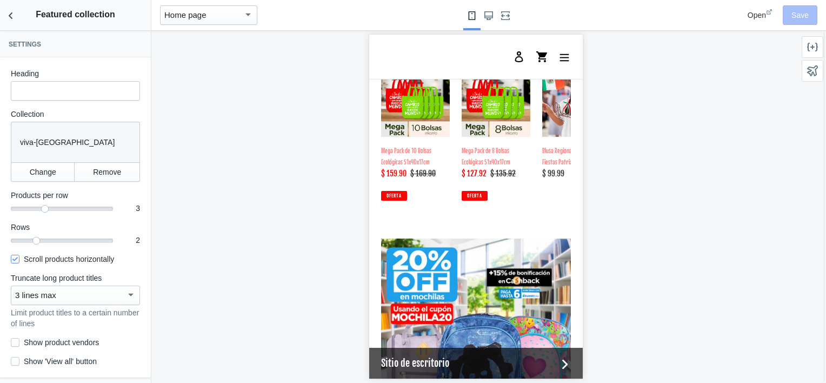
scroll to position [1511, 0]
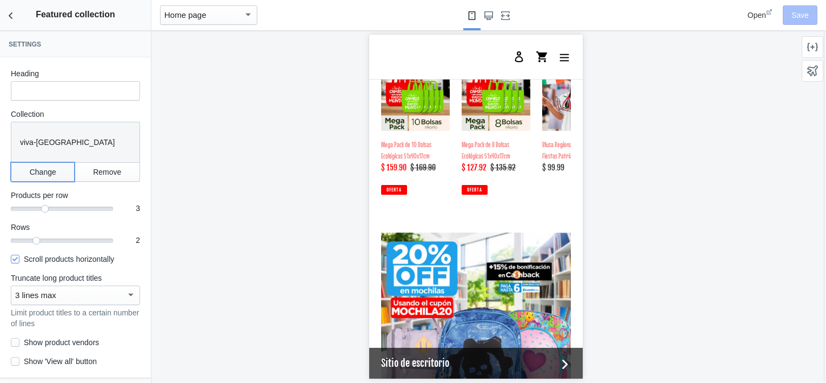
click at [45, 176] on button "Change" at bounding box center [43, 171] width 64 height 19
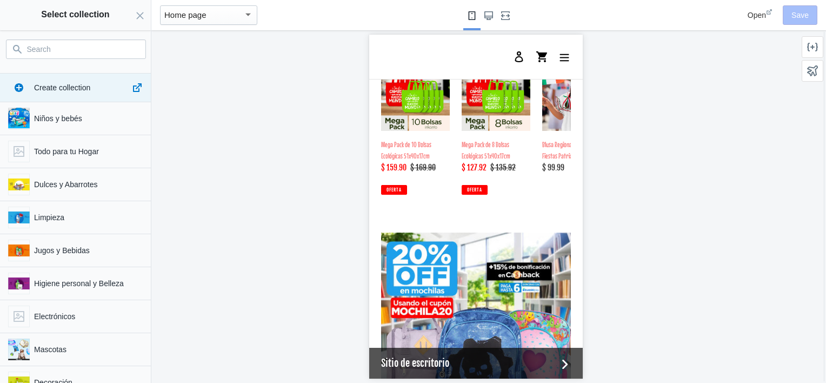
click at [53, 48] on input "Search" at bounding box center [82, 49] width 111 height 13
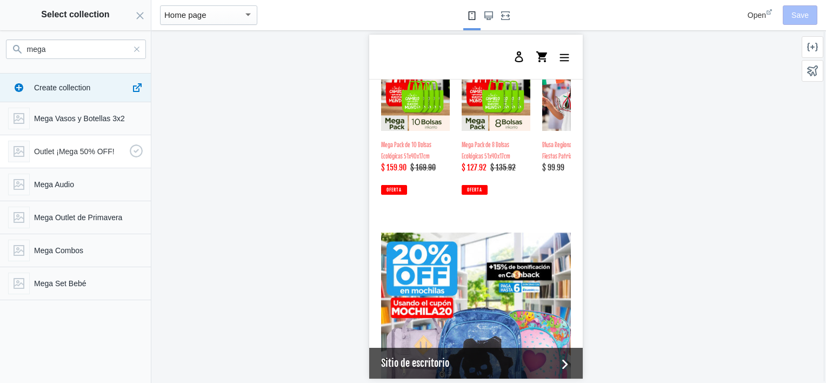
type input "mega"
click at [75, 149] on p "Outlet ¡Mega 50% OFF!" at bounding box center [79, 151] width 91 height 11
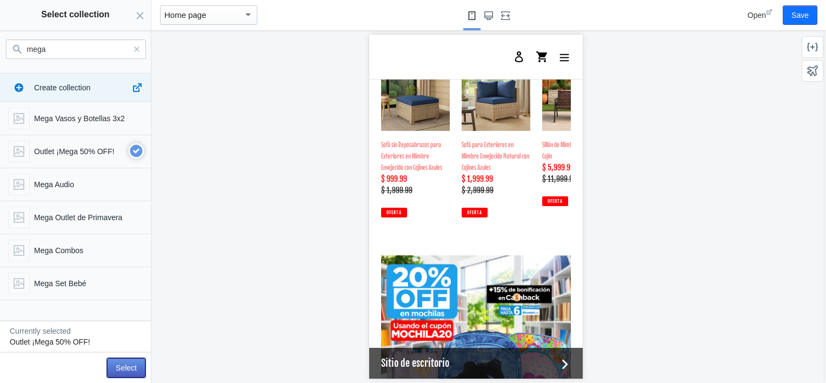
click at [138, 365] on button "Select" at bounding box center [126, 367] width 38 height 19
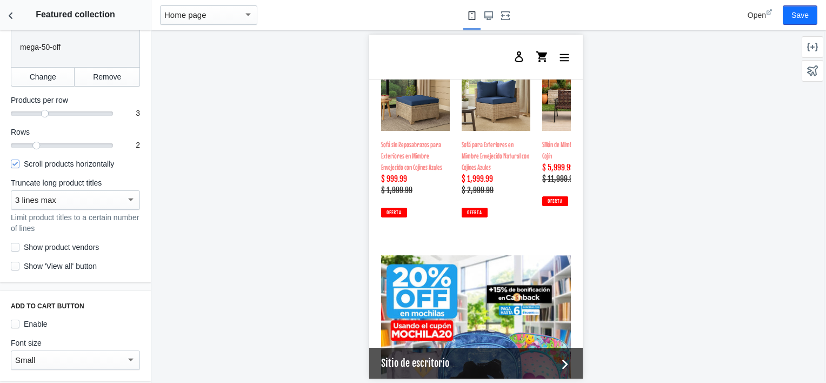
scroll to position [0, 0]
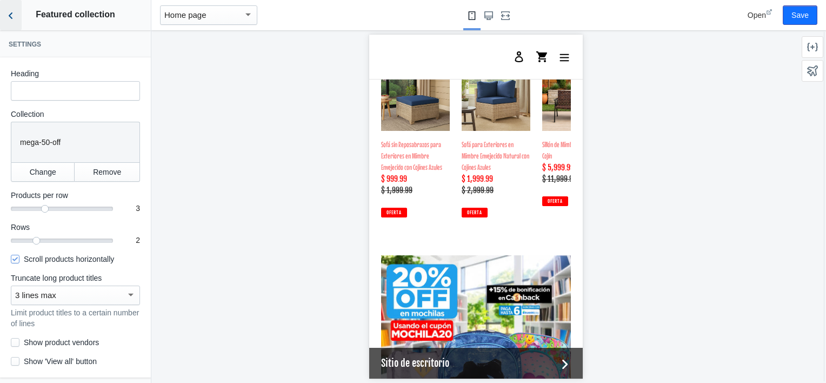
click at [9, 10] on icon "Back to sections" at bounding box center [10, 15] width 11 height 11
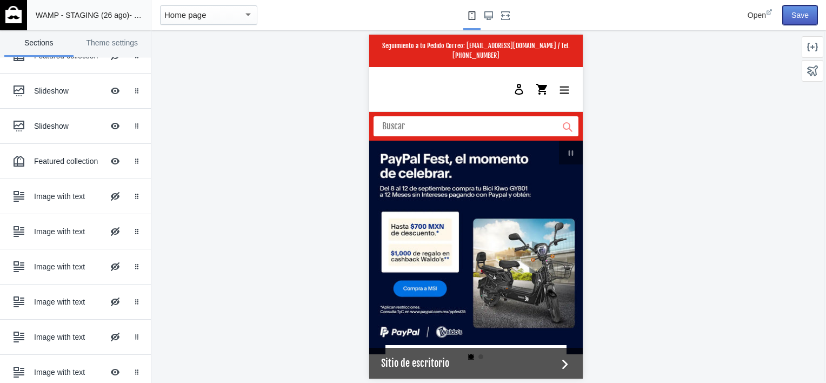
click at [798, 11] on button "Save" at bounding box center [799, 14] width 35 height 19
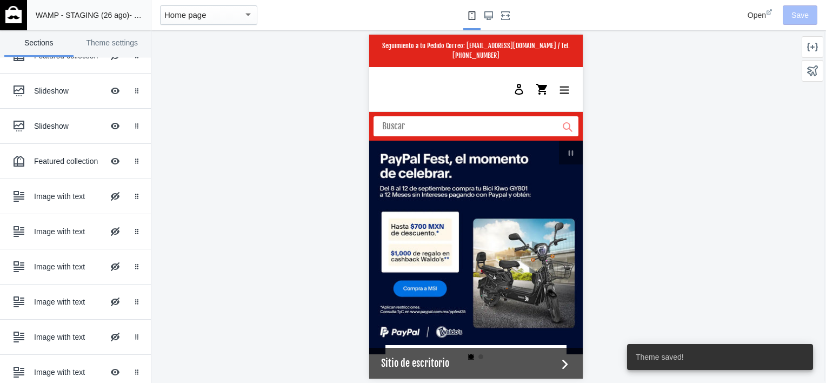
click at [176, 110] on div at bounding box center [475, 206] width 648 height 352
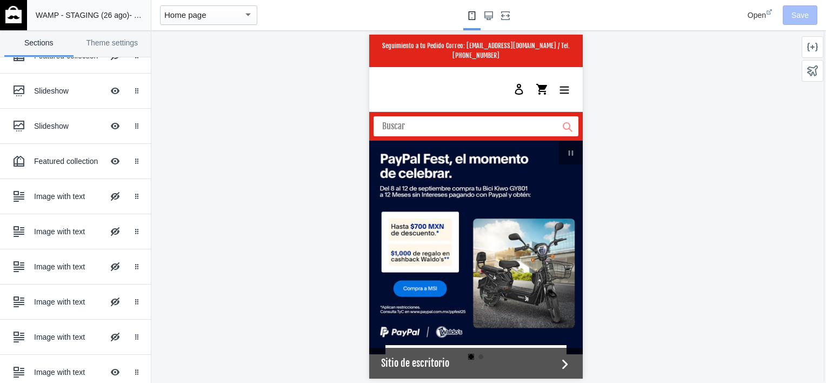
click at [12, 23] on img at bounding box center [13, 14] width 16 height 17
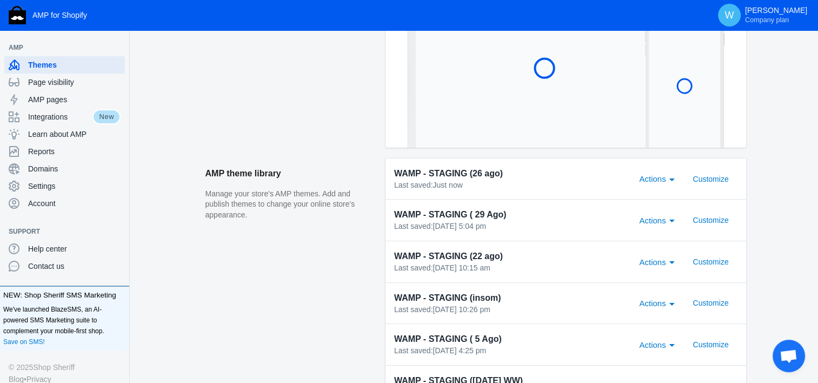
scroll to position [262, 0]
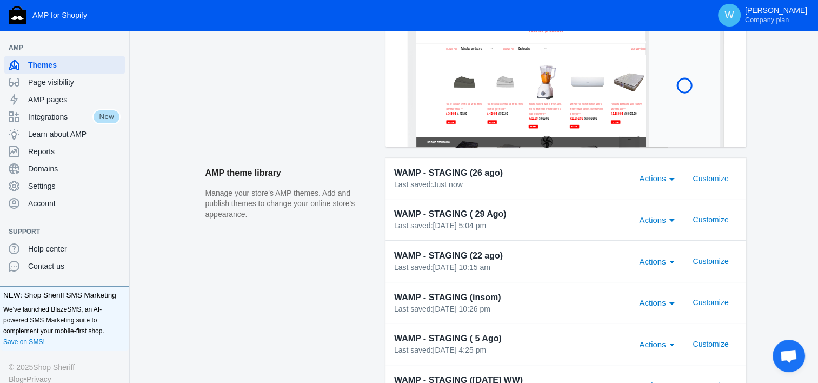
click at [669, 180] on div "Actions" at bounding box center [672, 177] width 10 height 13
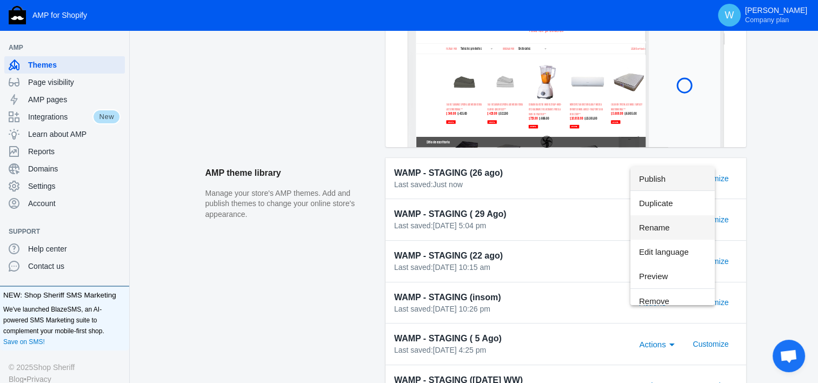
click at [674, 223] on span "Rename" at bounding box center [672, 227] width 67 height 24
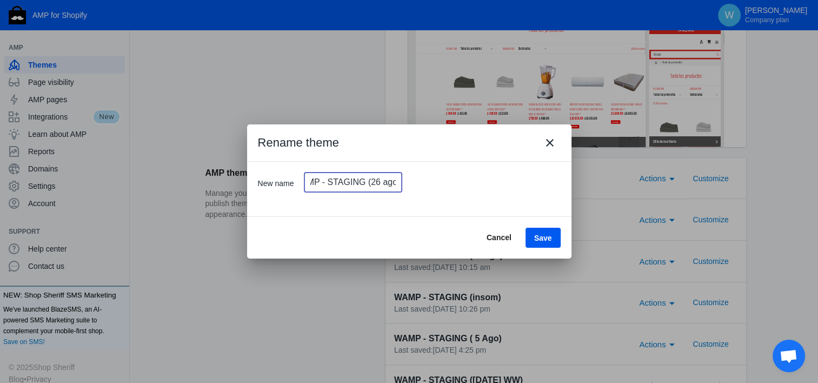
click at [390, 182] on input "WAMP - STAGING (26 ago)" at bounding box center [352, 181] width 97 height 19
type input "WAMP - STAGING (N.mexa)"
click at [547, 235] on span "Save" at bounding box center [543, 237] width 18 height 9
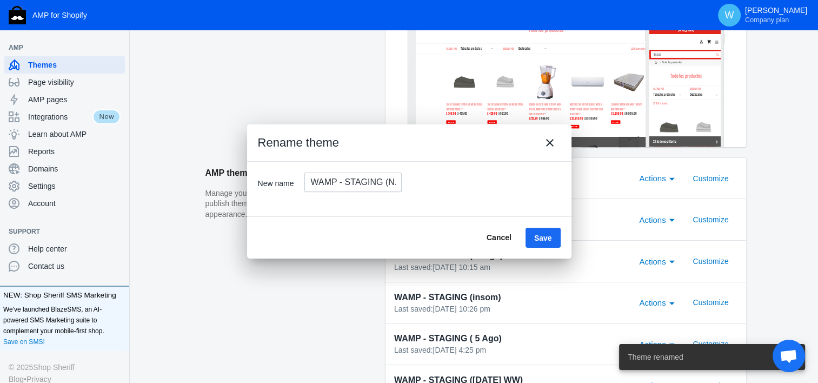
scroll to position [262, 0]
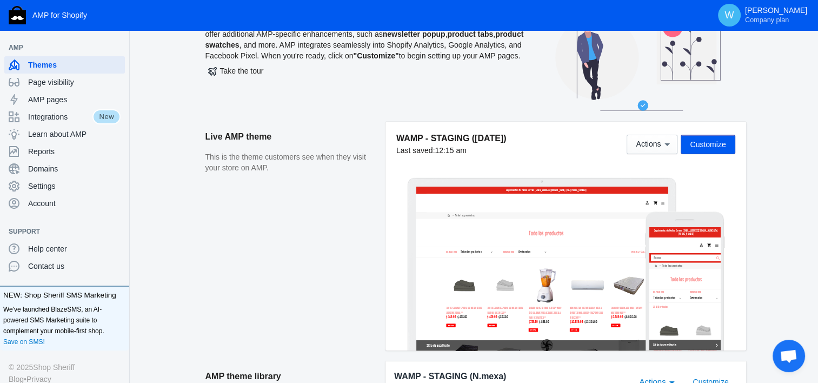
scroll to position [0, 0]
